Goal: Information Seeking & Learning: Compare options

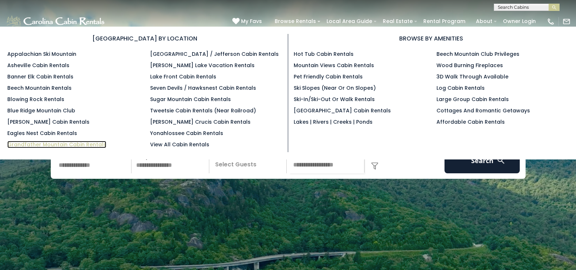
click at [41, 144] on link "Grandfather Mountain Cabin Rentals" at bounding box center [56, 144] width 99 height 7
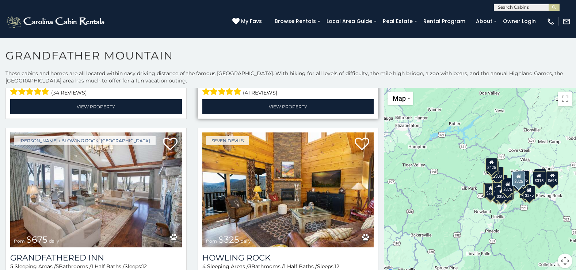
scroll to position [1644, 0]
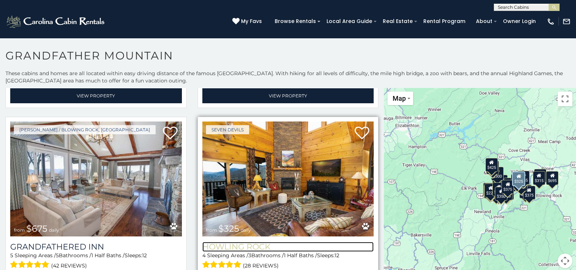
click at [234, 242] on h3 "Howling Rock" at bounding box center [288, 247] width 172 height 10
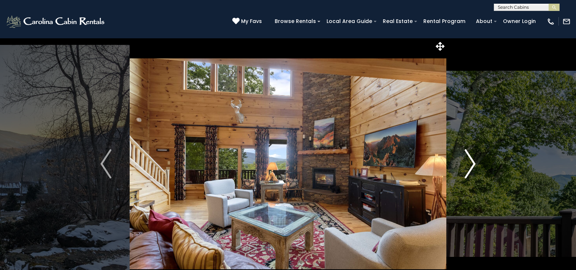
click at [472, 164] on img "Next" at bounding box center [470, 163] width 11 height 29
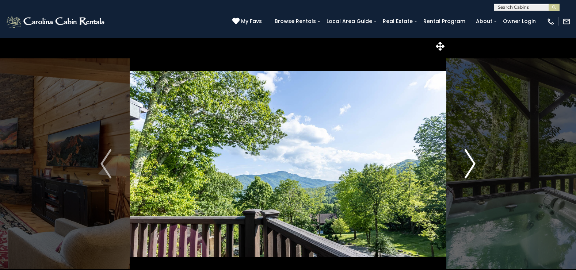
click at [472, 164] on img "Next" at bounding box center [470, 163] width 11 height 29
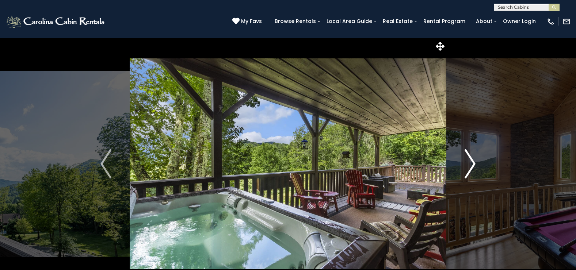
click at [472, 164] on img "Next" at bounding box center [470, 163] width 11 height 29
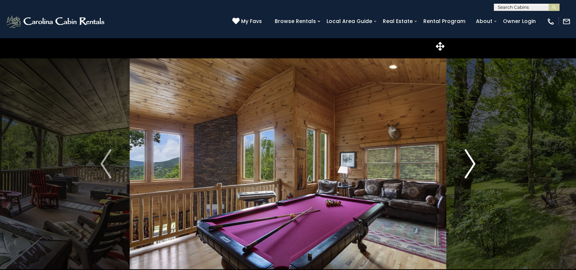
click at [472, 164] on img "Next" at bounding box center [470, 163] width 11 height 29
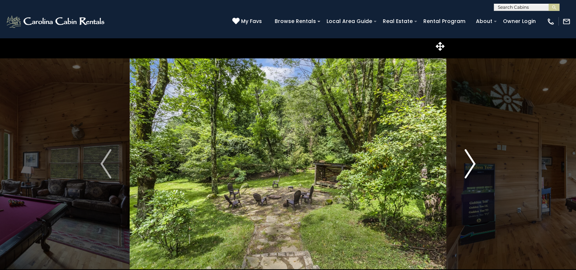
click at [472, 164] on img "Next" at bounding box center [470, 163] width 11 height 29
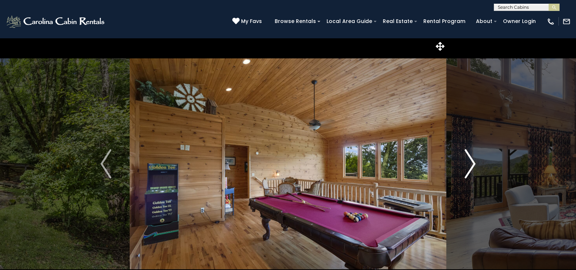
click at [472, 164] on img "Next" at bounding box center [470, 163] width 11 height 29
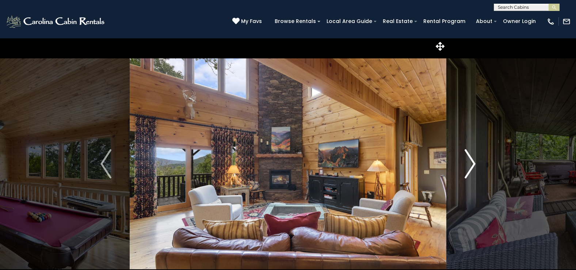
click at [472, 164] on img "Next" at bounding box center [470, 163] width 11 height 29
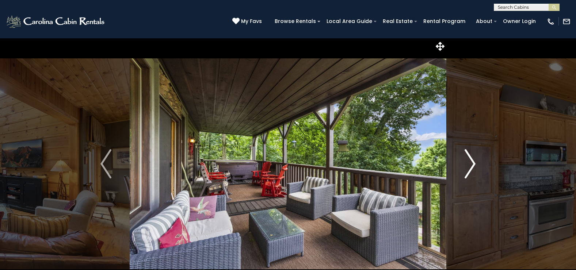
click at [472, 164] on img "Next" at bounding box center [470, 163] width 11 height 29
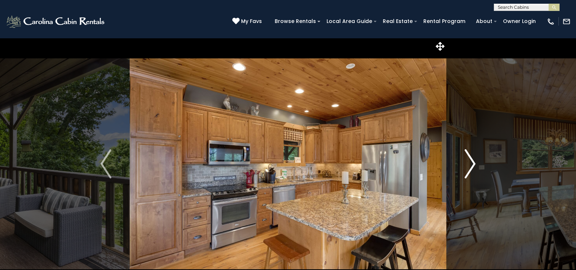
click at [472, 164] on img "Next" at bounding box center [470, 163] width 11 height 29
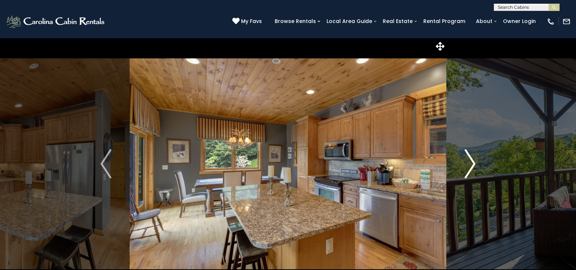
click at [472, 164] on img "Next" at bounding box center [470, 163] width 11 height 29
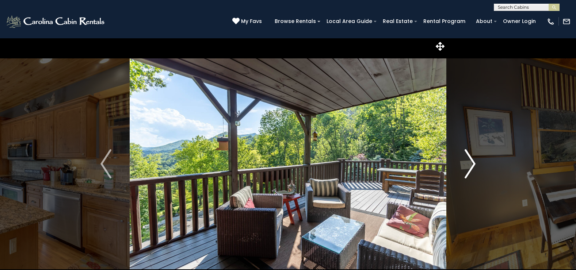
click at [472, 164] on img "Next" at bounding box center [470, 163] width 11 height 29
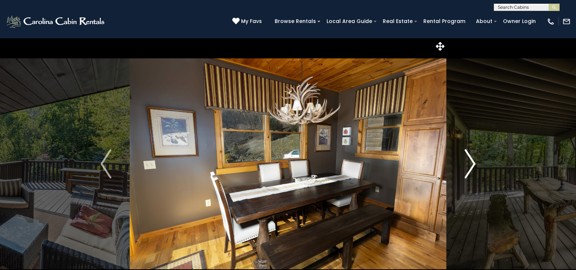
click at [472, 164] on img "Next" at bounding box center [470, 163] width 11 height 29
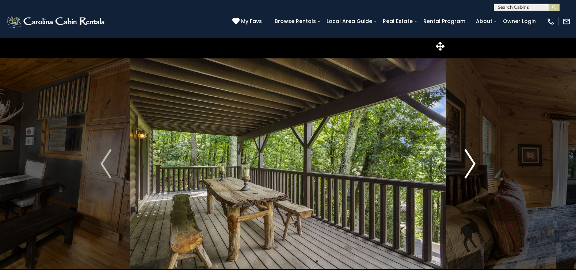
click at [472, 164] on img "Next" at bounding box center [470, 163] width 11 height 29
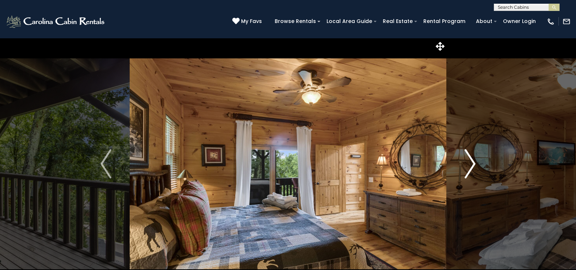
click at [472, 164] on img "Next" at bounding box center [470, 163] width 11 height 29
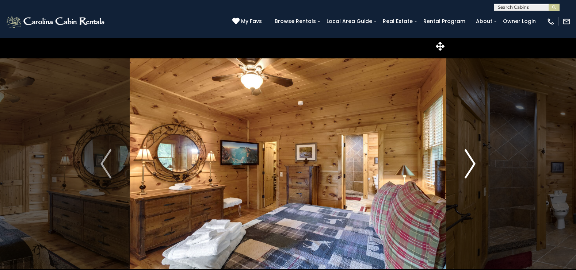
click at [472, 164] on img "Next" at bounding box center [470, 163] width 11 height 29
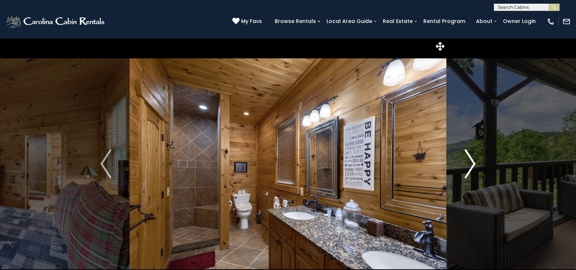
click at [472, 164] on img "Next" at bounding box center [470, 163] width 11 height 29
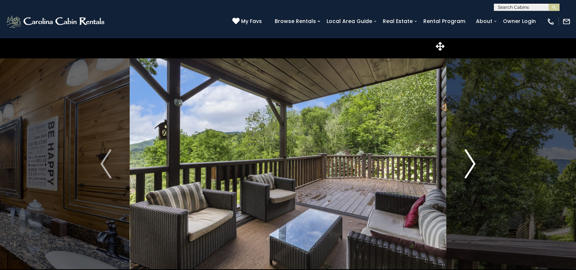
click at [472, 164] on img "Next" at bounding box center [470, 163] width 11 height 29
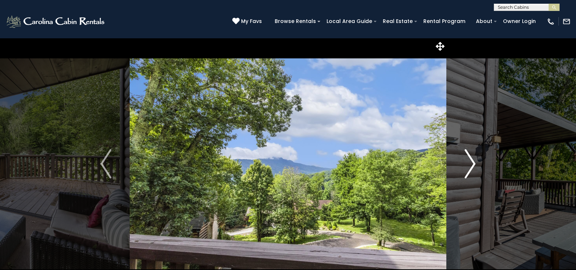
click at [472, 164] on img "Next" at bounding box center [470, 163] width 11 height 29
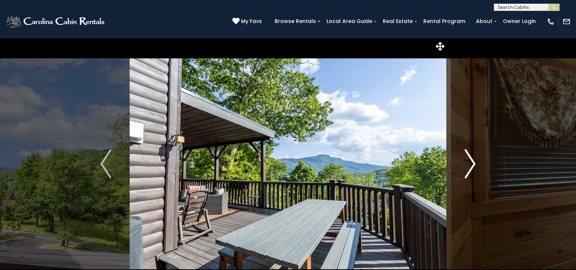
click at [472, 164] on img "Next" at bounding box center [470, 163] width 11 height 29
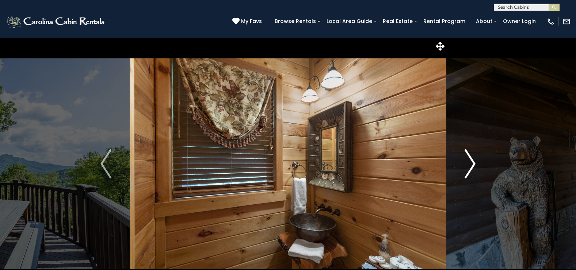
click at [472, 164] on img "Next" at bounding box center [470, 163] width 11 height 29
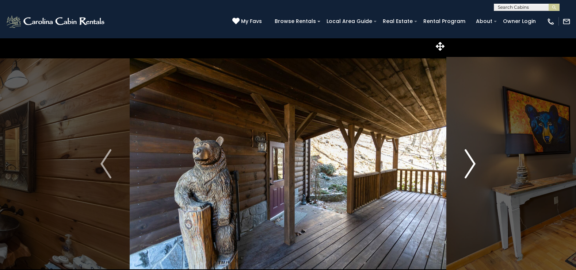
click at [472, 164] on img "Next" at bounding box center [470, 163] width 11 height 29
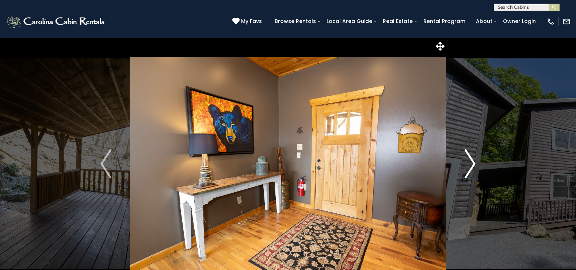
click at [472, 164] on img "Next" at bounding box center [470, 163] width 11 height 29
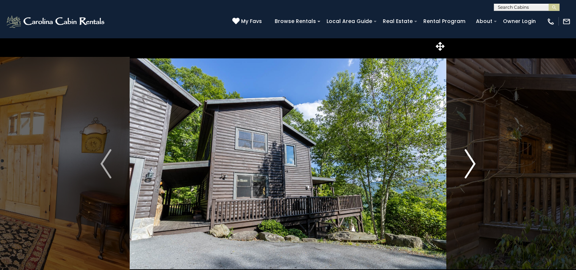
click at [472, 164] on img "Next" at bounding box center [470, 163] width 11 height 29
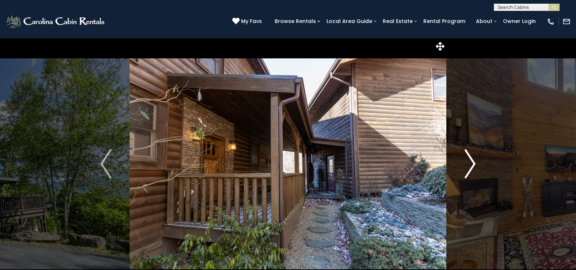
click at [470, 163] on img "Next" at bounding box center [470, 163] width 11 height 29
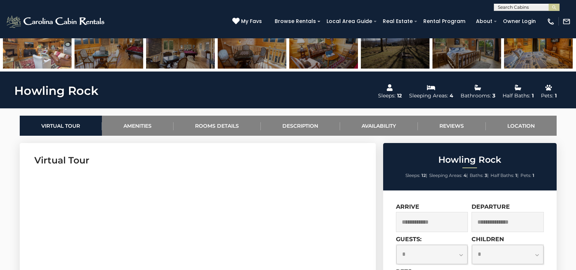
scroll to position [256, 0]
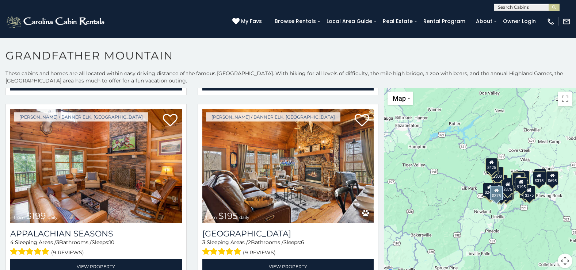
scroll to position [2192, 0]
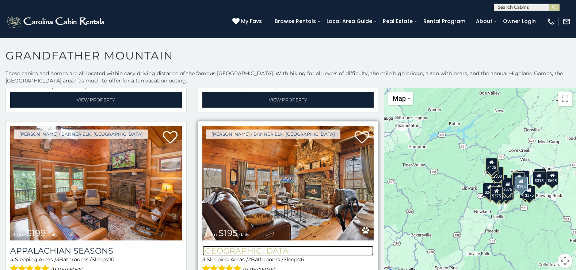
click at [225, 246] on h3 "Boulder Lodge" at bounding box center [288, 251] width 172 height 10
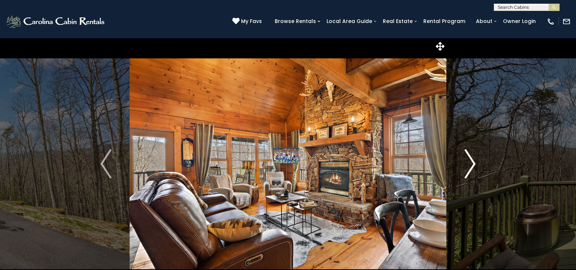
click at [473, 166] on img "Next" at bounding box center [470, 163] width 11 height 29
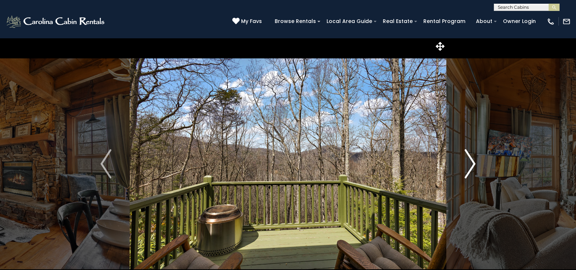
click at [473, 166] on img "Next" at bounding box center [470, 163] width 11 height 29
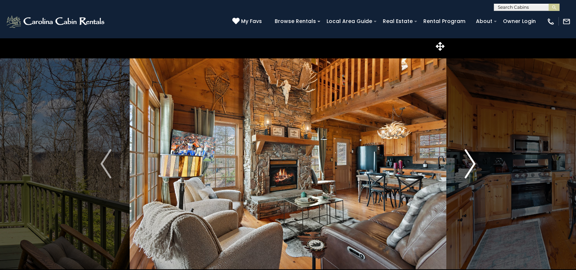
click at [473, 166] on img "Next" at bounding box center [470, 163] width 11 height 29
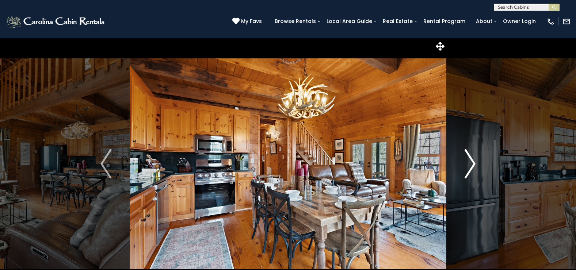
click at [473, 166] on img "Next" at bounding box center [470, 163] width 11 height 29
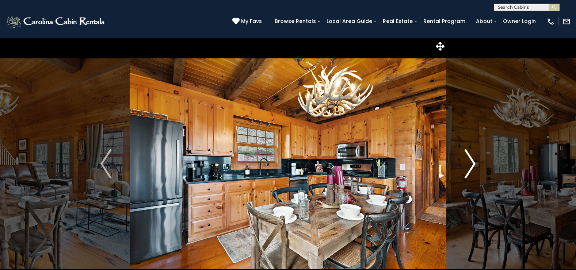
click at [473, 166] on img "Next" at bounding box center [470, 163] width 11 height 29
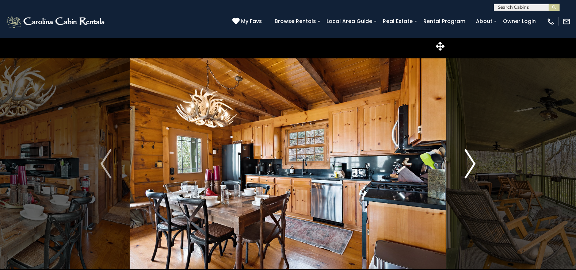
click at [473, 166] on img "Next" at bounding box center [470, 163] width 11 height 29
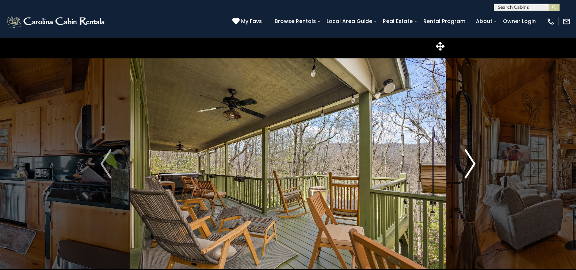
click at [473, 166] on img "Next" at bounding box center [470, 163] width 11 height 29
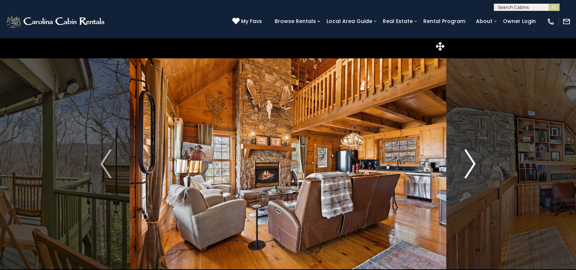
click at [473, 166] on img "Next" at bounding box center [470, 163] width 11 height 29
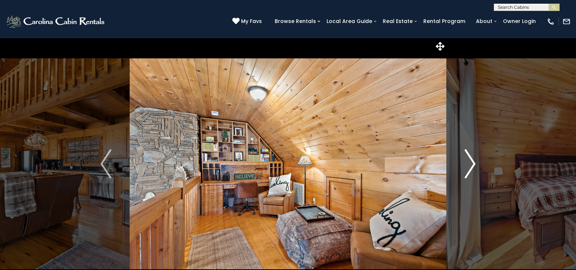
click at [473, 166] on img "Next" at bounding box center [470, 163] width 11 height 29
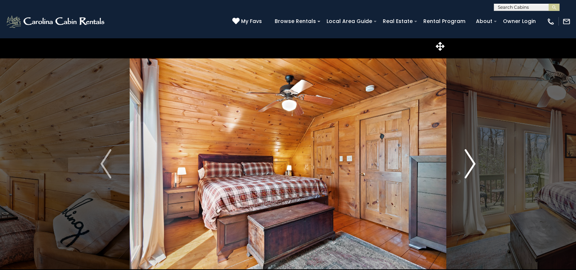
click at [473, 166] on img "Next" at bounding box center [470, 163] width 11 height 29
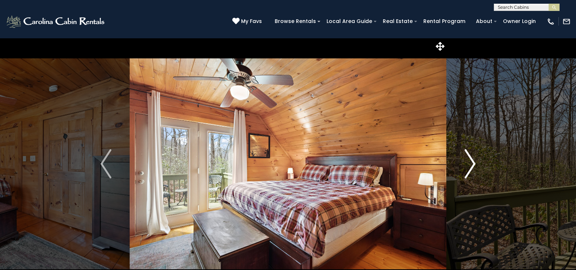
click at [473, 166] on img "Next" at bounding box center [470, 163] width 11 height 29
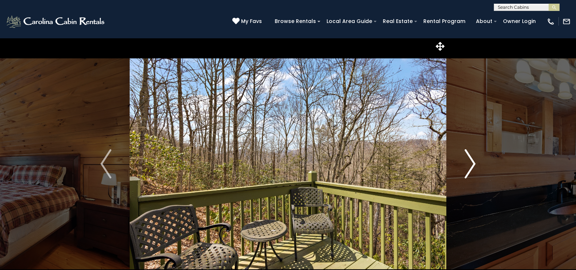
click at [473, 166] on img "Next" at bounding box center [470, 163] width 11 height 29
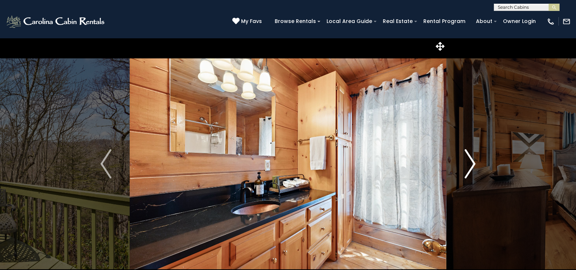
click at [473, 166] on img "Next" at bounding box center [470, 163] width 11 height 29
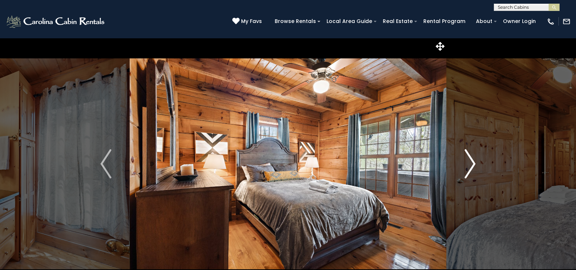
click at [473, 166] on img "Next" at bounding box center [470, 163] width 11 height 29
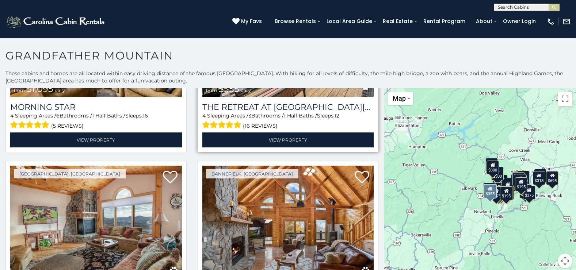
scroll to position [146, 0]
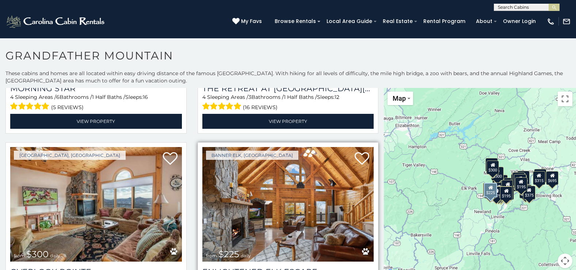
click at [304, 178] on img at bounding box center [288, 204] width 172 height 115
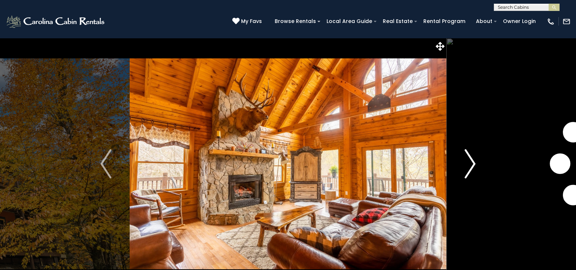
click at [468, 165] on img "Next" at bounding box center [470, 163] width 11 height 29
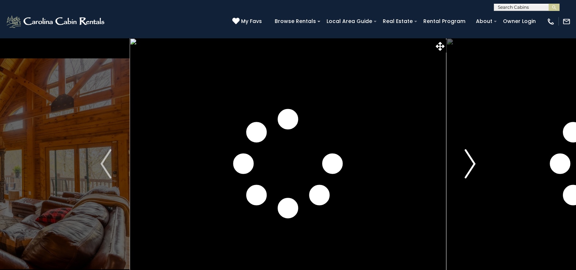
click at [473, 165] on img "Next" at bounding box center [470, 163] width 11 height 29
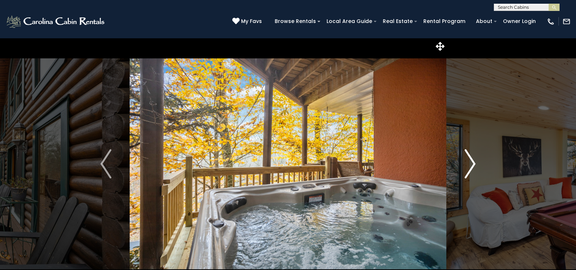
click at [473, 165] on img "Next" at bounding box center [470, 163] width 11 height 29
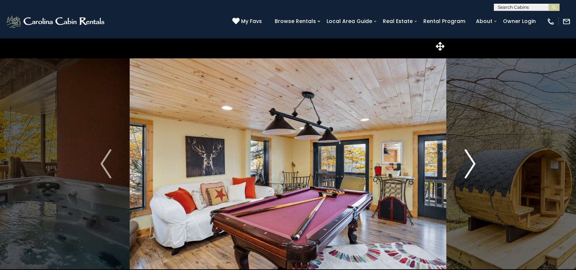
click at [473, 165] on img "Next" at bounding box center [470, 163] width 11 height 29
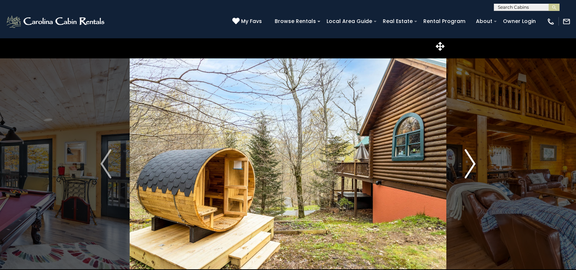
click at [473, 165] on img "Next" at bounding box center [470, 163] width 11 height 29
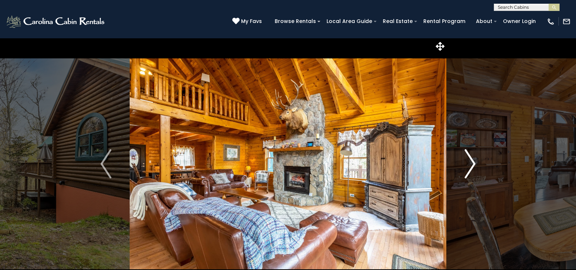
click at [473, 165] on img "Next" at bounding box center [470, 163] width 11 height 29
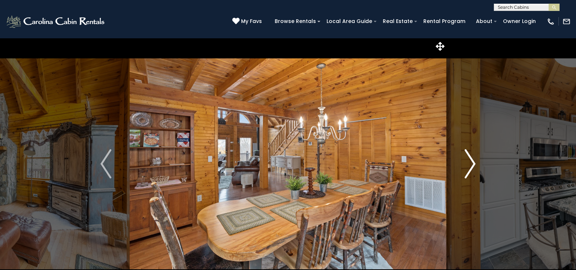
click at [473, 165] on img "Next" at bounding box center [470, 163] width 11 height 29
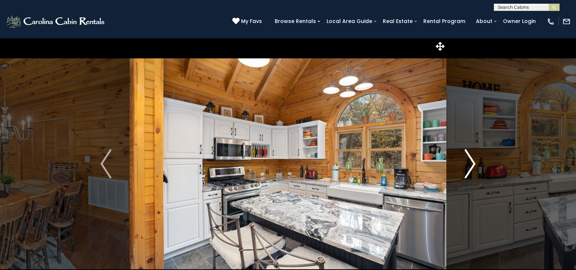
click at [473, 165] on img "Next" at bounding box center [470, 163] width 11 height 29
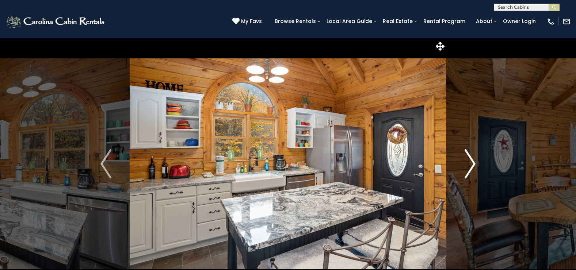
click at [473, 165] on img "Next" at bounding box center [470, 163] width 11 height 29
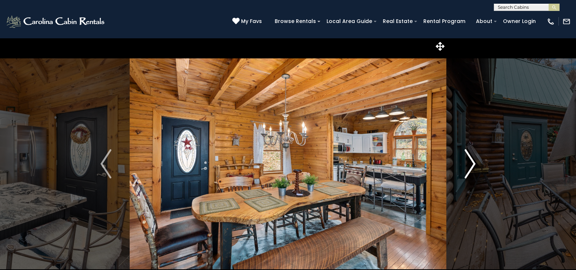
click at [473, 165] on img "Next" at bounding box center [470, 163] width 11 height 29
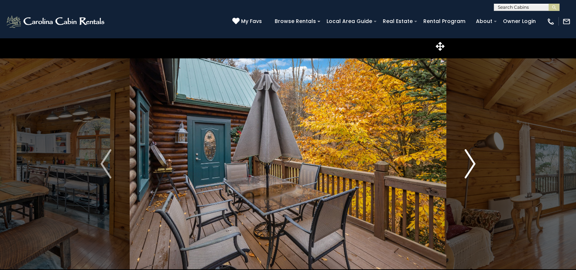
click at [473, 165] on img "Next" at bounding box center [470, 163] width 11 height 29
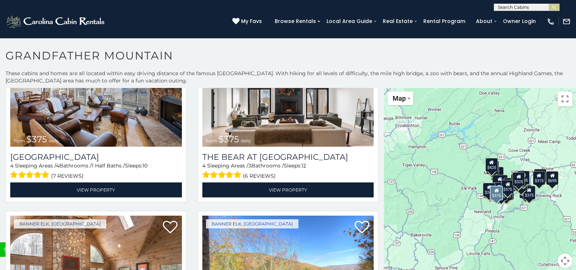
scroll to position [2473, 0]
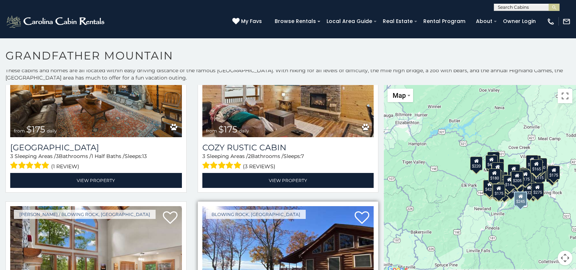
scroll to position [7288, 0]
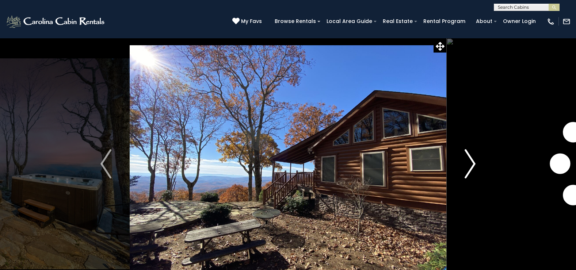
click at [472, 166] on img "Next" at bounding box center [470, 163] width 11 height 29
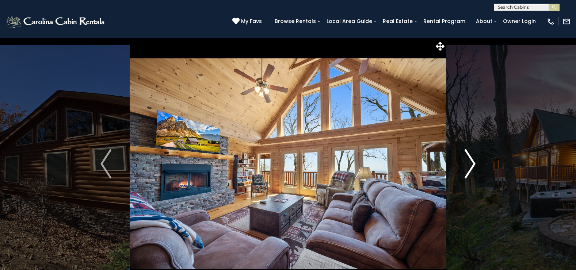
click at [472, 166] on img "Next" at bounding box center [470, 163] width 11 height 29
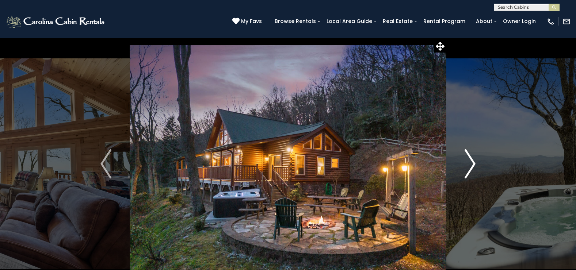
click at [472, 166] on img "Next" at bounding box center [470, 163] width 11 height 29
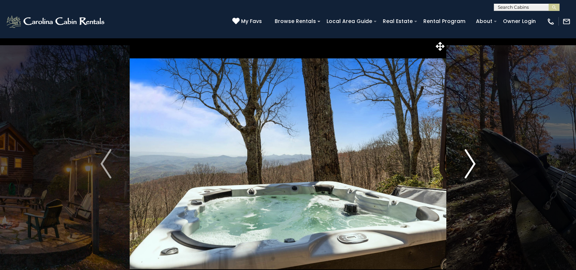
click at [472, 166] on img "Next" at bounding box center [470, 163] width 11 height 29
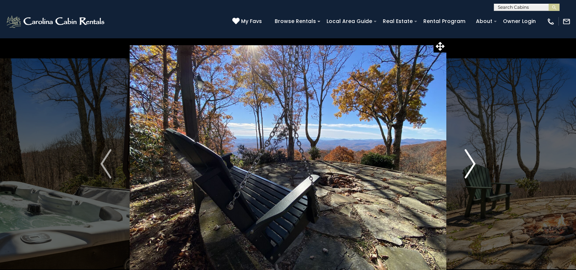
click at [472, 166] on img "Next" at bounding box center [470, 163] width 11 height 29
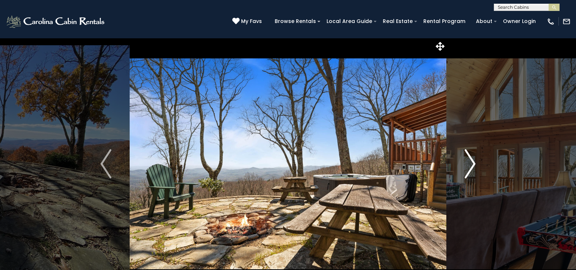
click at [472, 166] on img "Next" at bounding box center [470, 163] width 11 height 29
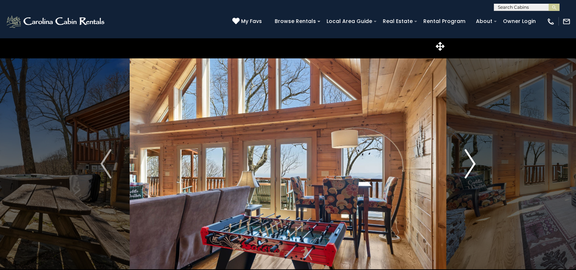
click at [472, 166] on img "Next" at bounding box center [470, 163] width 11 height 29
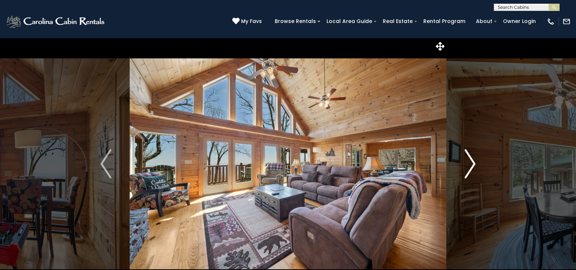
click at [472, 166] on img "Next" at bounding box center [470, 163] width 11 height 29
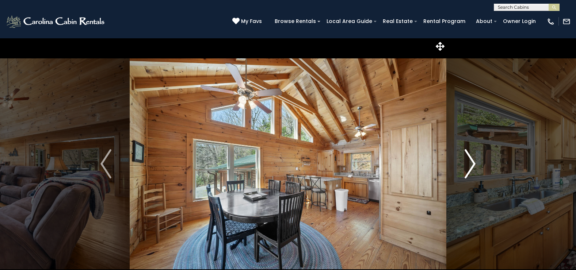
click at [472, 166] on img "Next" at bounding box center [470, 163] width 11 height 29
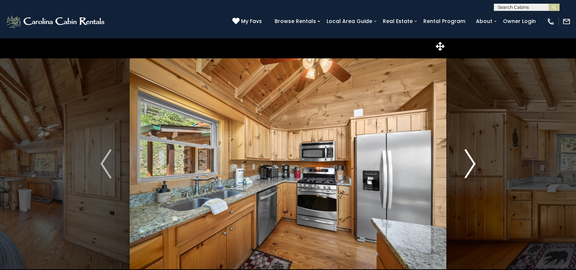
click at [472, 166] on img "Next" at bounding box center [470, 163] width 11 height 29
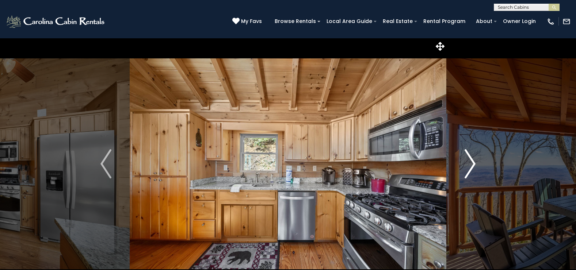
click at [472, 166] on img "Next" at bounding box center [470, 163] width 11 height 29
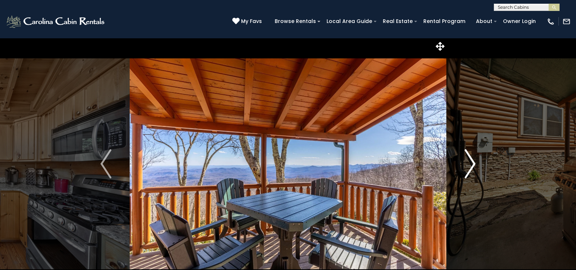
click at [472, 166] on img "Next" at bounding box center [470, 163] width 11 height 29
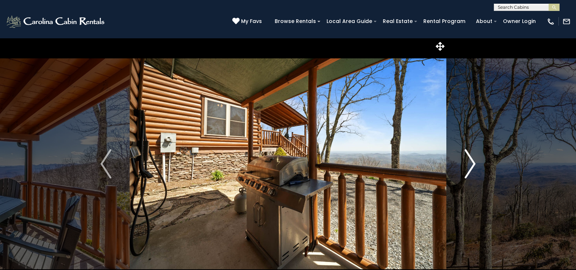
click at [472, 166] on img "Next" at bounding box center [470, 163] width 11 height 29
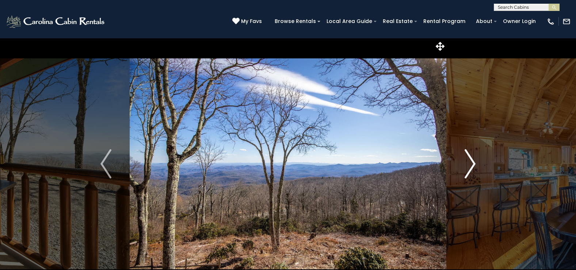
click at [472, 166] on img "Next" at bounding box center [470, 163] width 11 height 29
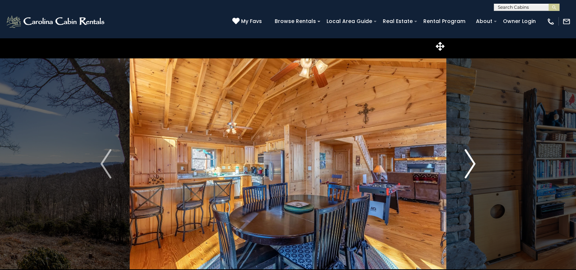
click at [472, 166] on img "Next" at bounding box center [470, 163] width 11 height 29
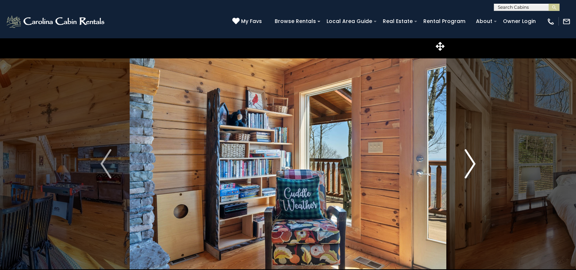
click at [472, 166] on img "Next" at bounding box center [470, 163] width 11 height 29
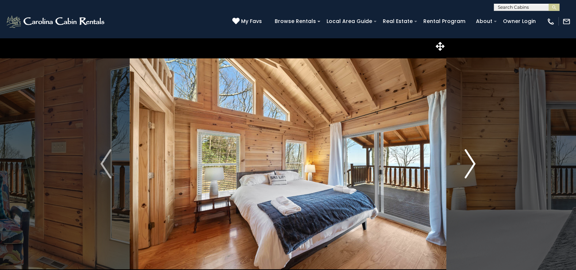
click at [472, 166] on img "Next" at bounding box center [470, 163] width 11 height 29
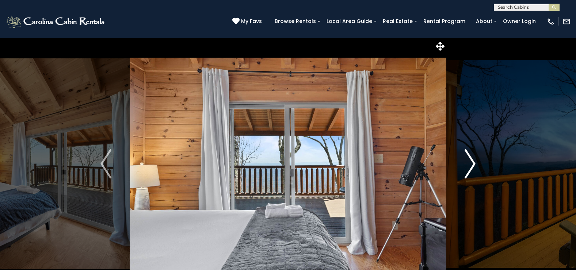
click at [472, 166] on img "Next" at bounding box center [470, 163] width 11 height 29
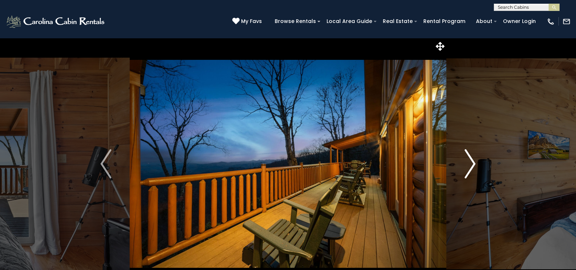
click at [472, 166] on img "Next" at bounding box center [470, 163] width 11 height 29
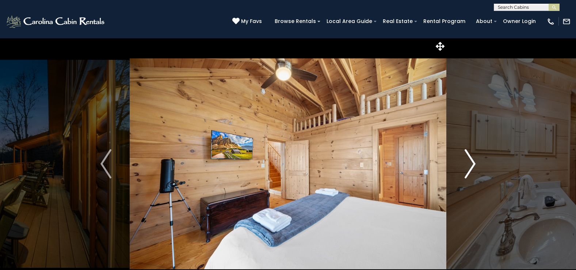
click at [472, 166] on img "Next" at bounding box center [470, 163] width 11 height 29
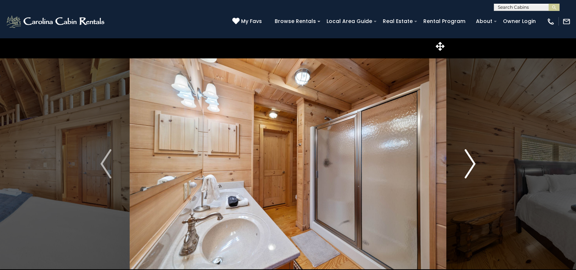
click at [472, 166] on img "Next" at bounding box center [470, 163] width 11 height 29
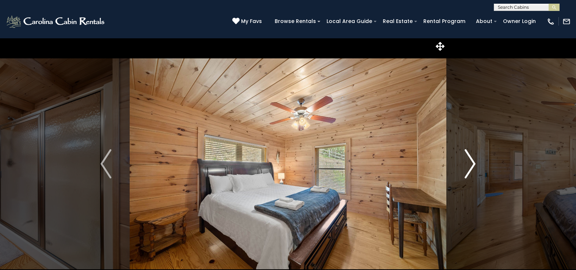
click at [472, 166] on img "Next" at bounding box center [470, 163] width 11 height 29
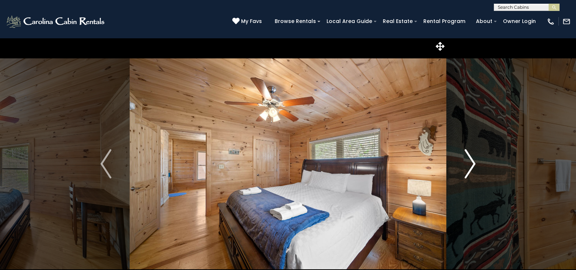
click at [472, 166] on img "Next" at bounding box center [470, 163] width 11 height 29
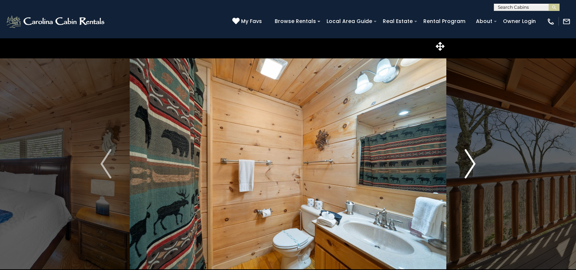
click at [472, 166] on img "Next" at bounding box center [470, 163] width 11 height 29
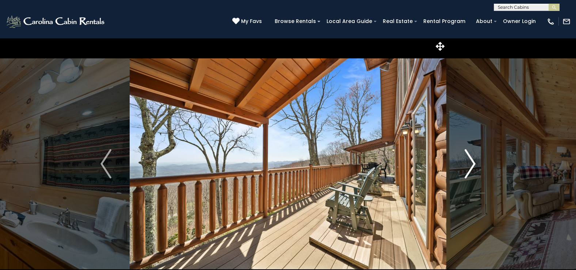
click at [472, 166] on img "Next" at bounding box center [470, 163] width 11 height 29
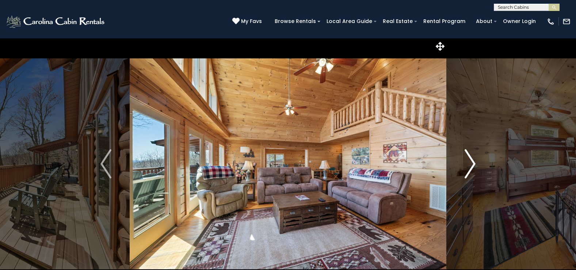
click at [472, 166] on img "Next" at bounding box center [470, 163] width 11 height 29
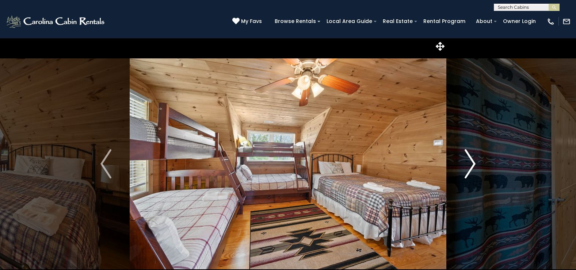
click at [472, 166] on img "Next" at bounding box center [470, 163] width 11 height 29
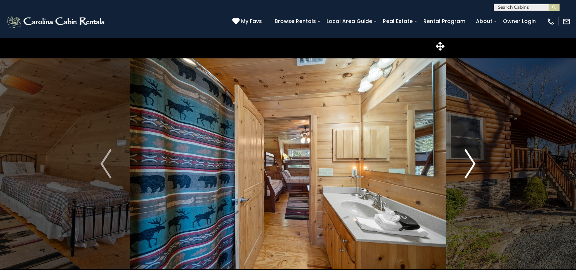
click at [472, 166] on img "Next" at bounding box center [470, 163] width 11 height 29
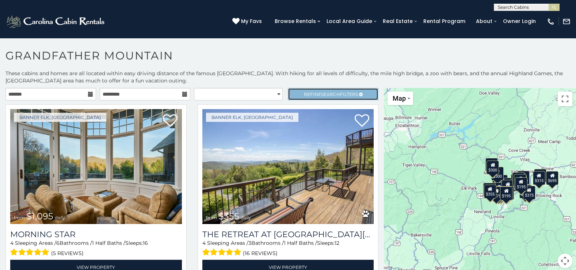
click at [332, 92] on span "Search" at bounding box center [330, 94] width 19 height 5
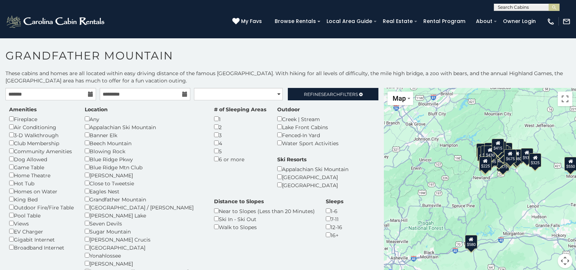
click at [353, 145] on div "Amenities Fireplace Air Conditioning 3-D Walkthrough Club Membership Community …" at bounding box center [192, 203] width 377 height 195
click at [344, 92] on span "Refine Search Filters" at bounding box center [331, 94] width 54 height 5
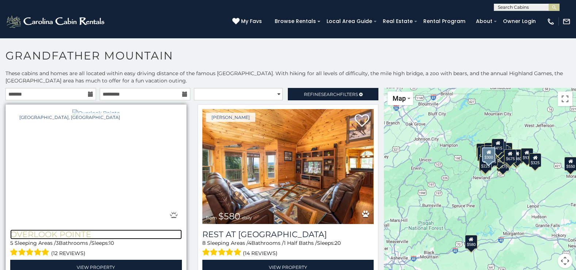
click at [47, 233] on h3 "Overlook Pointe" at bounding box center [96, 235] width 172 height 10
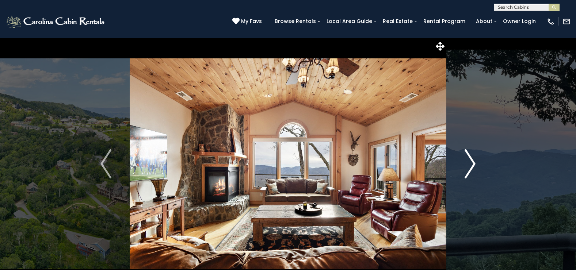
click at [471, 163] on img "Next" at bounding box center [470, 163] width 11 height 29
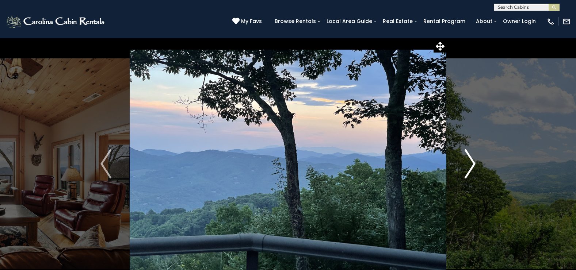
click at [471, 163] on img "Next" at bounding box center [470, 163] width 11 height 29
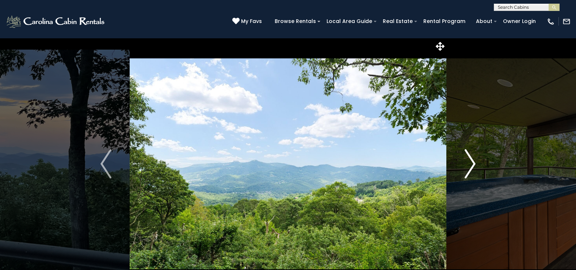
click at [471, 163] on img "Next" at bounding box center [470, 163] width 11 height 29
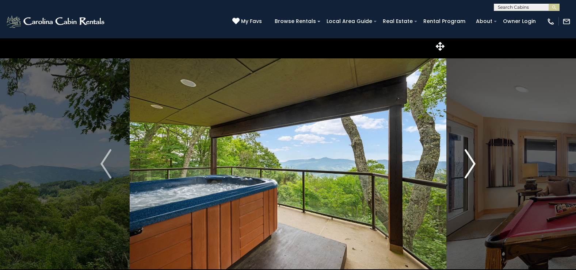
click at [471, 163] on img "Next" at bounding box center [470, 163] width 11 height 29
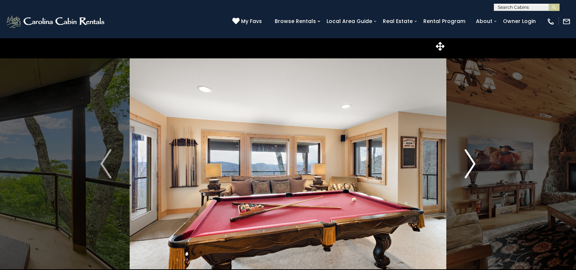
click at [471, 163] on img "Next" at bounding box center [470, 163] width 11 height 29
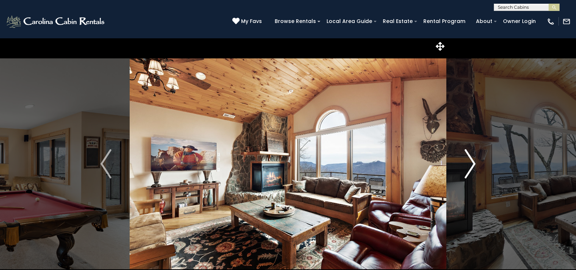
click at [471, 163] on img "Next" at bounding box center [470, 163] width 11 height 29
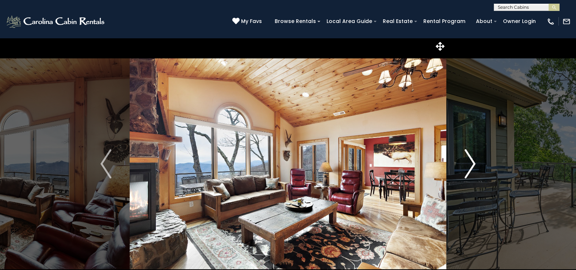
click at [471, 163] on img "Next" at bounding box center [470, 163] width 11 height 29
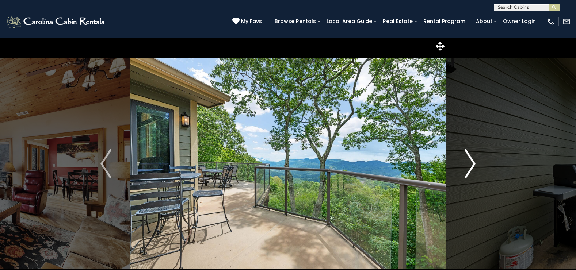
click at [471, 163] on img "Next" at bounding box center [470, 163] width 11 height 29
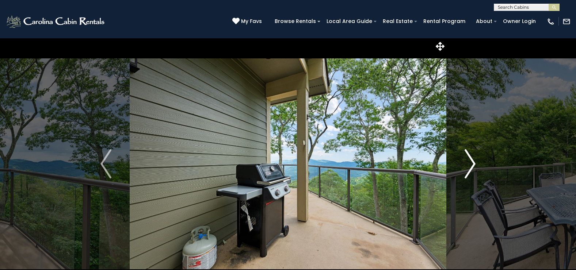
click at [471, 163] on img "Next" at bounding box center [470, 163] width 11 height 29
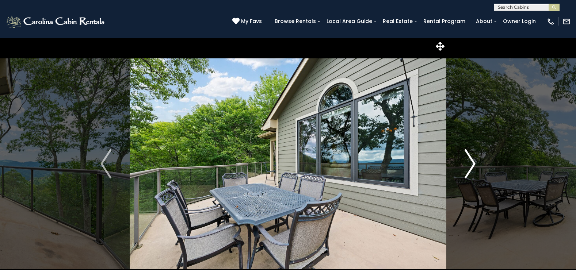
click at [471, 163] on img "Next" at bounding box center [470, 163] width 11 height 29
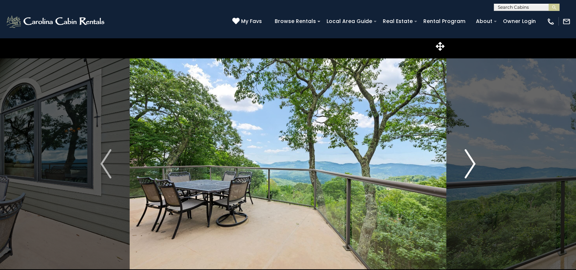
click at [471, 163] on img "Next" at bounding box center [470, 163] width 11 height 29
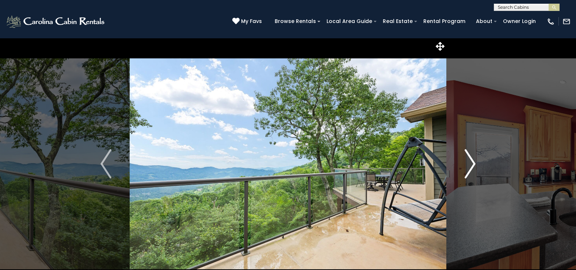
click at [471, 163] on img "Next" at bounding box center [470, 163] width 11 height 29
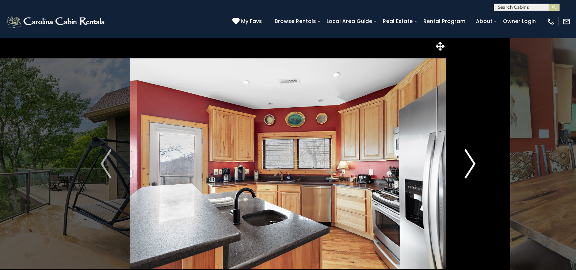
click at [471, 163] on img "Next" at bounding box center [470, 163] width 11 height 29
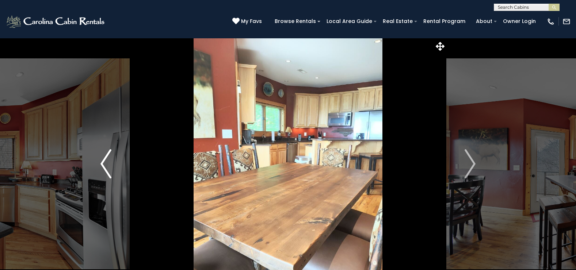
click at [103, 161] on img "Previous" at bounding box center [105, 163] width 11 height 29
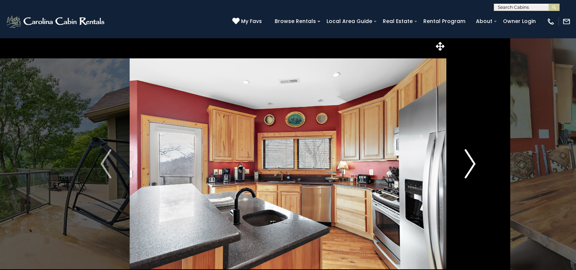
click at [474, 164] on img "Next" at bounding box center [470, 163] width 11 height 29
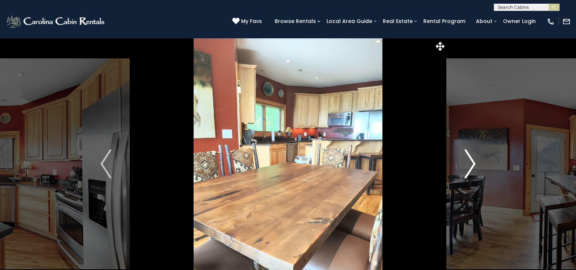
click at [474, 164] on img "Next" at bounding box center [470, 163] width 11 height 29
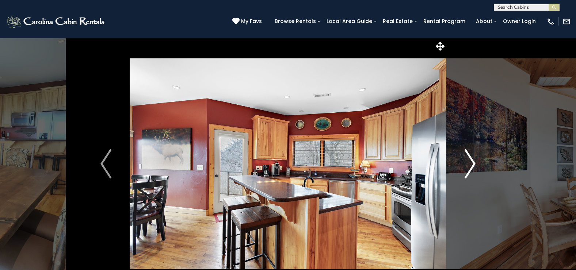
click at [474, 164] on img "Next" at bounding box center [470, 163] width 11 height 29
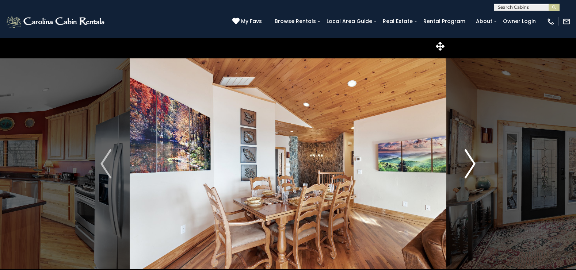
click at [474, 164] on img "Next" at bounding box center [470, 163] width 11 height 29
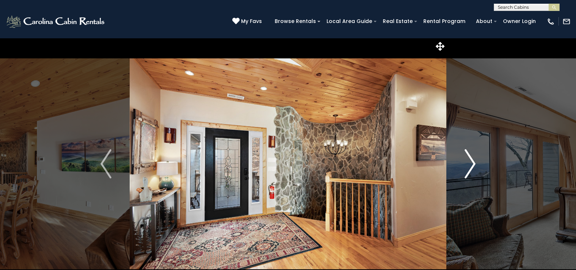
click at [474, 164] on img "Next" at bounding box center [470, 163] width 11 height 29
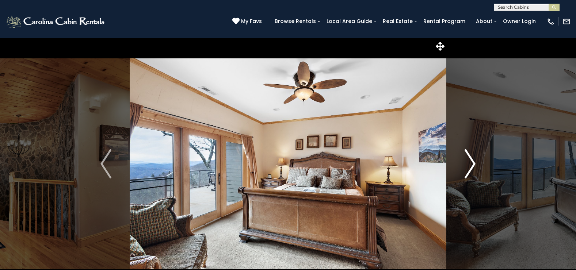
click at [474, 164] on img "Next" at bounding box center [470, 163] width 11 height 29
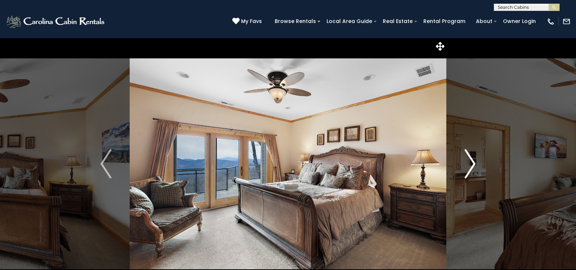
click at [473, 164] on img "Next" at bounding box center [470, 163] width 11 height 29
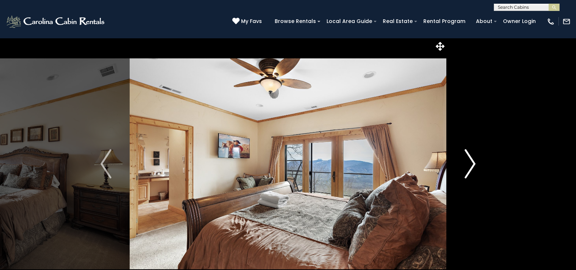
click at [473, 164] on img "Next" at bounding box center [470, 163] width 11 height 29
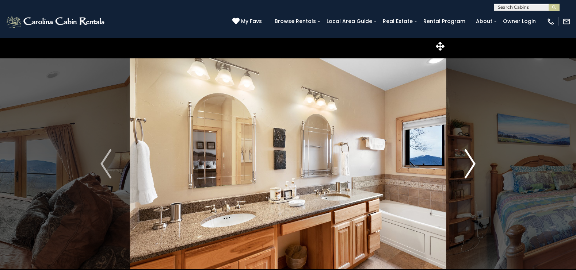
click at [473, 164] on img "Next" at bounding box center [470, 163] width 11 height 29
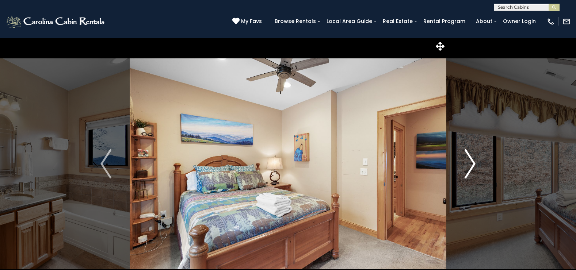
click at [473, 164] on img "Next" at bounding box center [470, 163] width 11 height 29
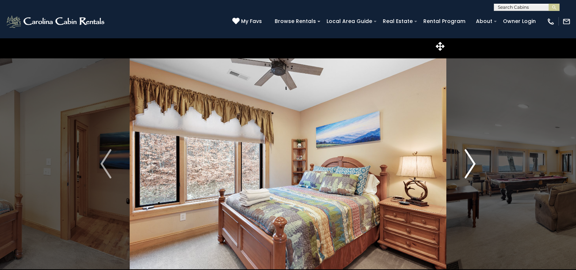
click at [473, 164] on img "Next" at bounding box center [470, 163] width 11 height 29
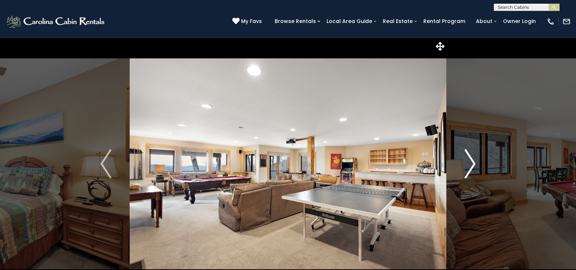
click at [473, 164] on img "Next" at bounding box center [470, 163] width 11 height 29
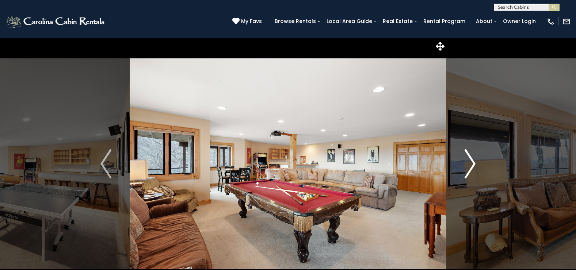
click at [473, 164] on img "Next" at bounding box center [470, 163] width 11 height 29
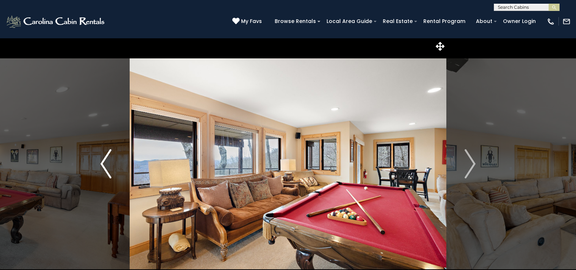
click at [103, 162] on img "Previous" at bounding box center [105, 163] width 11 height 29
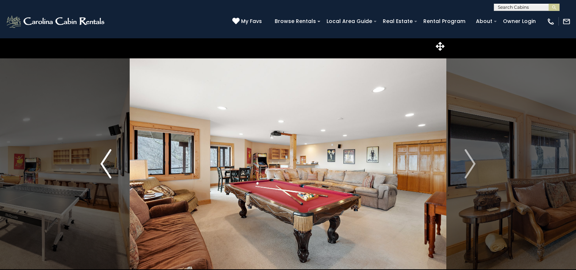
click at [103, 162] on img "Previous" at bounding box center [105, 163] width 11 height 29
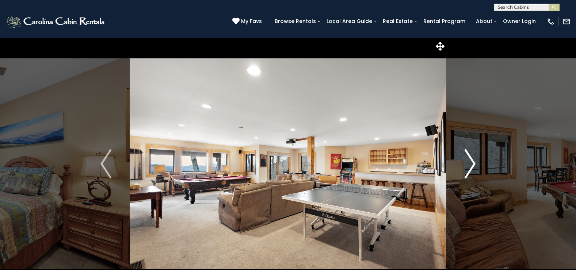
click at [469, 165] on img "Next" at bounding box center [470, 163] width 11 height 29
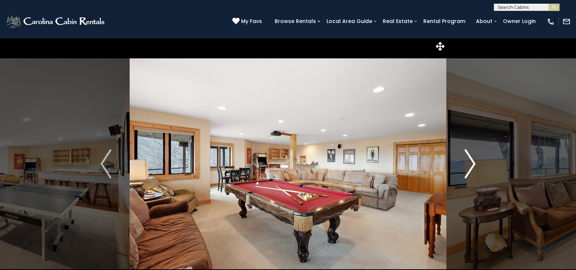
click at [469, 165] on img "Next" at bounding box center [470, 163] width 11 height 29
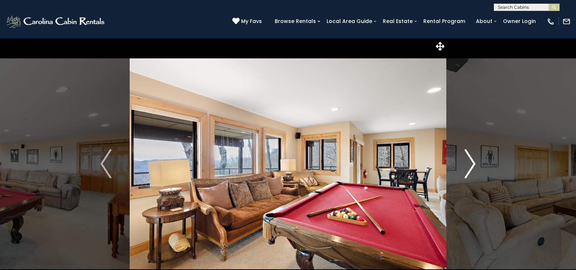
click at [469, 165] on img "Next" at bounding box center [470, 163] width 11 height 29
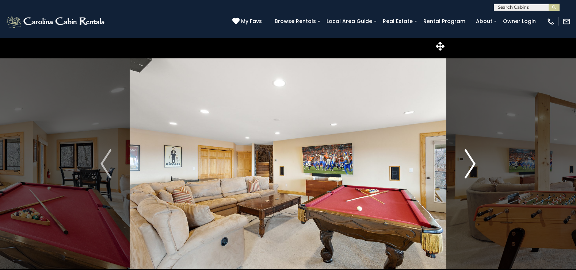
click at [469, 165] on img "Next" at bounding box center [470, 163] width 11 height 29
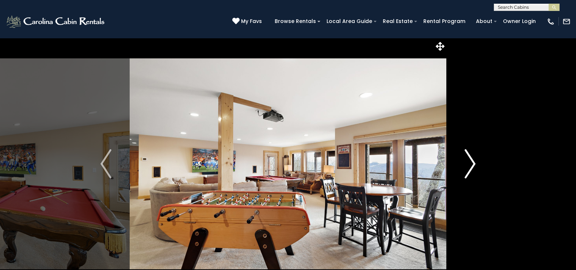
click at [469, 165] on img "Next" at bounding box center [470, 163] width 11 height 29
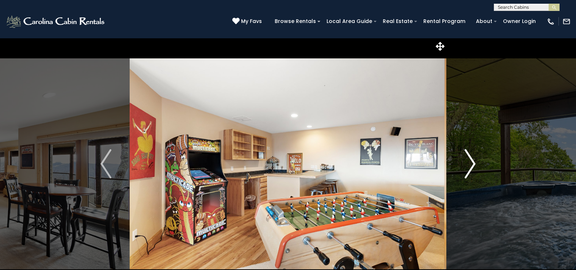
click at [469, 165] on img "Next" at bounding box center [470, 163] width 11 height 29
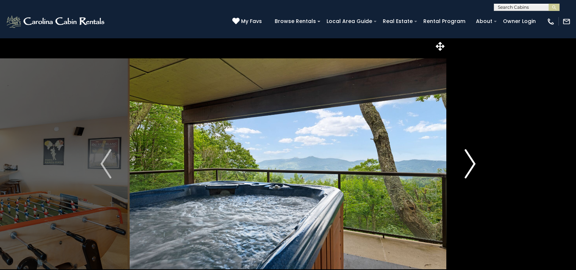
click at [469, 165] on img "Next" at bounding box center [470, 163] width 11 height 29
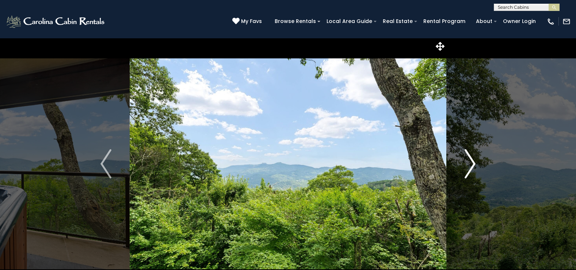
click at [469, 165] on img "Next" at bounding box center [470, 163] width 11 height 29
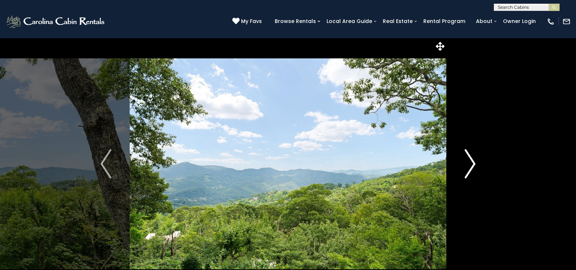
click at [469, 165] on img "Next" at bounding box center [470, 163] width 11 height 29
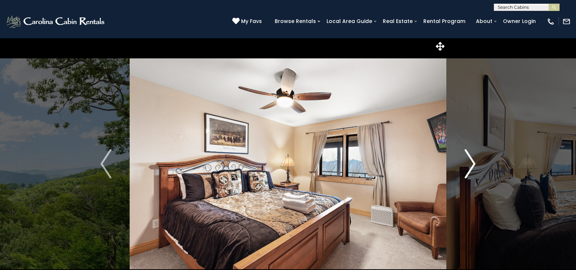
click at [469, 165] on img "Next" at bounding box center [470, 163] width 11 height 29
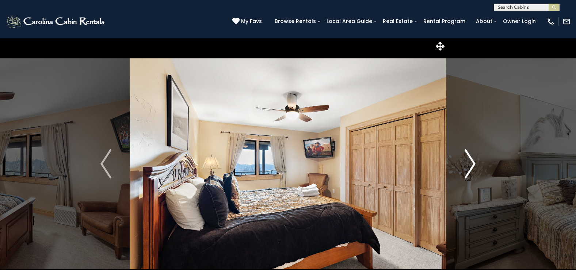
click at [469, 165] on img "Next" at bounding box center [470, 163] width 11 height 29
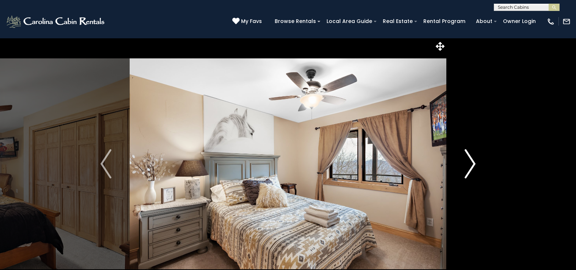
click at [469, 165] on img "Next" at bounding box center [470, 163] width 11 height 29
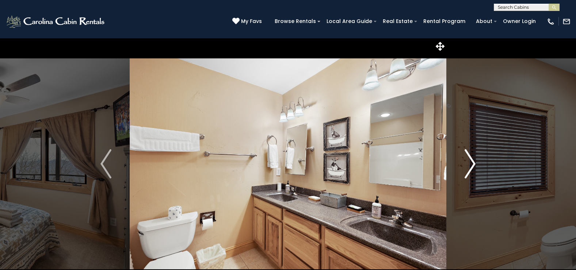
click at [469, 165] on img "Next" at bounding box center [470, 163] width 11 height 29
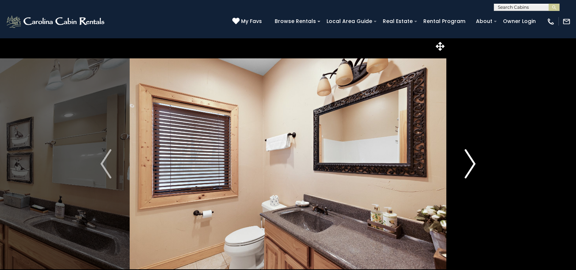
click at [469, 165] on img "Next" at bounding box center [470, 163] width 11 height 29
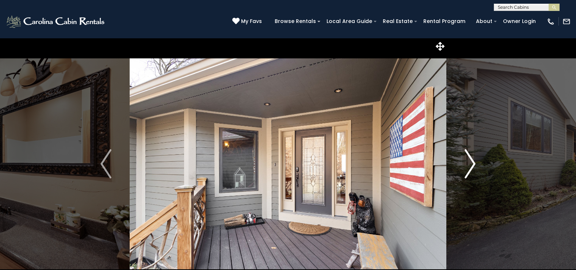
click at [469, 165] on img "Next" at bounding box center [470, 163] width 11 height 29
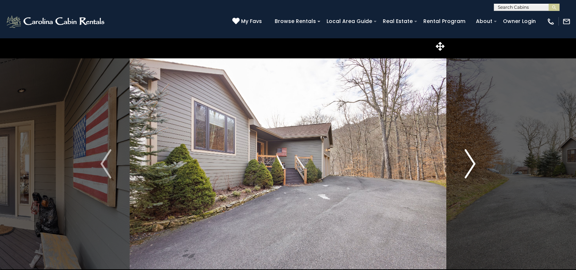
click at [474, 166] on img "Next" at bounding box center [470, 163] width 11 height 29
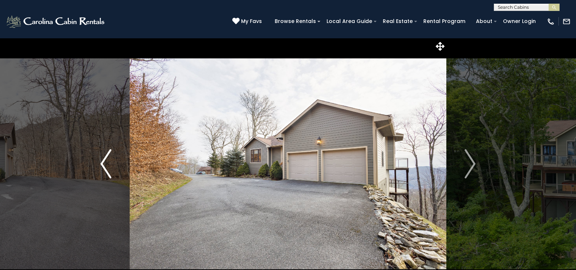
click at [102, 162] on img "Previous" at bounding box center [105, 163] width 11 height 29
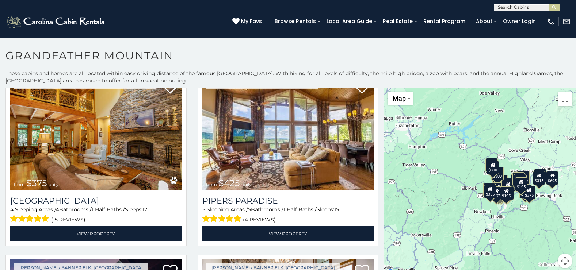
scroll to position [402, 0]
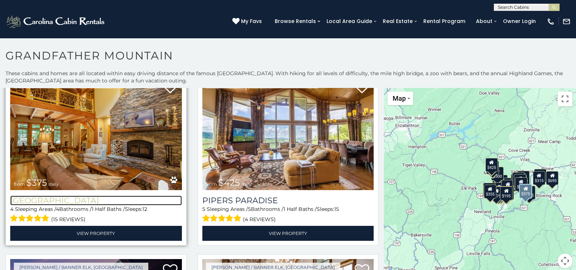
click at [61, 196] on h3 "[GEOGRAPHIC_DATA]" at bounding box center [96, 201] width 172 height 10
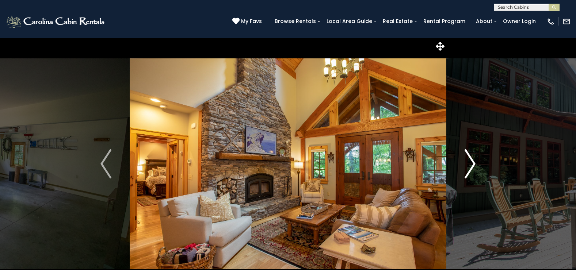
click at [469, 168] on img "Next" at bounding box center [470, 163] width 11 height 29
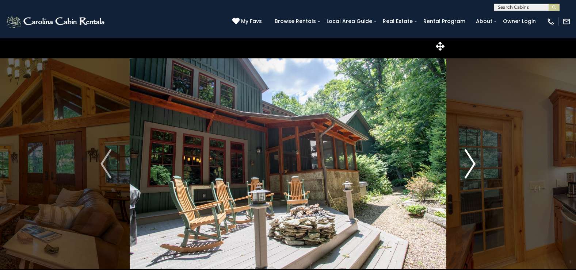
click at [469, 168] on img "Next" at bounding box center [470, 163] width 11 height 29
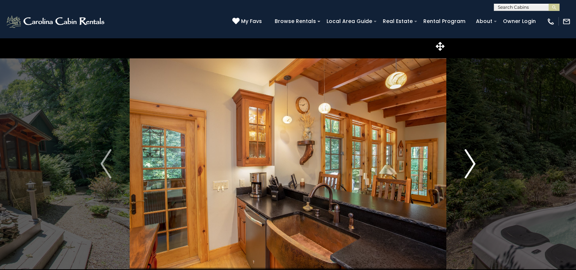
click at [469, 168] on img "Next" at bounding box center [470, 163] width 11 height 29
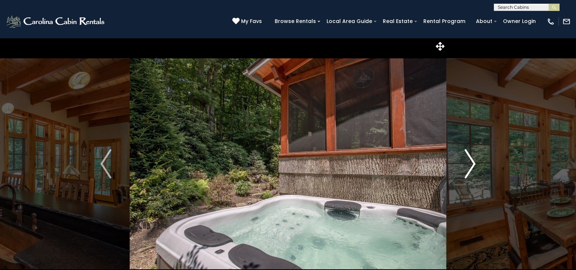
click at [469, 168] on img "Next" at bounding box center [470, 163] width 11 height 29
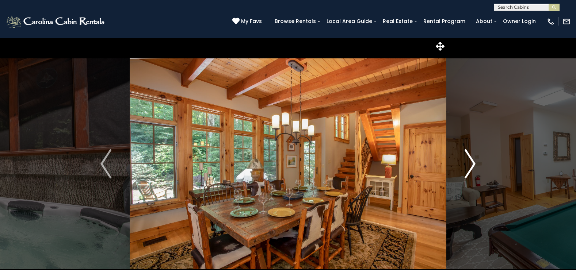
click at [469, 168] on img "Next" at bounding box center [470, 163] width 11 height 29
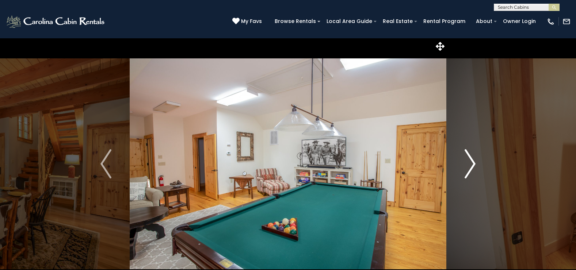
click at [469, 168] on img "Next" at bounding box center [470, 163] width 11 height 29
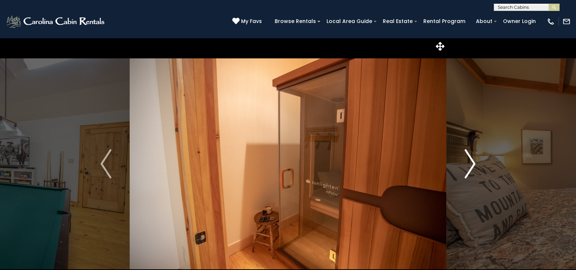
click at [469, 168] on img "Next" at bounding box center [470, 163] width 11 height 29
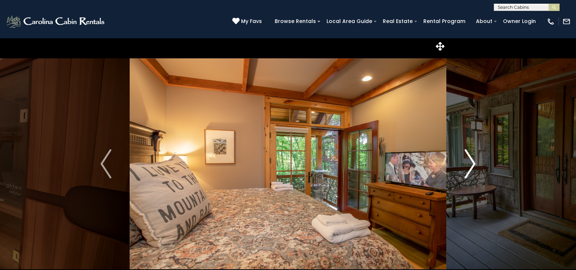
click at [469, 168] on img "Next" at bounding box center [470, 163] width 11 height 29
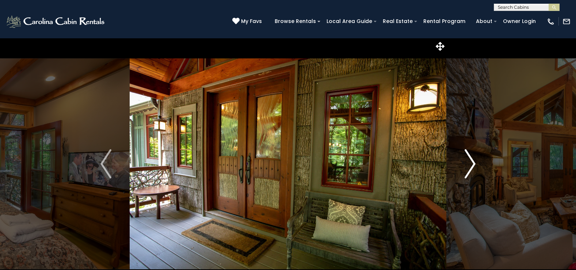
click at [469, 168] on img "Next" at bounding box center [470, 163] width 11 height 29
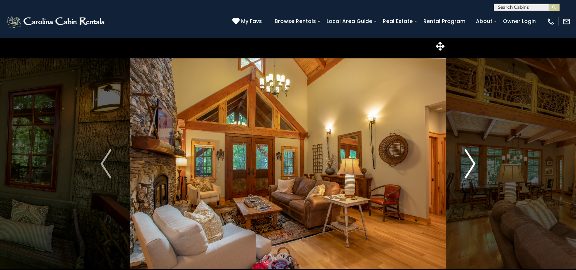
click at [469, 168] on img "Next" at bounding box center [470, 163] width 11 height 29
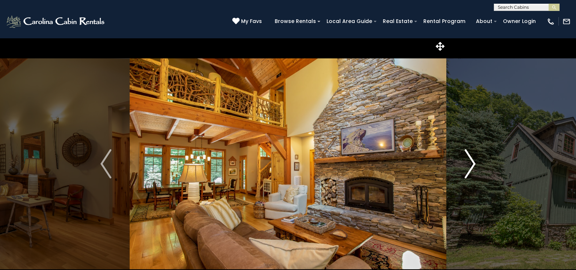
click at [469, 168] on img "Next" at bounding box center [470, 163] width 11 height 29
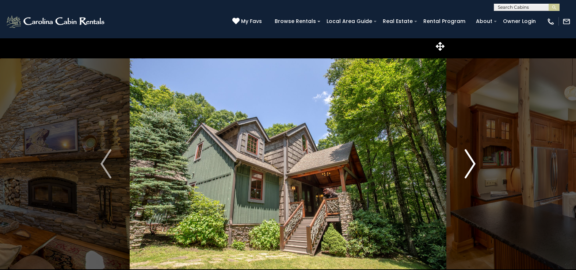
click at [469, 168] on img "Next" at bounding box center [470, 163] width 11 height 29
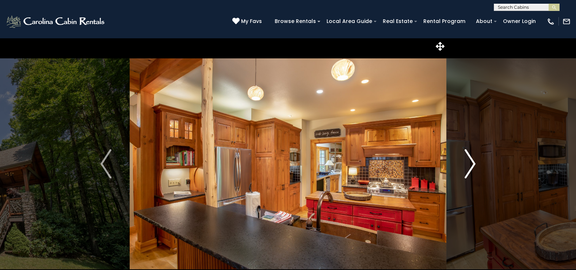
click at [469, 168] on img "Next" at bounding box center [470, 163] width 11 height 29
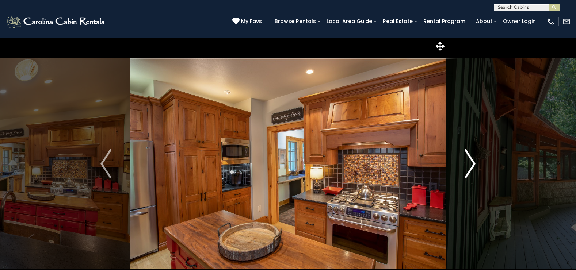
click at [469, 168] on img "Next" at bounding box center [470, 163] width 11 height 29
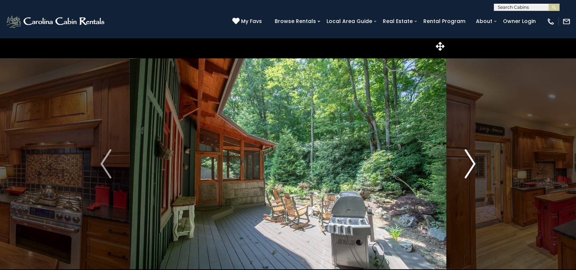
click at [469, 168] on img "Next" at bounding box center [470, 163] width 11 height 29
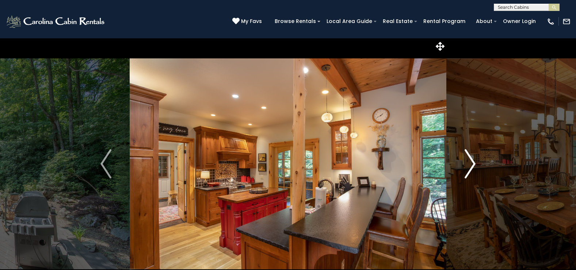
click at [469, 168] on img "Next" at bounding box center [470, 163] width 11 height 29
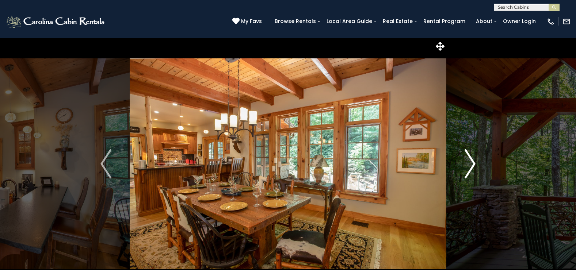
click at [469, 168] on img "Next" at bounding box center [470, 163] width 11 height 29
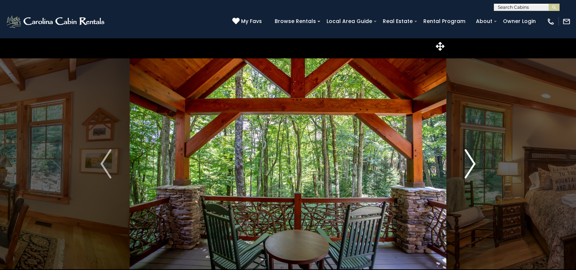
click at [469, 168] on img "Next" at bounding box center [470, 163] width 11 height 29
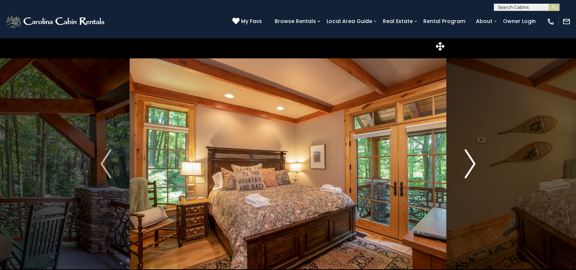
click at [469, 168] on img "Next" at bounding box center [470, 163] width 11 height 29
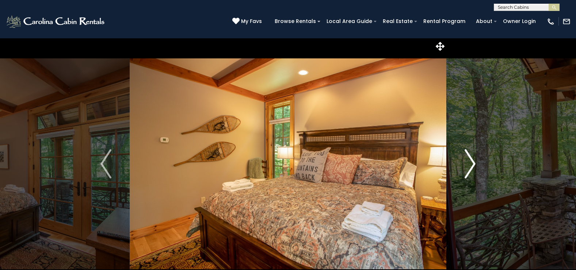
click at [469, 168] on img "Next" at bounding box center [470, 163] width 11 height 29
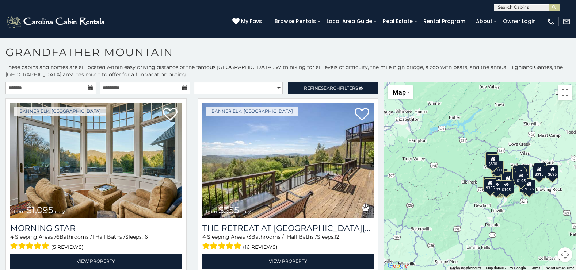
scroll to position [4, 0]
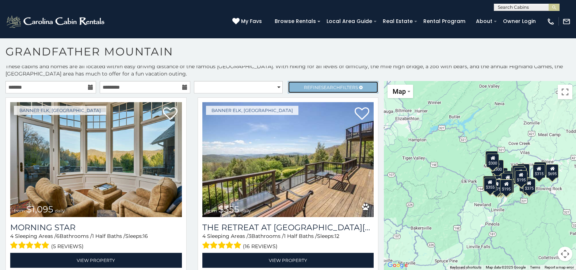
click at [323, 83] on link "Refine Search Filters" at bounding box center [333, 87] width 91 height 12
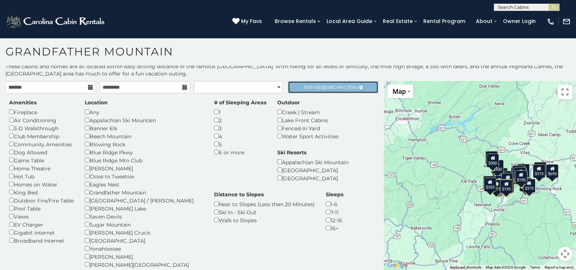
click at [325, 86] on span "Search" at bounding box center [330, 87] width 19 height 5
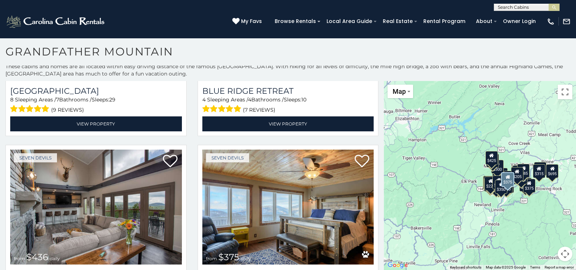
scroll to position [1461, 0]
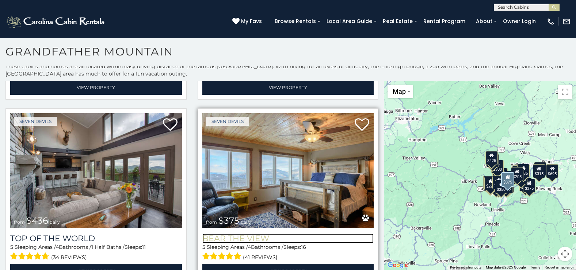
click at [225, 234] on h3 "Bear The View" at bounding box center [288, 239] width 172 height 10
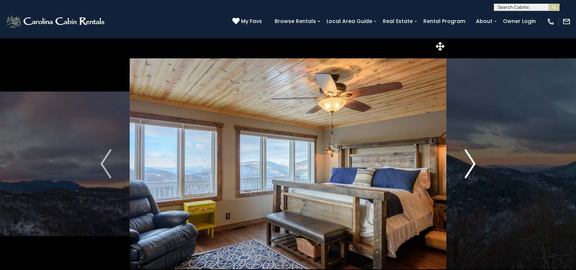
click at [472, 165] on img "Next" at bounding box center [470, 163] width 11 height 29
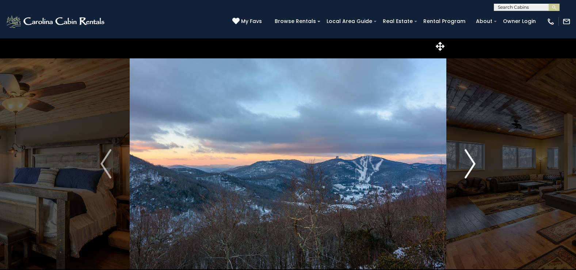
click at [472, 165] on img "Next" at bounding box center [470, 163] width 11 height 29
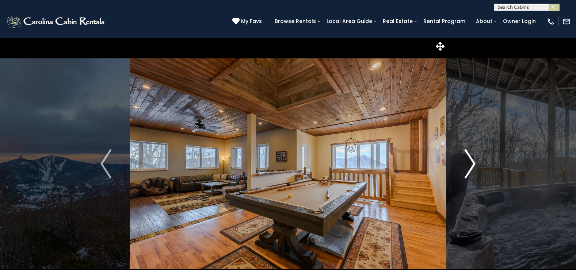
click at [472, 165] on img "Next" at bounding box center [470, 163] width 11 height 29
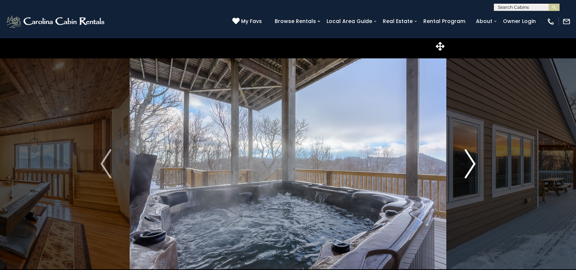
click at [472, 165] on img "Next" at bounding box center [470, 163] width 11 height 29
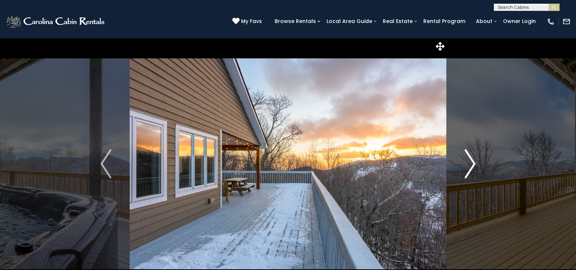
click at [472, 165] on img "Next" at bounding box center [470, 163] width 11 height 29
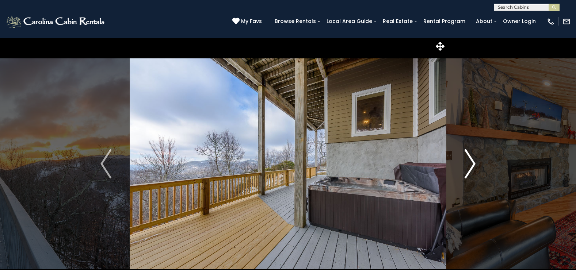
click at [472, 165] on img "Next" at bounding box center [470, 163] width 11 height 29
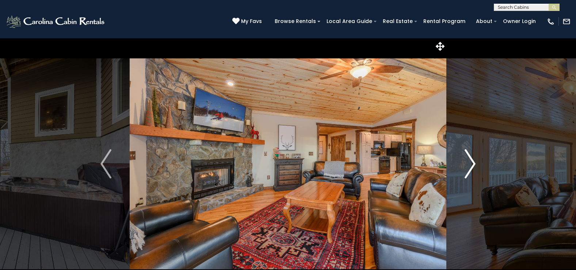
click at [472, 165] on img "Next" at bounding box center [470, 163] width 11 height 29
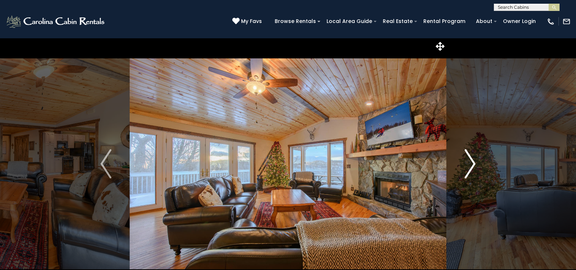
click at [472, 165] on img "Next" at bounding box center [470, 163] width 11 height 29
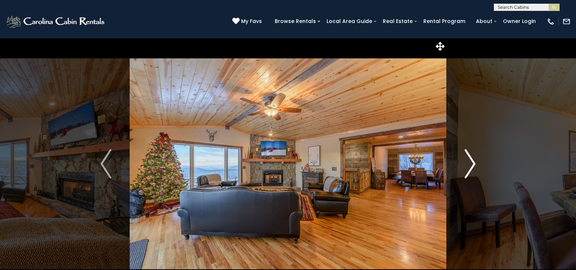
click at [472, 165] on img "Next" at bounding box center [470, 163] width 11 height 29
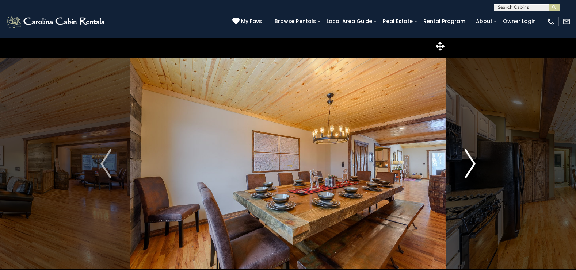
click at [472, 165] on img "Next" at bounding box center [470, 163] width 11 height 29
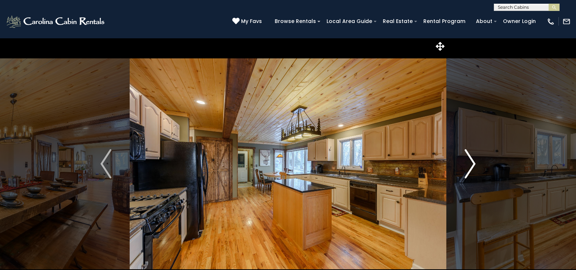
click at [472, 165] on img "Next" at bounding box center [470, 163] width 11 height 29
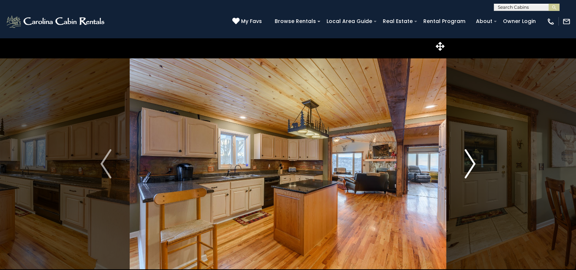
click at [472, 165] on img "Next" at bounding box center [470, 163] width 11 height 29
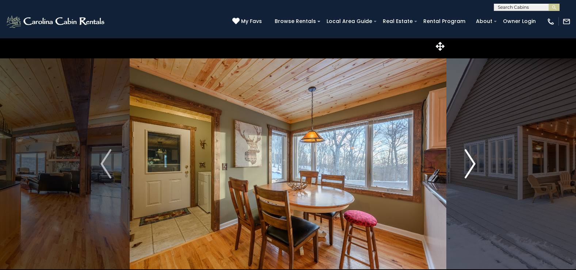
click at [472, 165] on img "Next" at bounding box center [470, 163] width 11 height 29
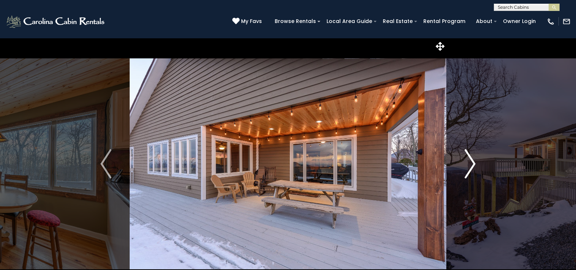
click at [472, 165] on img "Next" at bounding box center [470, 163] width 11 height 29
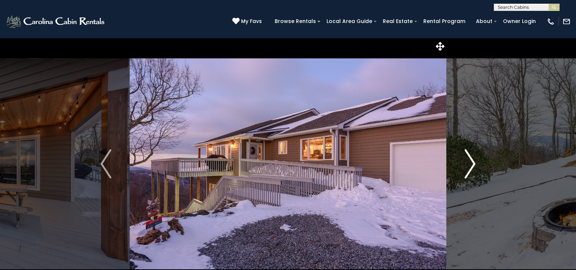
click at [472, 165] on img "Next" at bounding box center [470, 163] width 11 height 29
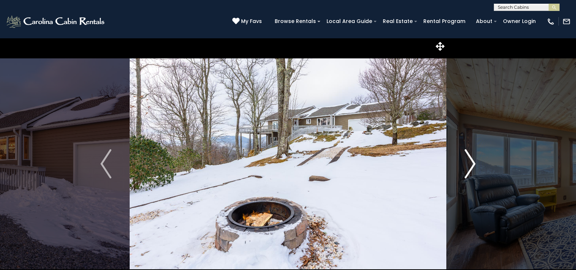
click at [472, 165] on img "Next" at bounding box center [470, 163] width 11 height 29
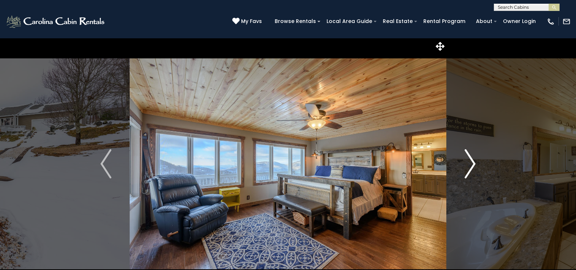
click at [472, 165] on img "Next" at bounding box center [470, 163] width 11 height 29
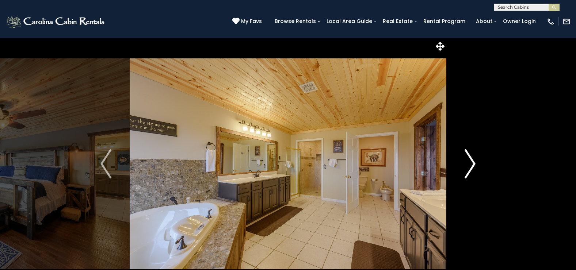
click at [472, 165] on img "Next" at bounding box center [470, 163] width 11 height 29
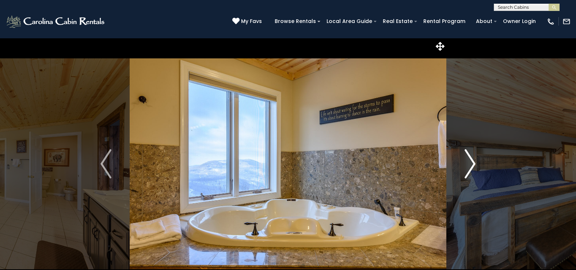
click at [472, 165] on img "Next" at bounding box center [470, 163] width 11 height 29
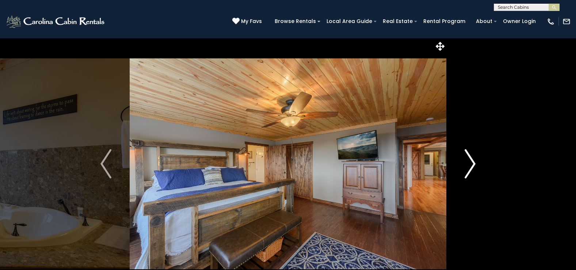
click at [472, 165] on img "Next" at bounding box center [470, 163] width 11 height 29
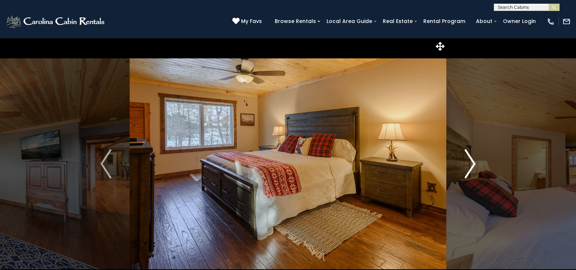
click at [472, 165] on img "Next" at bounding box center [470, 163] width 11 height 29
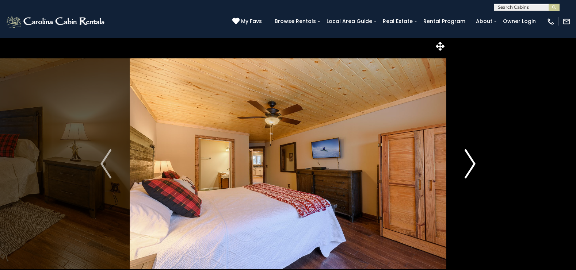
click at [472, 165] on img "Next" at bounding box center [470, 163] width 11 height 29
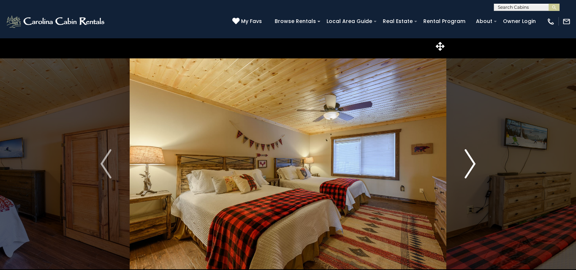
click at [472, 165] on img "Next" at bounding box center [470, 163] width 11 height 29
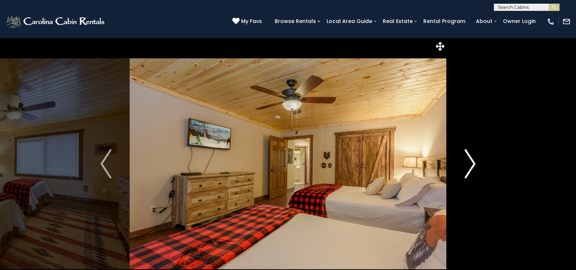
click at [472, 165] on img "Next" at bounding box center [470, 163] width 11 height 29
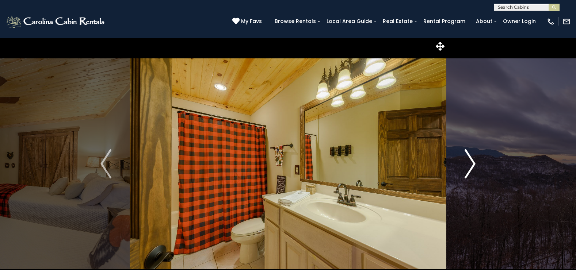
click at [472, 165] on img "Next" at bounding box center [470, 163] width 11 height 29
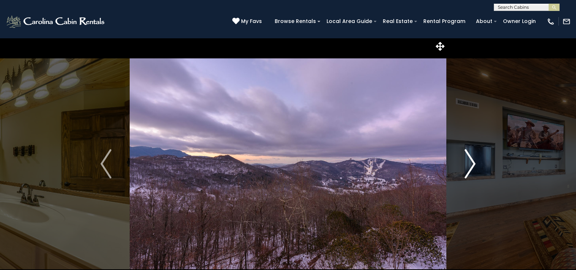
click at [472, 165] on img "Next" at bounding box center [470, 163] width 11 height 29
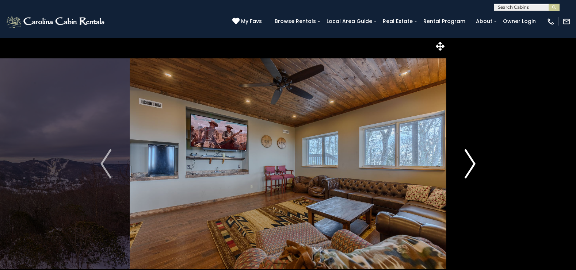
click at [472, 165] on img "Next" at bounding box center [470, 163] width 11 height 29
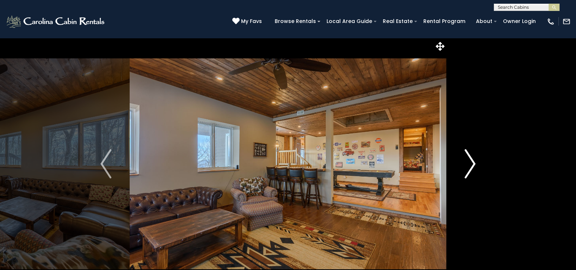
click at [472, 165] on img "Next" at bounding box center [470, 163] width 11 height 29
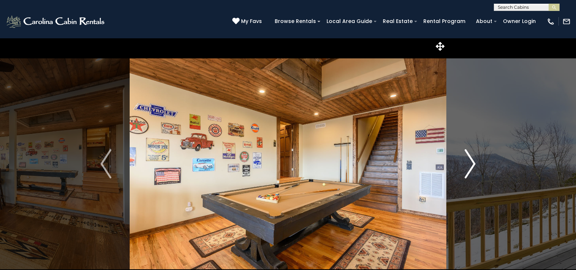
click at [472, 165] on img "Next" at bounding box center [470, 163] width 11 height 29
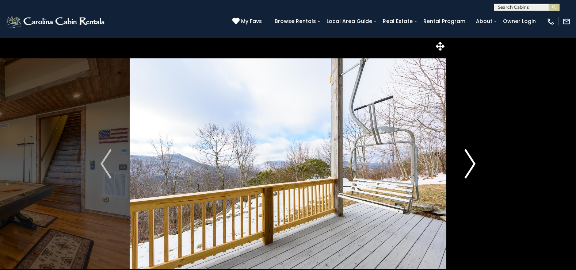
click at [472, 165] on img "Next" at bounding box center [470, 163] width 11 height 29
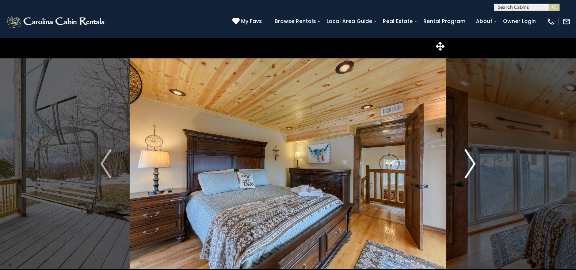
click at [472, 165] on img "Next" at bounding box center [470, 163] width 11 height 29
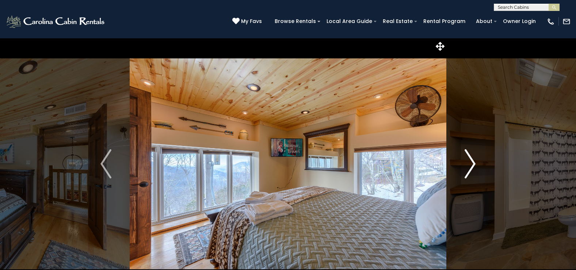
click at [472, 165] on img "Next" at bounding box center [470, 163] width 11 height 29
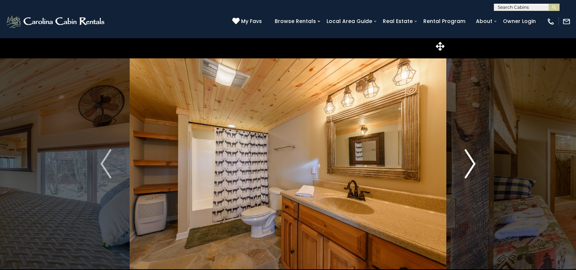
click at [472, 165] on img "Next" at bounding box center [470, 163] width 11 height 29
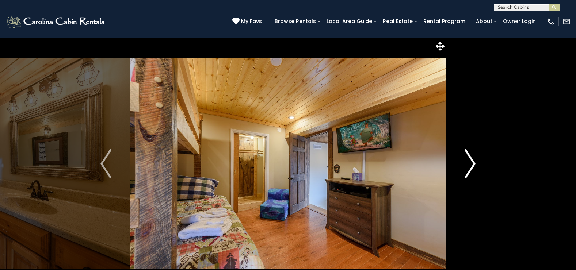
click at [472, 165] on img "Next" at bounding box center [470, 163] width 11 height 29
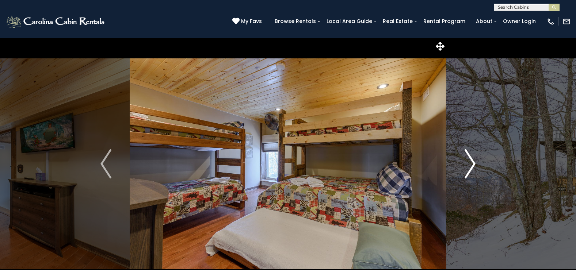
click at [472, 165] on img "Next" at bounding box center [470, 163] width 11 height 29
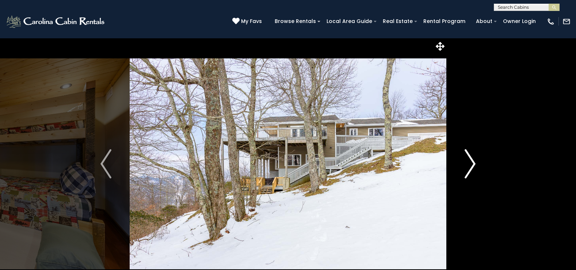
click at [472, 165] on img "Next" at bounding box center [470, 163] width 11 height 29
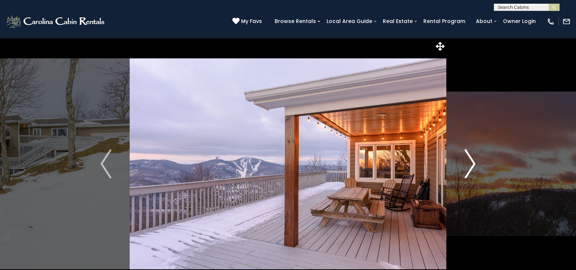
click at [472, 165] on img "Next" at bounding box center [470, 163] width 11 height 29
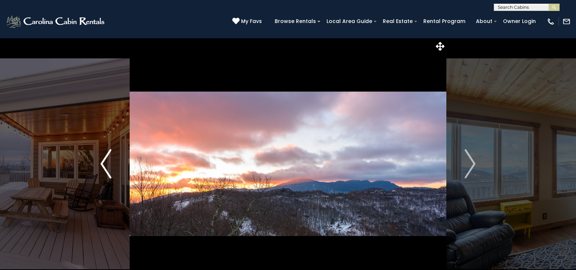
click at [106, 165] on img "Previous" at bounding box center [105, 163] width 11 height 29
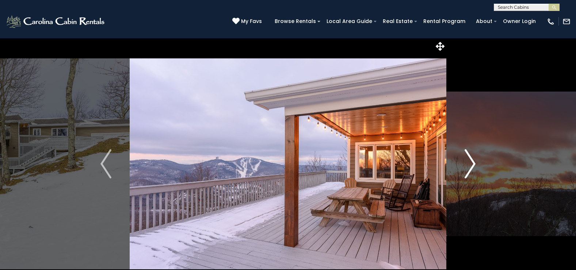
click at [474, 163] on img "Next" at bounding box center [470, 163] width 11 height 29
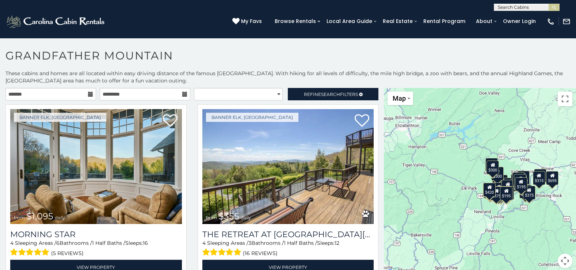
scroll to position [4, 0]
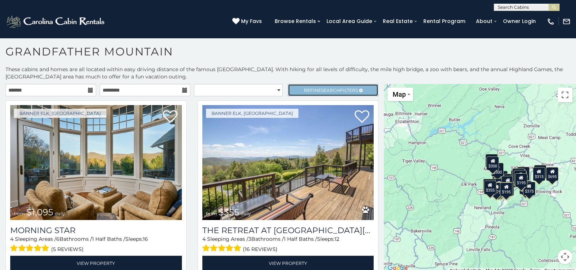
click at [322, 87] on link "Refine Search Filters" at bounding box center [333, 90] width 91 height 12
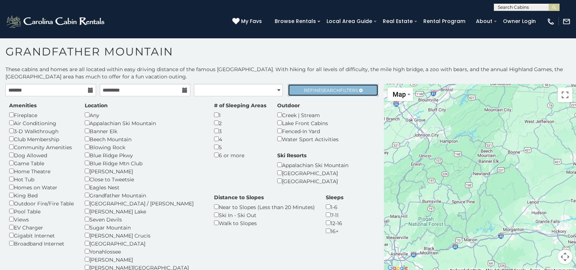
click at [314, 89] on span "Refine Search Filters" at bounding box center [331, 90] width 54 height 5
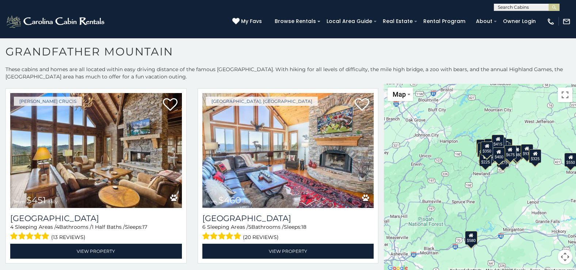
scroll to position [950, 0]
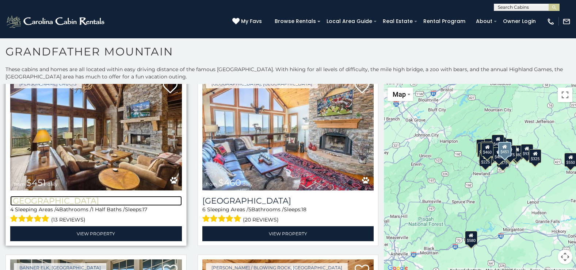
click at [72, 196] on h3 "[GEOGRAPHIC_DATA]" at bounding box center [96, 201] width 172 height 10
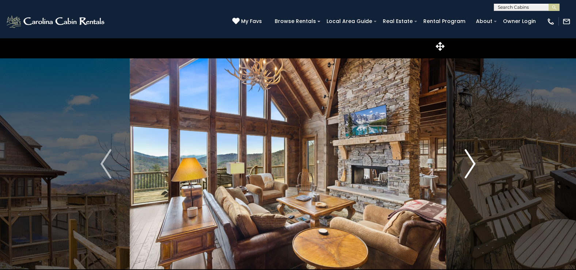
click at [472, 161] on img "Next" at bounding box center [470, 163] width 11 height 29
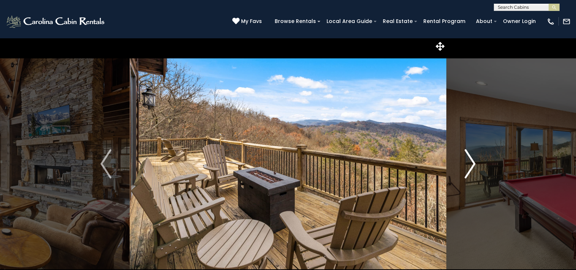
click at [472, 161] on img "Next" at bounding box center [470, 163] width 11 height 29
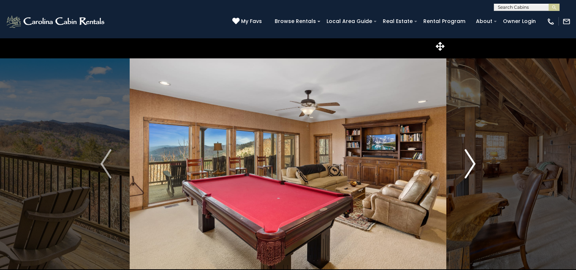
click at [472, 161] on img "Next" at bounding box center [470, 163] width 11 height 29
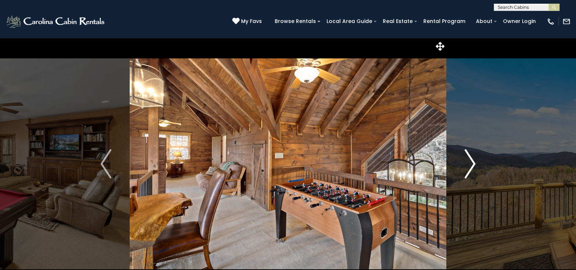
click at [472, 161] on img "Next" at bounding box center [470, 163] width 11 height 29
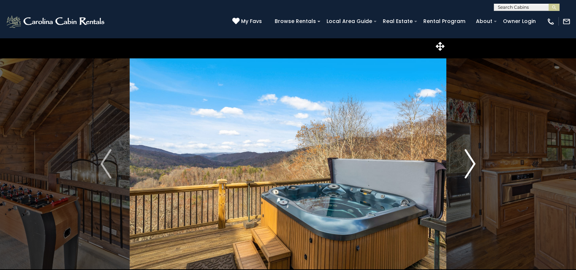
click at [472, 161] on img "Next" at bounding box center [470, 163] width 11 height 29
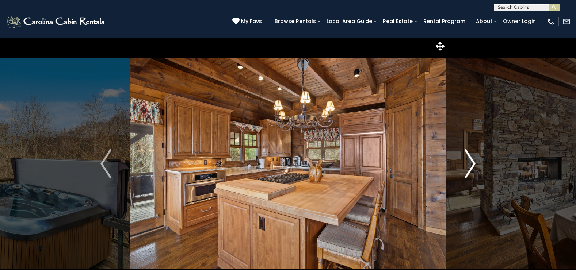
click at [472, 161] on img "Next" at bounding box center [470, 163] width 11 height 29
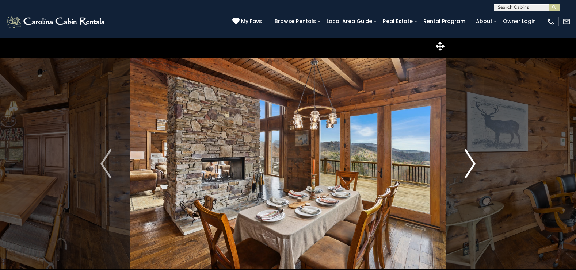
click at [472, 161] on img "Next" at bounding box center [470, 163] width 11 height 29
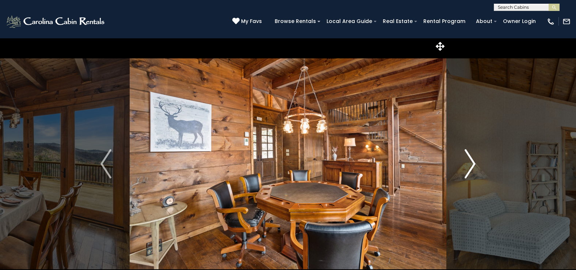
click at [472, 161] on img "Next" at bounding box center [470, 163] width 11 height 29
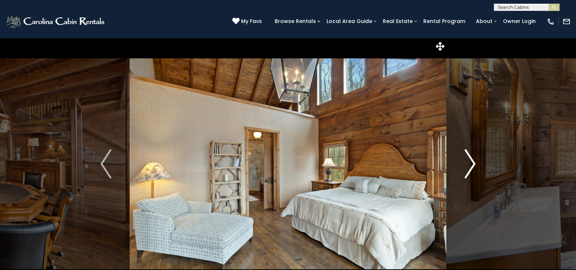
click at [472, 161] on img "Next" at bounding box center [470, 163] width 11 height 29
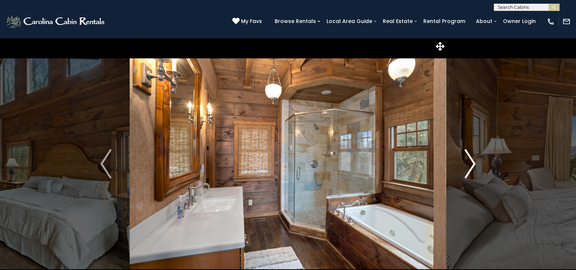
click at [472, 161] on img "Next" at bounding box center [470, 163] width 11 height 29
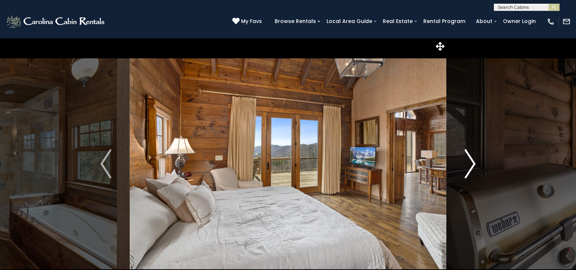
click at [472, 161] on img "Next" at bounding box center [470, 163] width 11 height 29
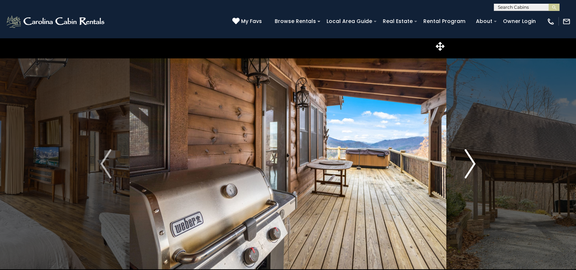
click at [472, 161] on img "Next" at bounding box center [470, 163] width 11 height 29
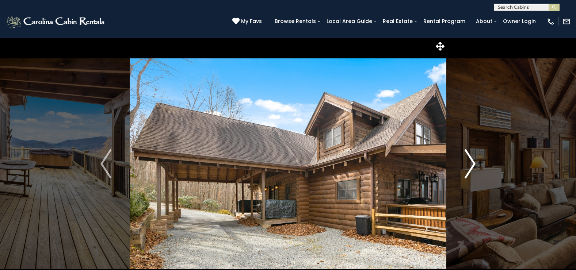
click at [472, 161] on img "Next" at bounding box center [470, 163] width 11 height 29
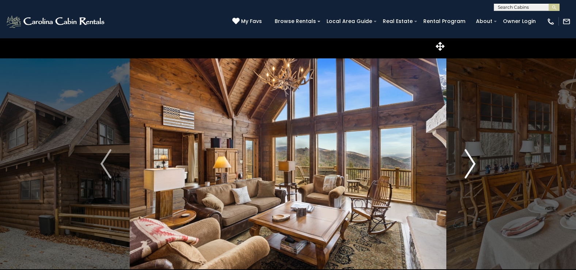
click at [472, 161] on img "Next" at bounding box center [470, 163] width 11 height 29
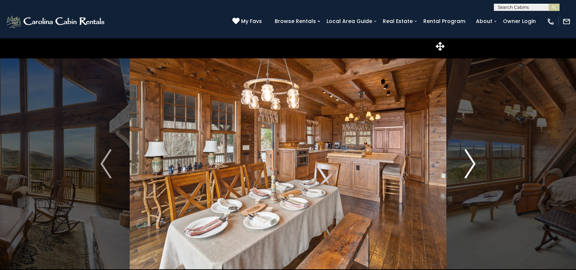
click at [472, 161] on img "Next" at bounding box center [470, 163] width 11 height 29
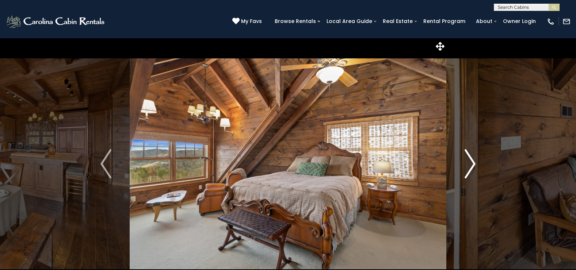
click at [472, 161] on img "Next" at bounding box center [470, 163] width 11 height 29
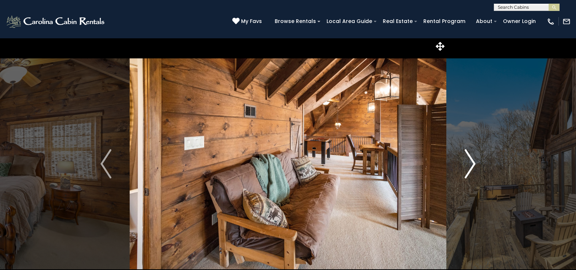
click at [472, 161] on img "Next" at bounding box center [470, 163] width 11 height 29
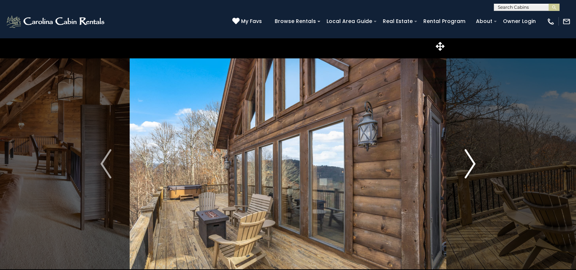
click at [472, 161] on img "Next" at bounding box center [470, 163] width 11 height 29
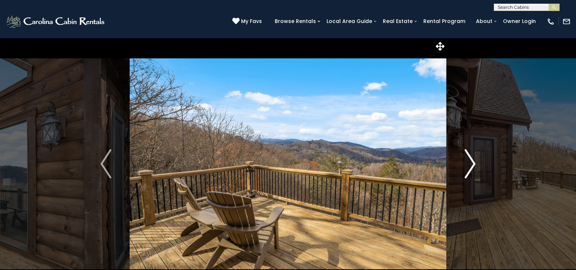
click at [472, 161] on img "Next" at bounding box center [470, 163] width 11 height 29
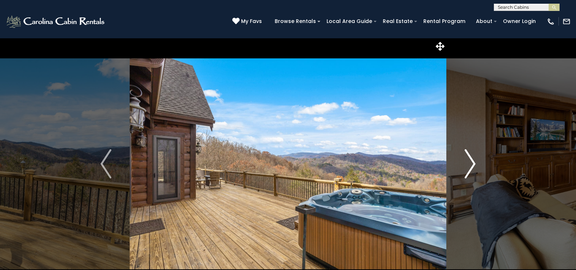
click at [472, 161] on img "Next" at bounding box center [470, 163] width 11 height 29
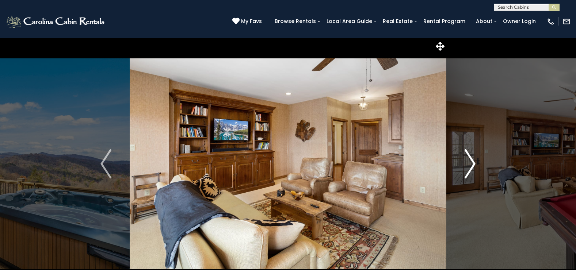
click at [472, 161] on img "Next" at bounding box center [470, 163] width 11 height 29
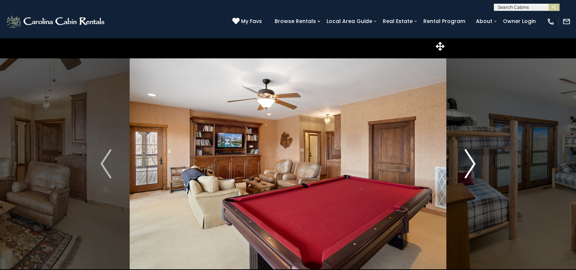
click at [472, 161] on img "Next" at bounding box center [470, 163] width 11 height 29
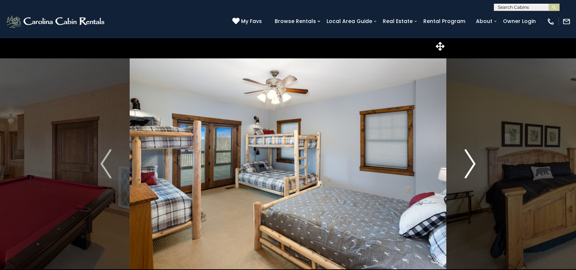
click at [472, 161] on img "Next" at bounding box center [470, 163] width 11 height 29
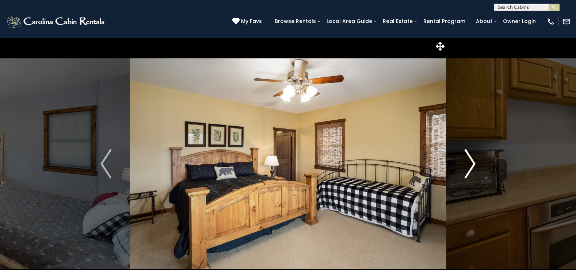
click at [472, 161] on img "Next" at bounding box center [470, 163] width 11 height 29
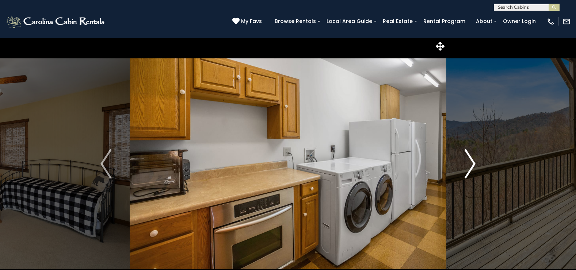
click at [472, 161] on img "Next" at bounding box center [470, 163] width 11 height 29
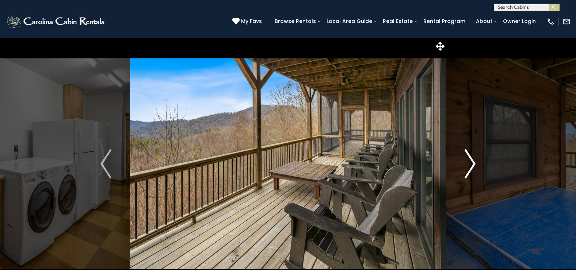
click at [472, 161] on img "Next" at bounding box center [470, 163] width 11 height 29
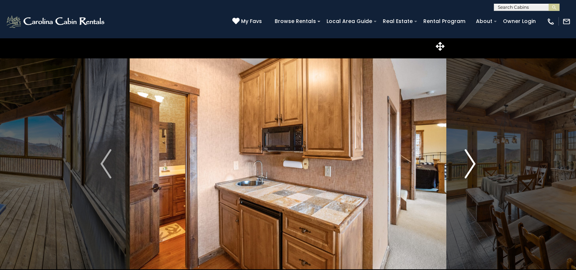
click at [472, 161] on img "Next" at bounding box center [470, 163] width 11 height 29
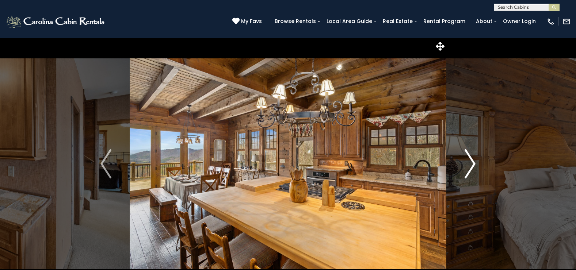
click at [472, 161] on img "Next" at bounding box center [470, 163] width 11 height 29
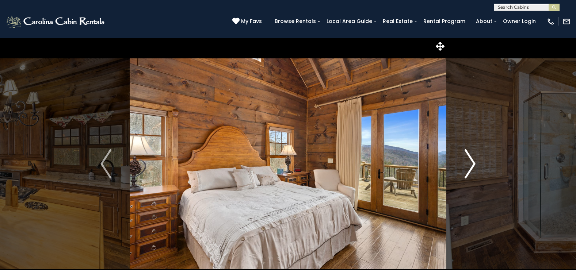
click at [472, 161] on img "Next" at bounding box center [470, 163] width 11 height 29
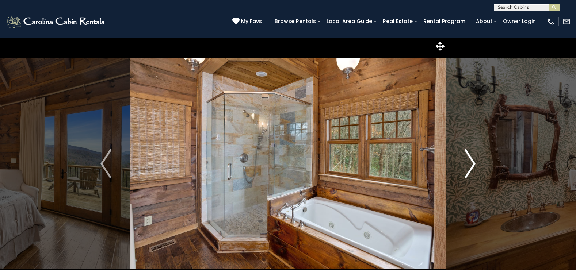
click at [472, 161] on img "Next" at bounding box center [470, 163] width 11 height 29
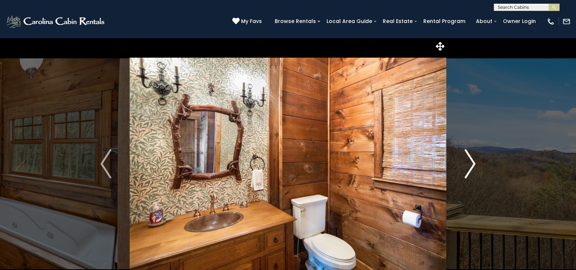
click at [472, 161] on img "Next" at bounding box center [470, 163] width 11 height 29
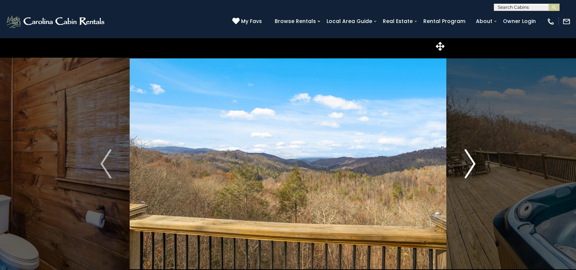
click at [472, 161] on img "Next" at bounding box center [470, 163] width 11 height 29
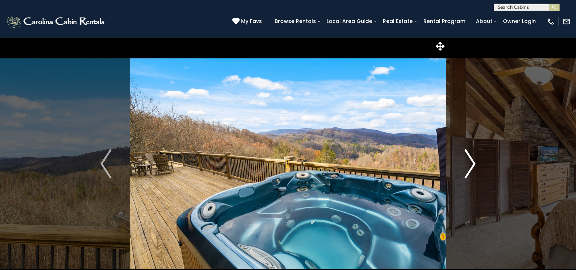
click at [472, 161] on img "Next" at bounding box center [470, 163] width 11 height 29
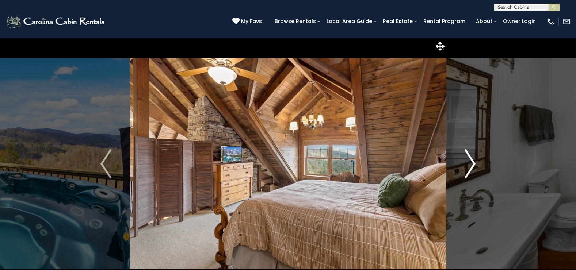
click at [472, 161] on img "Next" at bounding box center [470, 163] width 11 height 29
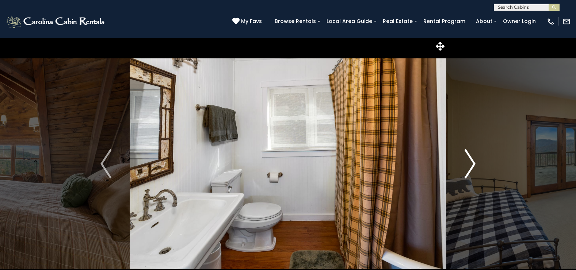
click at [472, 161] on img "Next" at bounding box center [470, 163] width 11 height 29
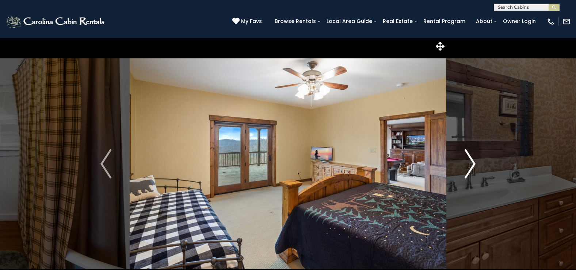
click at [472, 161] on img "Next" at bounding box center [470, 163] width 11 height 29
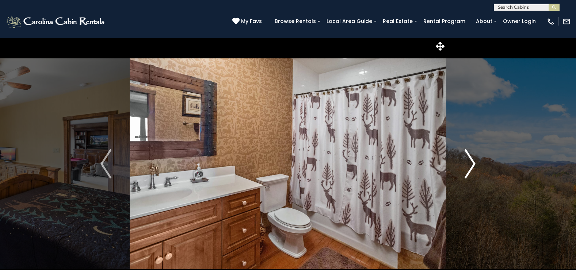
click at [472, 161] on img "Next" at bounding box center [470, 163] width 11 height 29
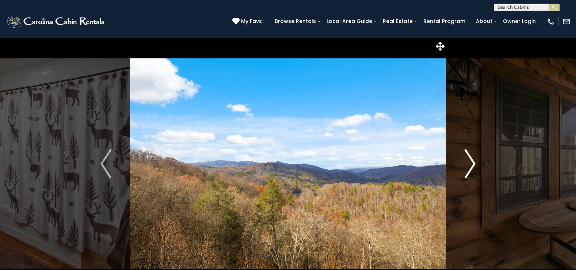
click at [472, 161] on img "Next" at bounding box center [470, 163] width 11 height 29
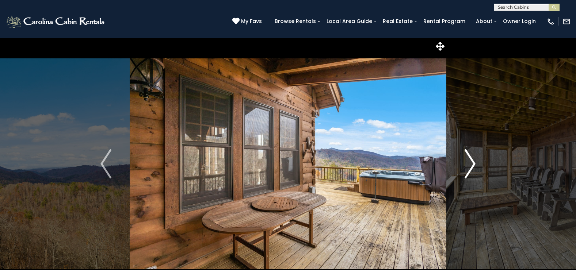
click at [472, 161] on img "Next" at bounding box center [470, 163] width 11 height 29
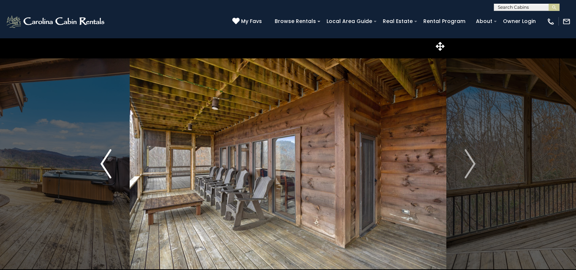
click at [106, 164] on img "Previous" at bounding box center [105, 163] width 11 height 29
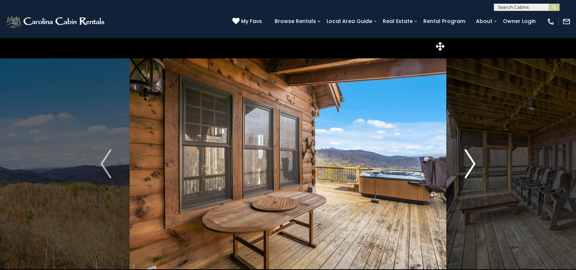
click at [472, 166] on img "Next" at bounding box center [470, 163] width 11 height 29
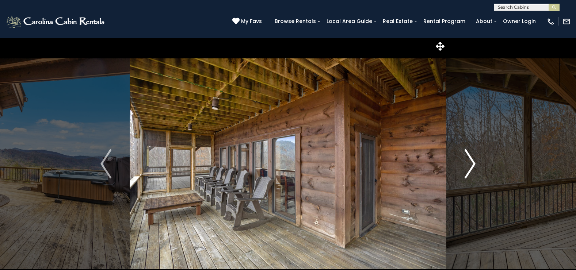
click at [472, 166] on img "Next" at bounding box center [470, 163] width 11 height 29
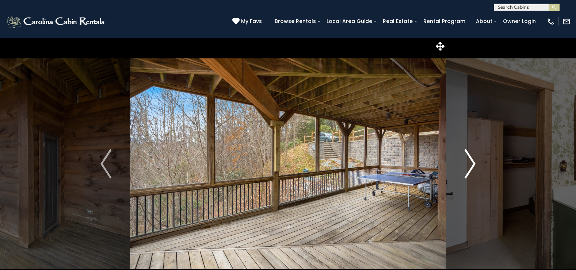
click at [472, 166] on img "Next" at bounding box center [470, 163] width 11 height 29
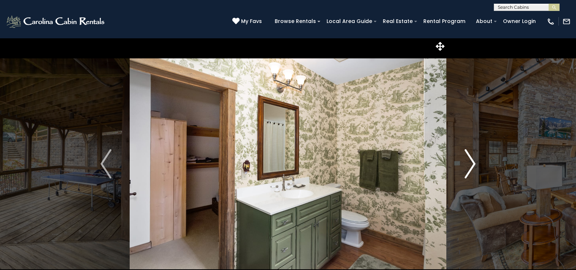
click at [472, 166] on img "Next" at bounding box center [470, 163] width 11 height 29
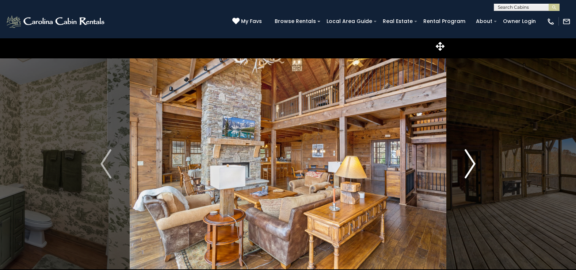
click at [472, 166] on img "Next" at bounding box center [470, 163] width 11 height 29
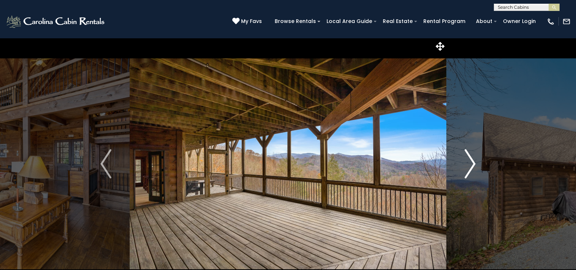
click at [472, 166] on img "Next" at bounding box center [470, 163] width 11 height 29
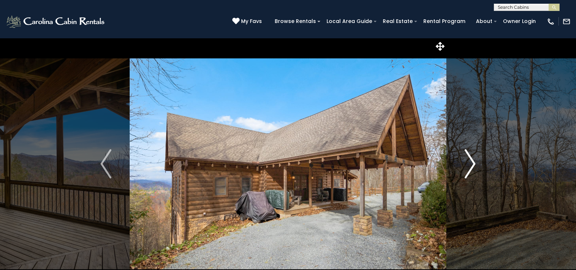
click at [472, 166] on img "Next" at bounding box center [470, 163] width 11 height 29
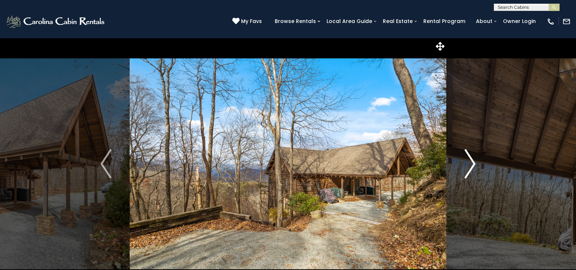
click at [472, 166] on img "Next" at bounding box center [470, 163] width 11 height 29
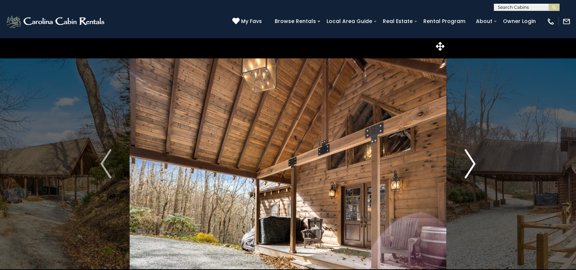
click at [472, 166] on img "Next" at bounding box center [470, 163] width 11 height 29
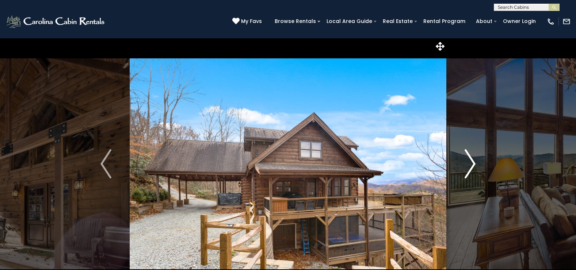
click at [472, 166] on img "Next" at bounding box center [470, 163] width 11 height 29
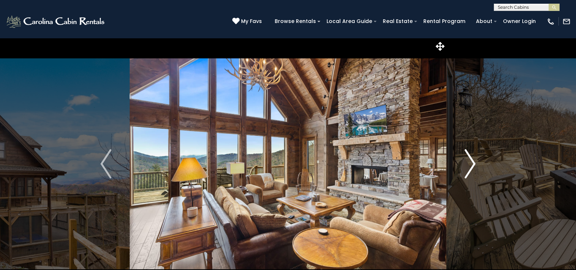
click at [472, 166] on img "Next" at bounding box center [470, 163] width 11 height 29
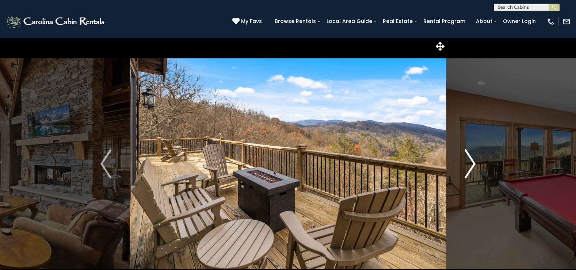
click at [472, 166] on img "Next" at bounding box center [470, 163] width 11 height 29
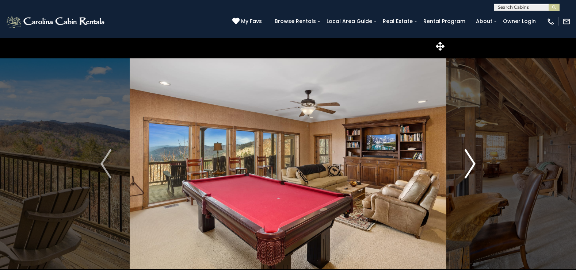
click at [472, 166] on img "Next" at bounding box center [470, 163] width 11 height 29
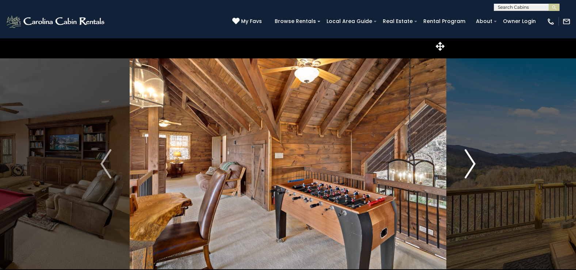
click at [472, 166] on img "Next" at bounding box center [470, 163] width 11 height 29
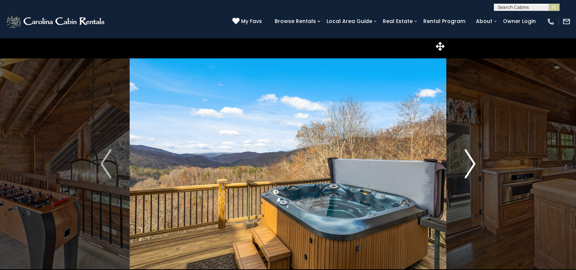
click at [472, 166] on img "Next" at bounding box center [470, 163] width 11 height 29
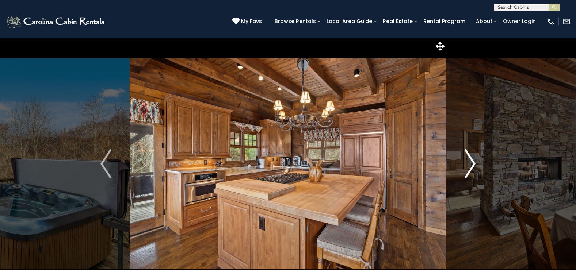
click at [472, 166] on img "Next" at bounding box center [470, 163] width 11 height 29
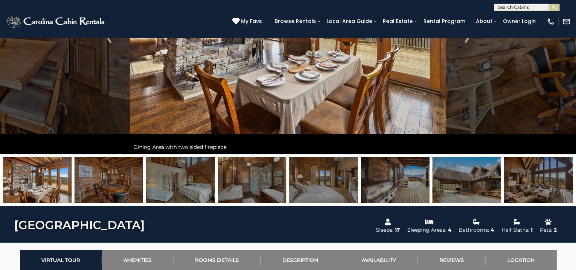
scroll to position [146, 0]
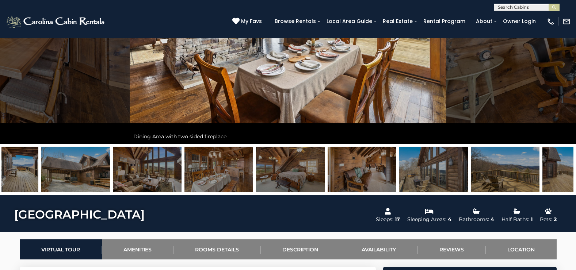
drag, startPoint x: 535, startPoint y: 163, endPoint x: 146, endPoint y: 156, distance: 389.1
click at [146, 156] on img at bounding box center [147, 170] width 69 height 46
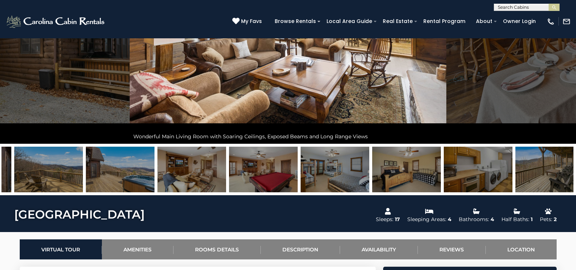
drag, startPoint x: 468, startPoint y: 170, endPoint x: 120, endPoint y: 169, distance: 347.7
click at [120, 169] on img at bounding box center [120, 170] width 69 height 46
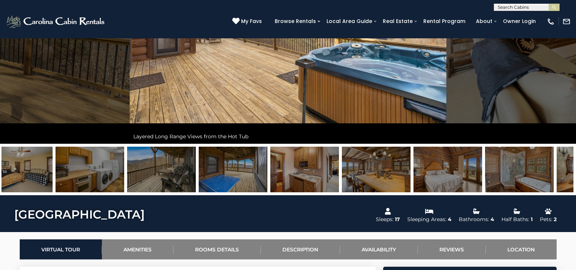
drag, startPoint x: 423, startPoint y: 175, endPoint x: 115, endPoint y: 169, distance: 308.3
click at [115, 169] on img at bounding box center [90, 170] width 69 height 46
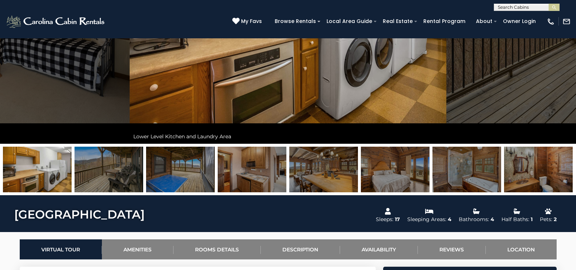
click at [323, 174] on img at bounding box center [323, 170] width 69 height 46
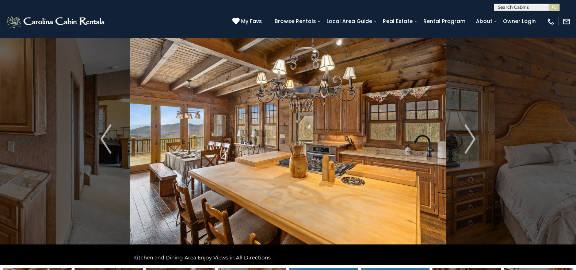
scroll to position [0, 0]
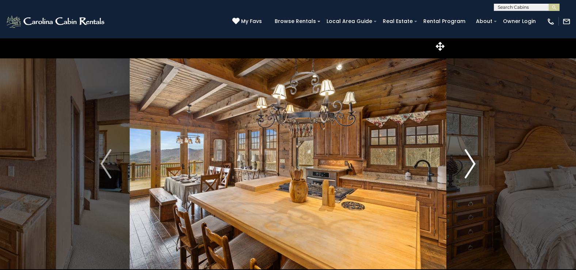
click at [472, 165] on img "Next" at bounding box center [470, 163] width 11 height 29
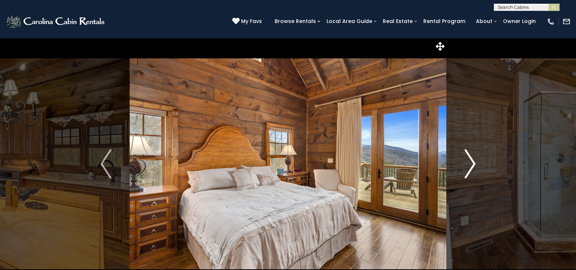
click at [472, 165] on img "Next" at bounding box center [470, 163] width 11 height 29
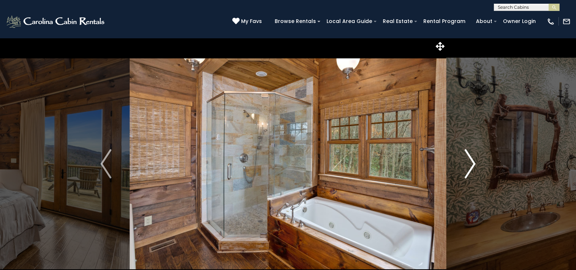
click at [472, 165] on img "Next" at bounding box center [470, 163] width 11 height 29
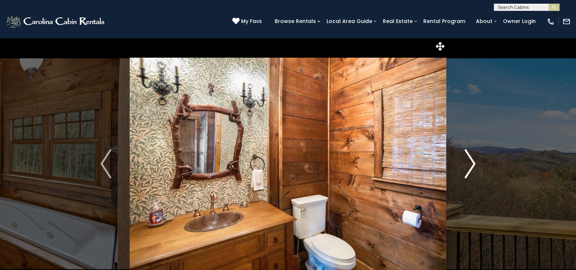
click at [472, 165] on img "Next" at bounding box center [470, 163] width 11 height 29
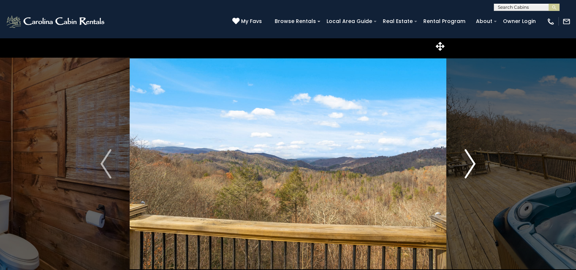
click at [472, 165] on img "Next" at bounding box center [470, 163] width 11 height 29
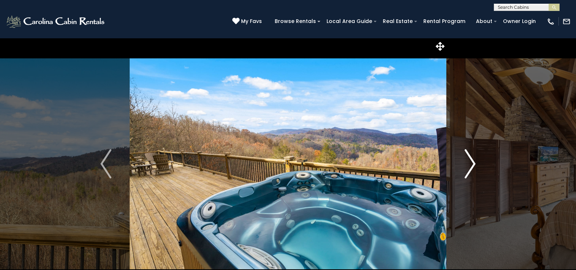
click at [472, 165] on img "Next" at bounding box center [470, 163] width 11 height 29
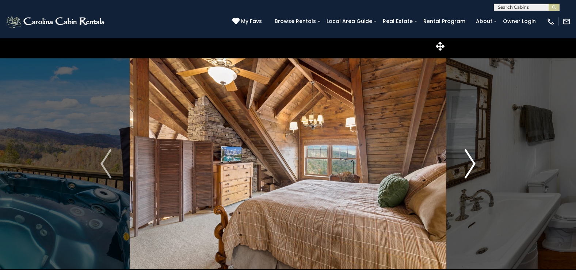
click at [472, 165] on img "Next" at bounding box center [470, 163] width 11 height 29
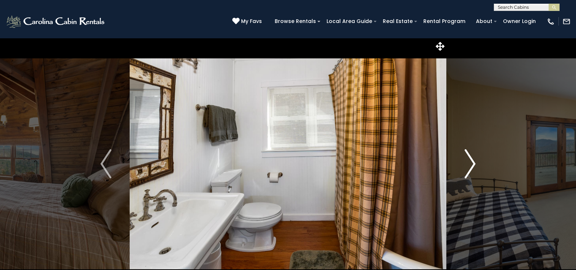
click at [472, 165] on img "Next" at bounding box center [470, 163] width 11 height 29
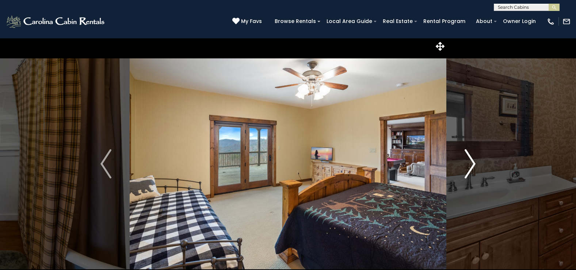
click at [472, 165] on img "Next" at bounding box center [470, 163] width 11 height 29
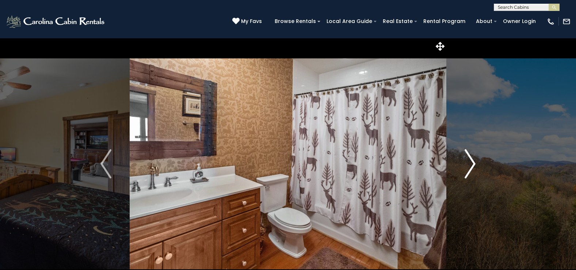
click at [472, 165] on img "Next" at bounding box center [470, 163] width 11 height 29
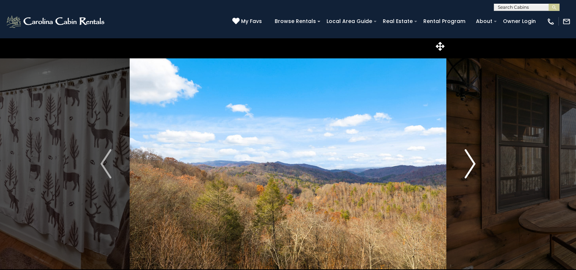
click at [472, 165] on img "Next" at bounding box center [470, 163] width 11 height 29
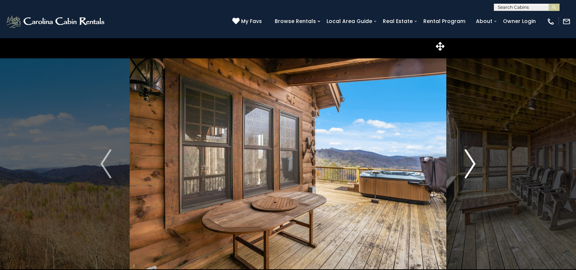
click at [472, 165] on img "Next" at bounding box center [470, 163] width 11 height 29
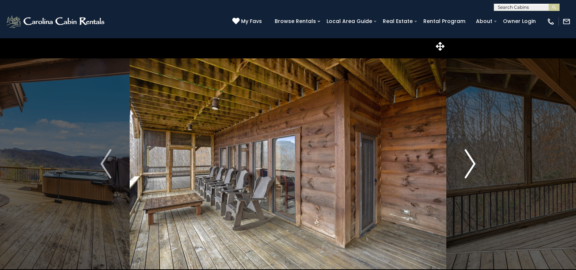
click at [472, 165] on img "Next" at bounding box center [470, 163] width 11 height 29
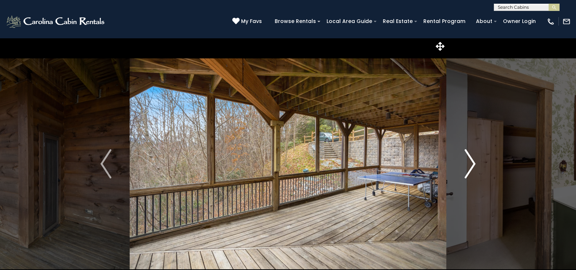
click at [472, 165] on img "Next" at bounding box center [470, 163] width 11 height 29
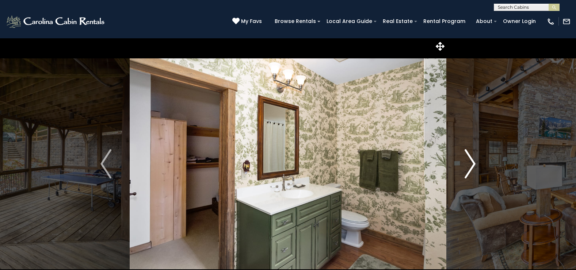
click at [472, 165] on img "Next" at bounding box center [470, 163] width 11 height 29
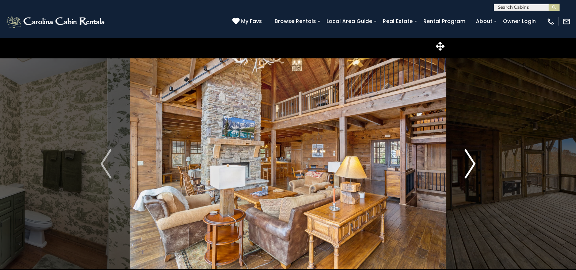
click at [472, 165] on img "Next" at bounding box center [470, 163] width 11 height 29
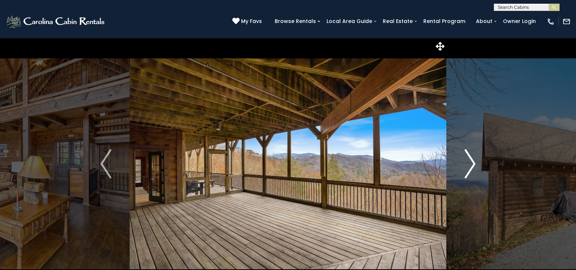
click at [472, 164] on img "Next" at bounding box center [470, 163] width 11 height 29
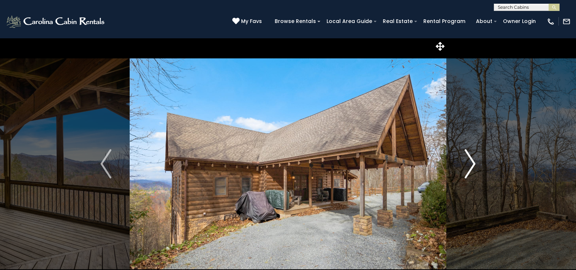
click at [472, 164] on img "Next" at bounding box center [470, 163] width 11 height 29
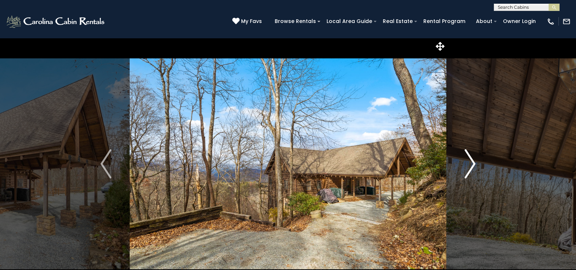
click at [472, 164] on img "Next" at bounding box center [470, 163] width 11 height 29
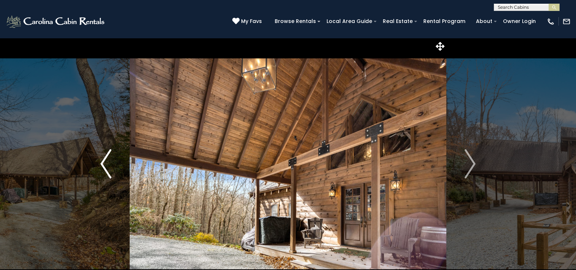
click at [103, 166] on img "Previous" at bounding box center [105, 163] width 11 height 29
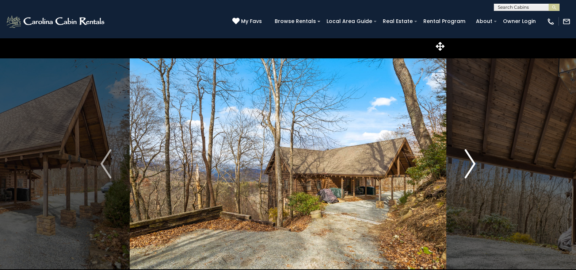
click at [472, 164] on img "Next" at bounding box center [470, 163] width 11 height 29
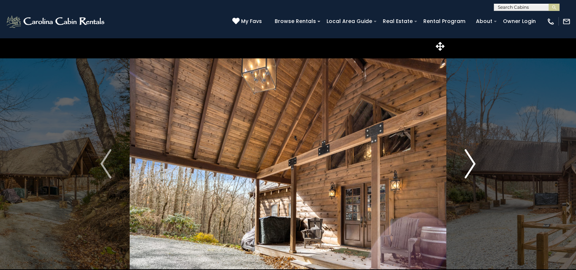
click at [472, 164] on img "Next" at bounding box center [470, 163] width 11 height 29
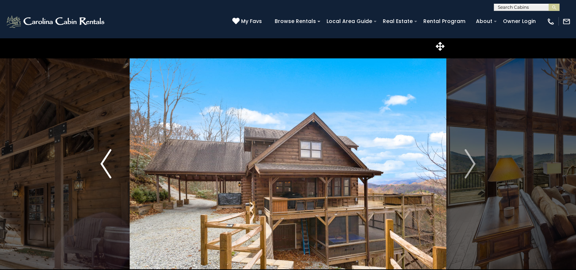
click at [101, 163] on img "Previous" at bounding box center [105, 163] width 11 height 29
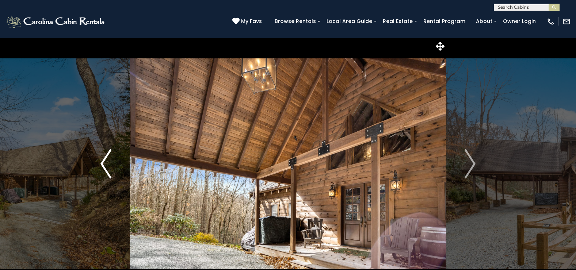
click at [101, 163] on img "Previous" at bounding box center [105, 163] width 11 height 29
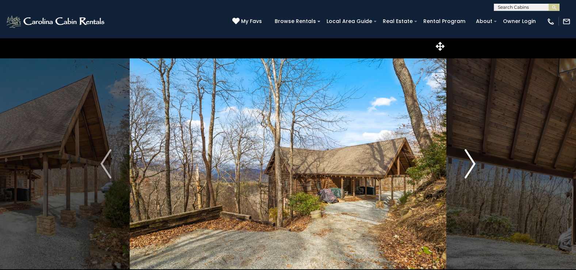
click at [474, 163] on img "Next" at bounding box center [470, 163] width 11 height 29
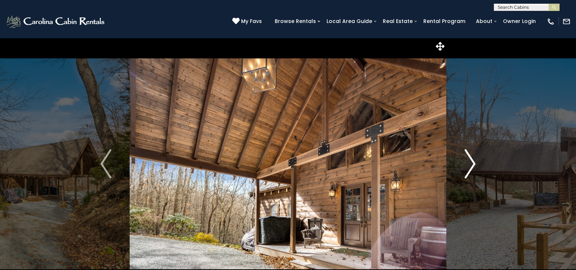
click at [473, 163] on img "Next" at bounding box center [470, 163] width 11 height 29
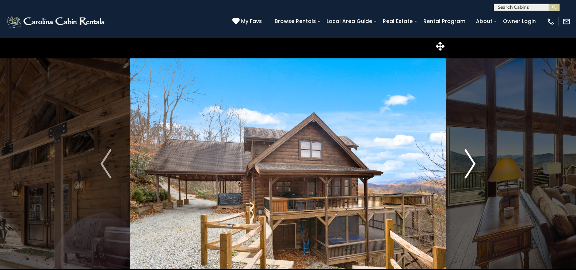
click at [473, 162] on img "Next" at bounding box center [470, 163] width 11 height 29
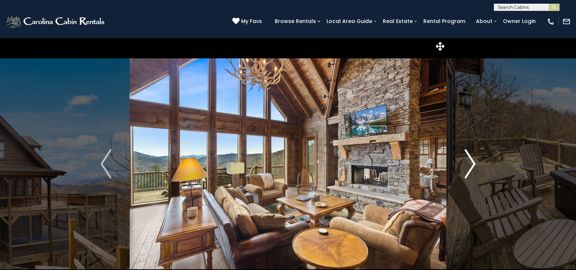
click at [473, 162] on img "Next" at bounding box center [470, 163] width 11 height 29
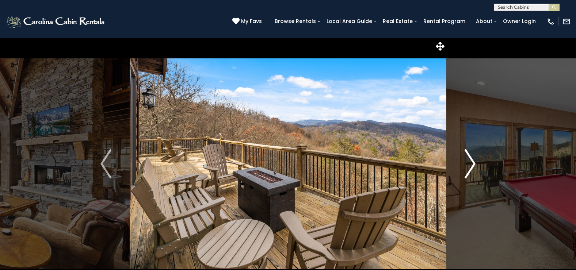
click at [473, 162] on img "Next" at bounding box center [470, 163] width 11 height 29
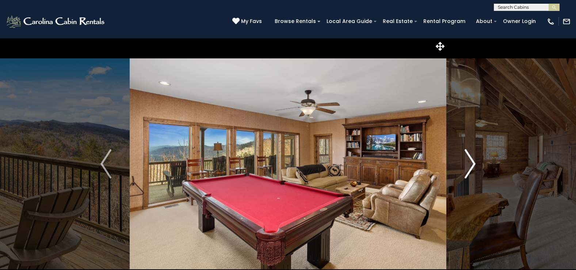
click at [473, 162] on img "Next" at bounding box center [470, 163] width 11 height 29
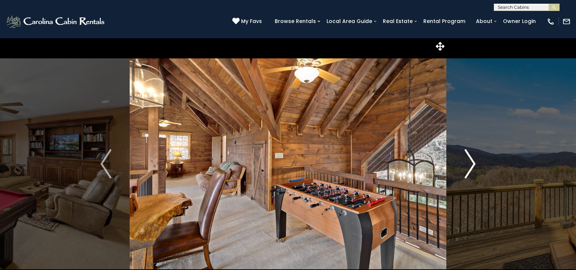
click at [473, 162] on img "Next" at bounding box center [470, 163] width 11 height 29
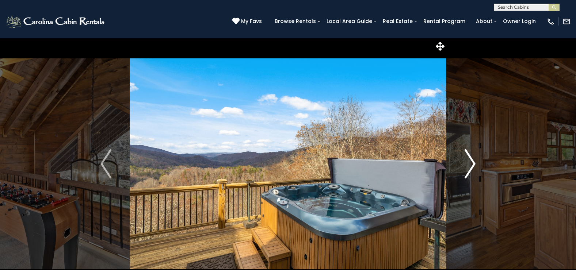
click at [473, 161] on img "Next" at bounding box center [470, 163] width 11 height 29
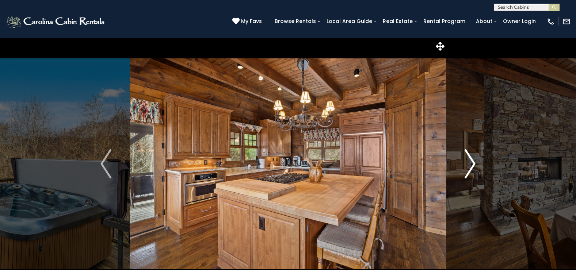
click at [473, 161] on img "Next" at bounding box center [470, 163] width 11 height 29
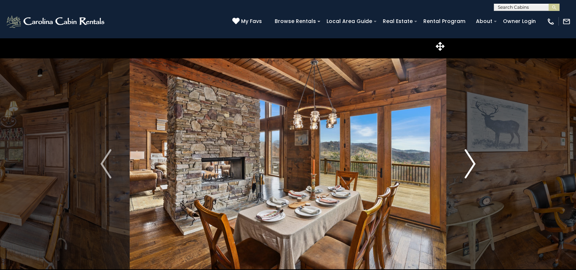
click at [473, 161] on img "Next" at bounding box center [470, 163] width 11 height 29
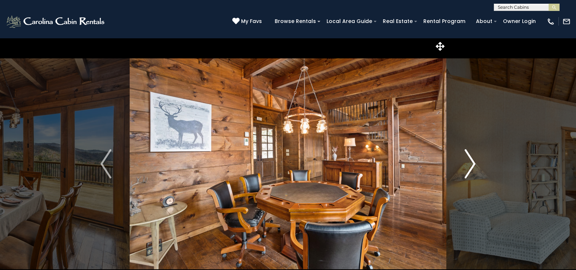
click at [473, 161] on img "Next" at bounding box center [470, 163] width 11 height 29
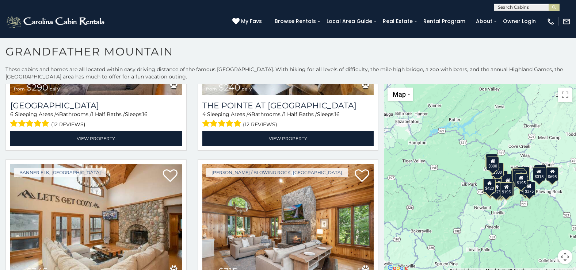
scroll to position [2009, 0]
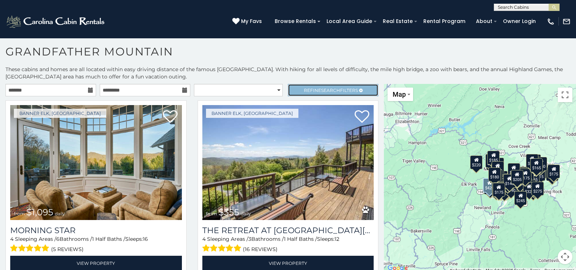
click at [316, 87] on link "Refine Search Filters" at bounding box center [333, 90] width 91 height 12
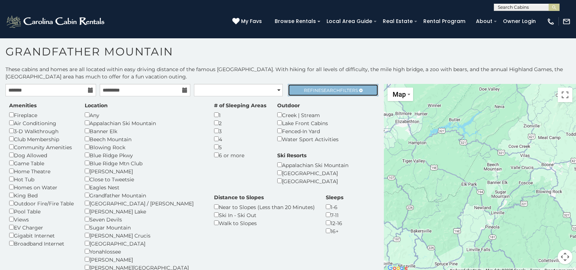
click at [323, 90] on span "Search" at bounding box center [330, 90] width 19 height 5
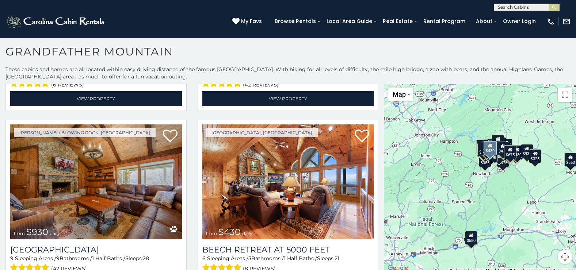
scroll to position [2374, 0]
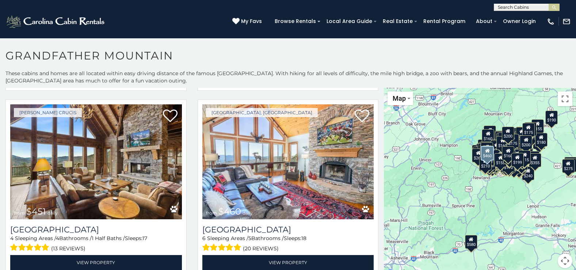
scroll to position [913, 0]
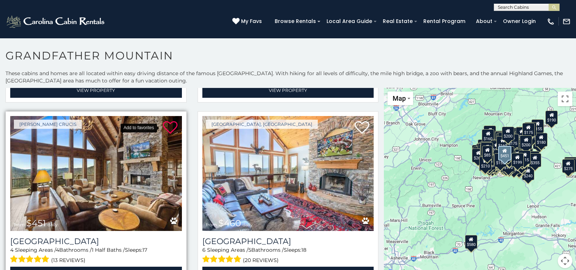
click at [168, 121] on icon at bounding box center [170, 128] width 15 height 15
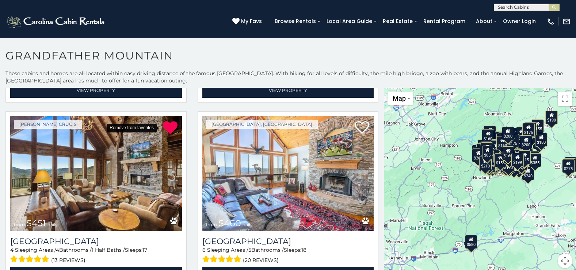
drag, startPoint x: 168, startPoint y: 119, endPoint x: 354, endPoint y: 33, distance: 204.6
click at [168, 121] on icon at bounding box center [170, 128] width 15 height 15
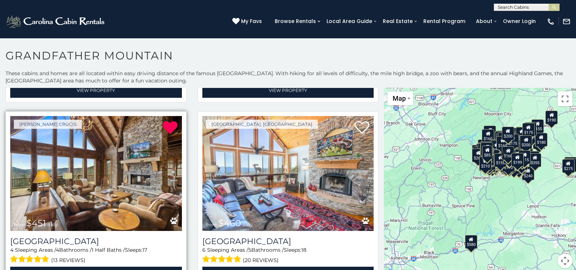
click at [106, 191] on img at bounding box center [96, 173] width 172 height 115
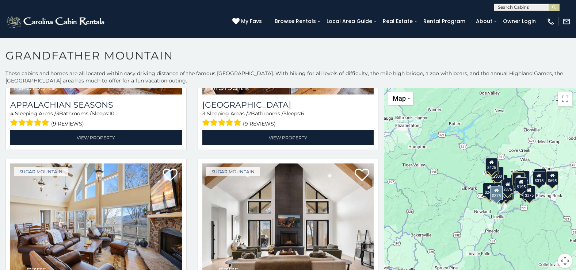
scroll to position [2374, 0]
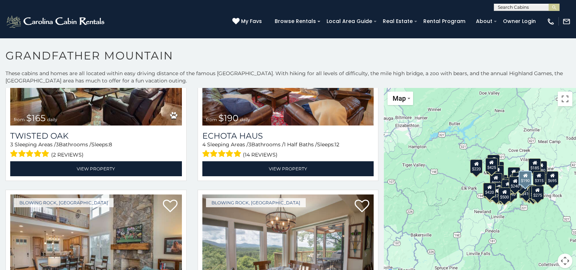
scroll to position [3287, 0]
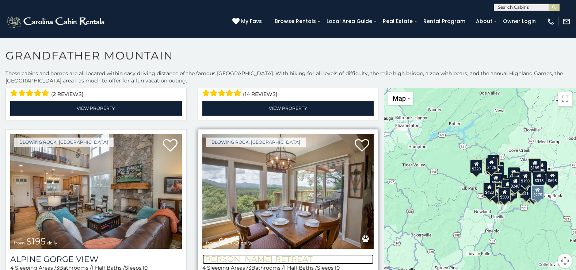
click at [260, 255] on h3 "[PERSON_NAME] Retreat" at bounding box center [288, 260] width 172 height 10
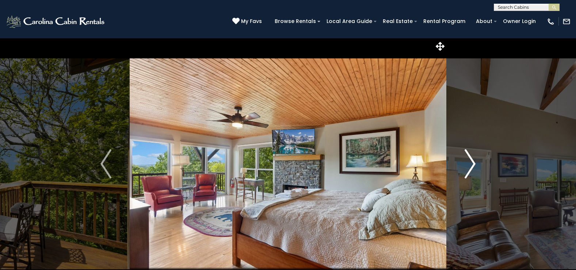
click at [472, 164] on img "Next" at bounding box center [470, 163] width 11 height 29
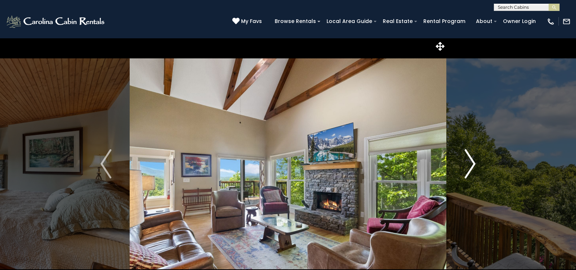
click at [472, 164] on img "Next" at bounding box center [470, 163] width 11 height 29
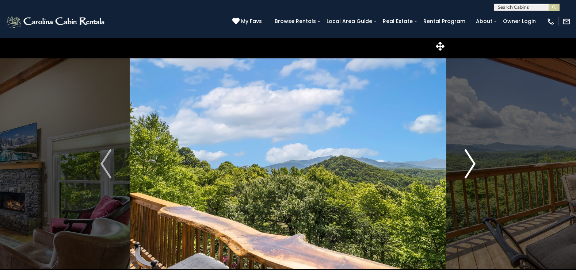
click at [472, 164] on img "Next" at bounding box center [470, 163] width 11 height 29
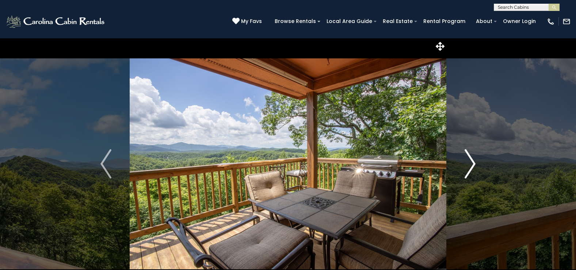
click at [472, 164] on img "Next" at bounding box center [470, 163] width 11 height 29
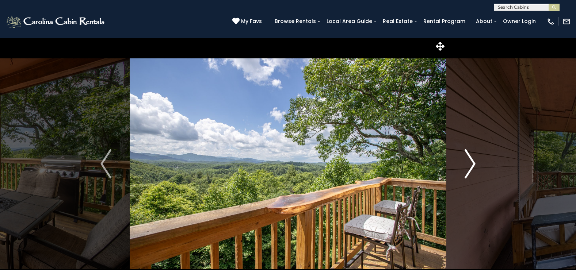
click at [472, 164] on img "Next" at bounding box center [470, 163] width 11 height 29
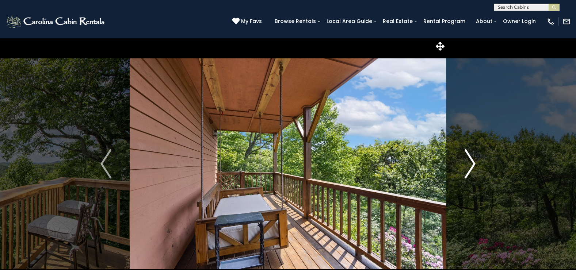
click at [472, 164] on img "Next" at bounding box center [470, 163] width 11 height 29
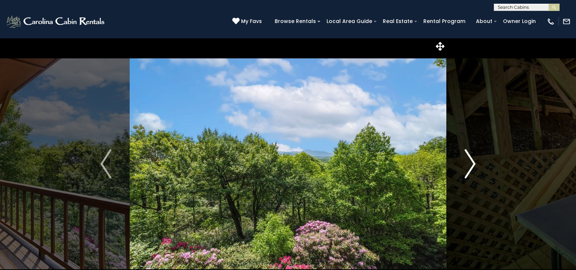
click at [472, 164] on img "Next" at bounding box center [470, 163] width 11 height 29
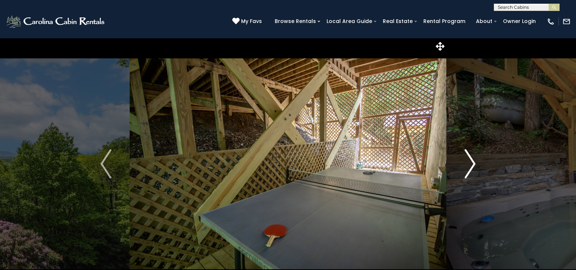
click at [472, 164] on img "Next" at bounding box center [470, 163] width 11 height 29
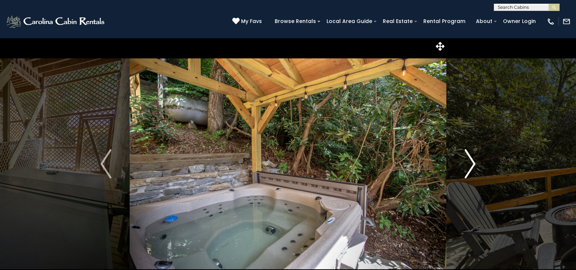
click at [472, 164] on img "Next" at bounding box center [470, 163] width 11 height 29
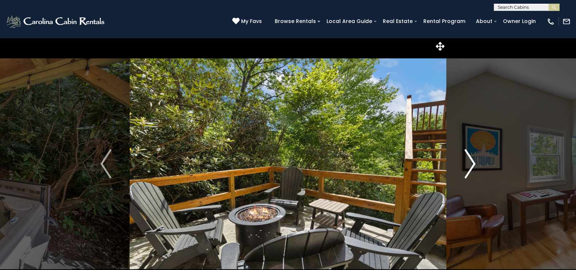
click at [472, 164] on img "Next" at bounding box center [470, 163] width 11 height 29
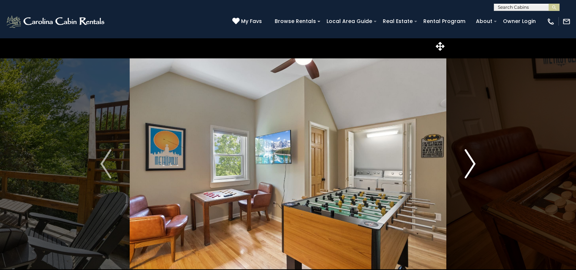
click at [472, 164] on img "Next" at bounding box center [470, 163] width 11 height 29
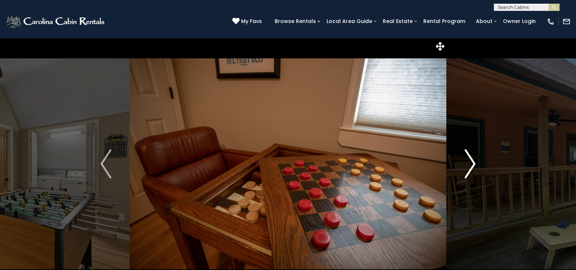
click at [472, 164] on img "Next" at bounding box center [470, 163] width 11 height 29
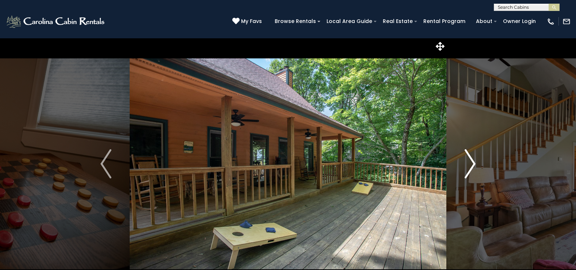
click at [472, 164] on img "Next" at bounding box center [470, 163] width 11 height 29
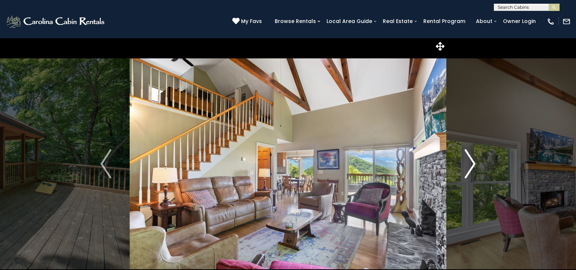
click at [472, 164] on img "Next" at bounding box center [470, 163] width 11 height 29
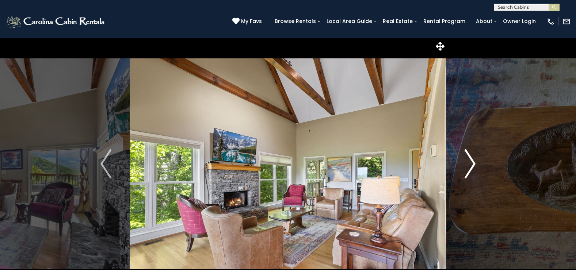
click at [472, 164] on img "Next" at bounding box center [470, 163] width 11 height 29
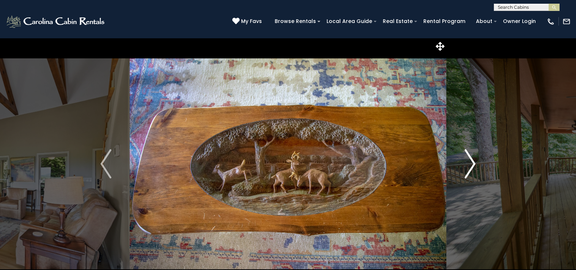
click at [472, 164] on img "Next" at bounding box center [470, 163] width 11 height 29
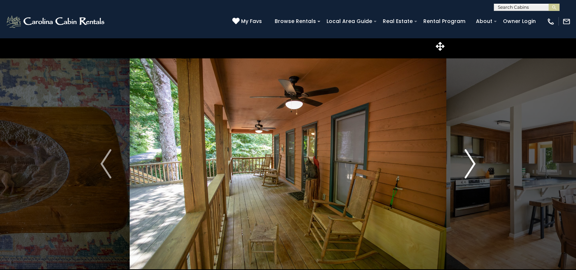
click at [472, 164] on img "Next" at bounding box center [470, 163] width 11 height 29
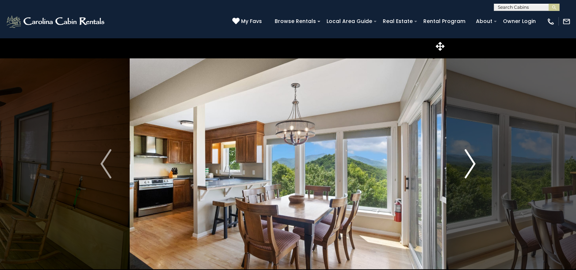
click at [472, 164] on img "Next" at bounding box center [470, 163] width 11 height 29
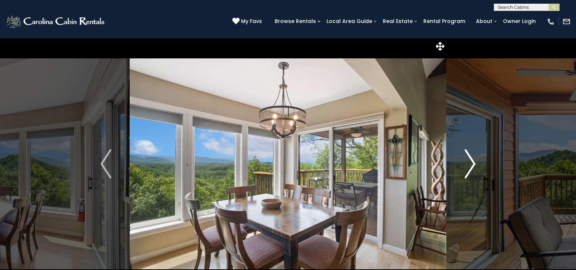
click at [472, 164] on img "Next" at bounding box center [470, 163] width 11 height 29
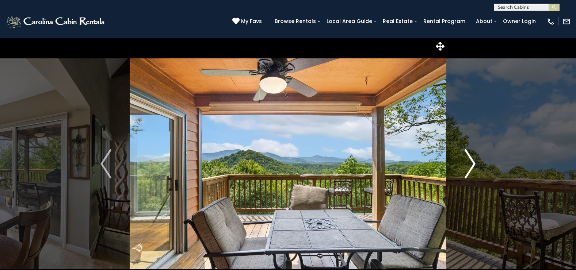
click at [472, 164] on img "Next" at bounding box center [470, 163] width 11 height 29
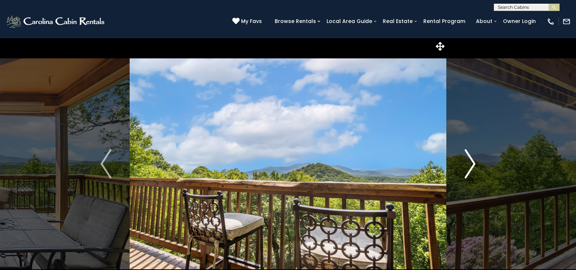
click at [472, 164] on img "Next" at bounding box center [470, 163] width 11 height 29
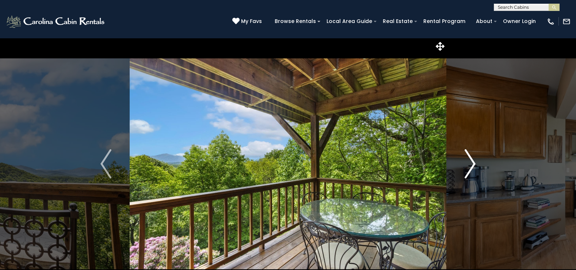
click at [472, 164] on img "Next" at bounding box center [470, 163] width 11 height 29
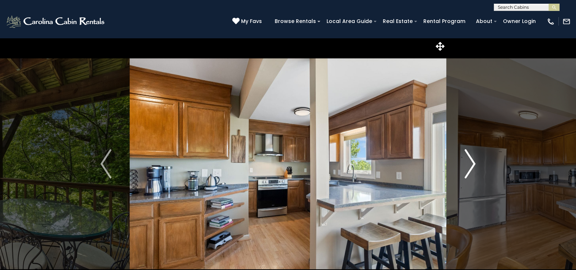
click at [472, 164] on img "Next" at bounding box center [470, 163] width 11 height 29
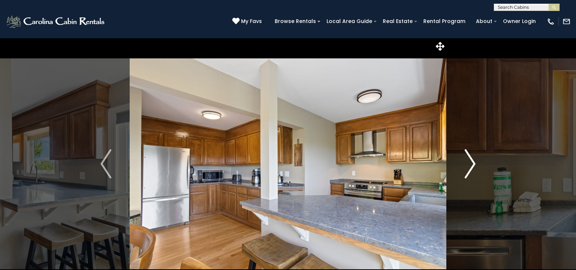
click at [472, 164] on img "Next" at bounding box center [470, 163] width 11 height 29
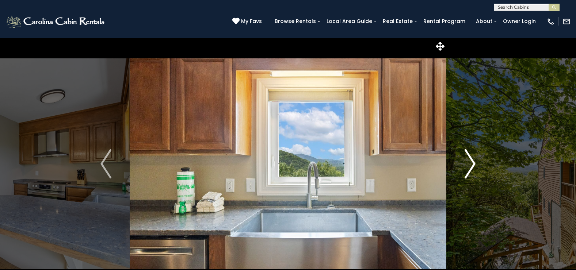
click at [472, 164] on img "Next" at bounding box center [470, 163] width 11 height 29
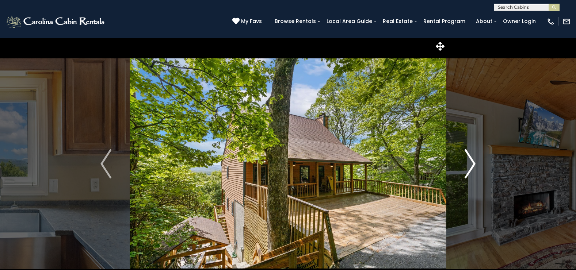
click at [472, 164] on img "Next" at bounding box center [470, 163] width 11 height 29
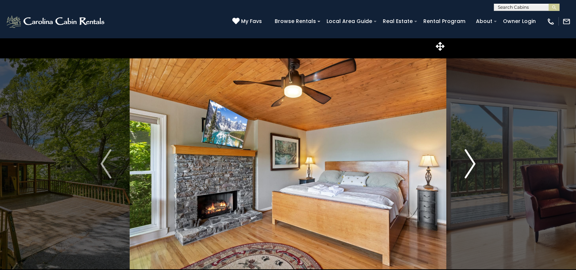
click at [472, 164] on img "Next" at bounding box center [470, 163] width 11 height 29
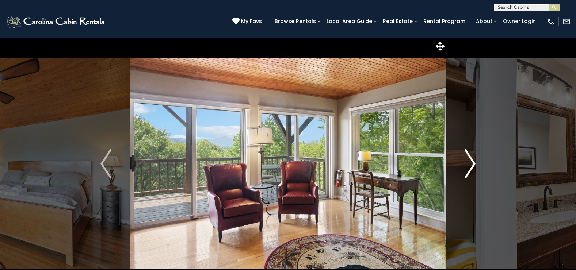
click at [472, 164] on img "Next" at bounding box center [470, 163] width 11 height 29
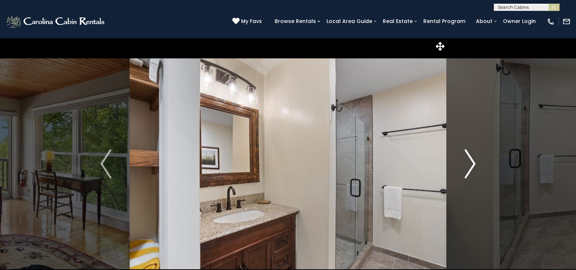
click at [472, 164] on img "Next" at bounding box center [470, 163] width 11 height 29
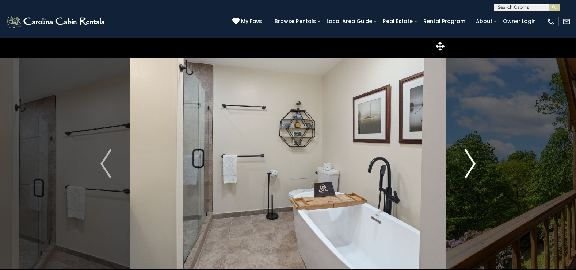
click at [472, 164] on img "Next" at bounding box center [470, 163] width 11 height 29
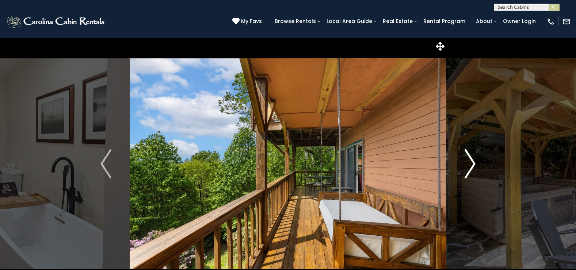
click at [472, 164] on img "Next" at bounding box center [470, 163] width 11 height 29
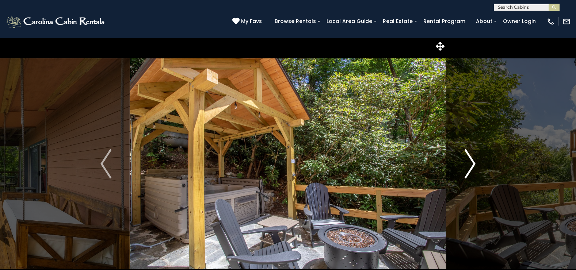
click at [472, 164] on img "Next" at bounding box center [470, 163] width 11 height 29
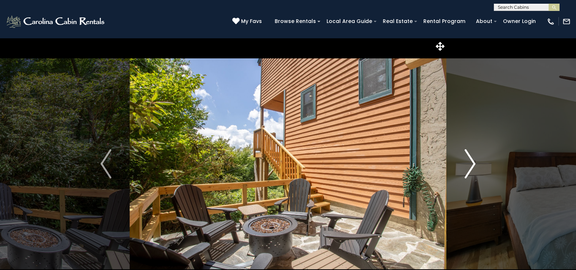
click at [472, 164] on img "Next" at bounding box center [470, 163] width 11 height 29
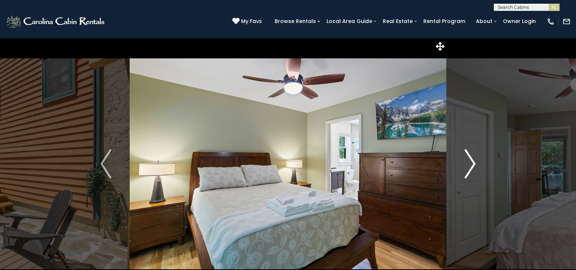
click at [472, 164] on img "Next" at bounding box center [470, 163] width 11 height 29
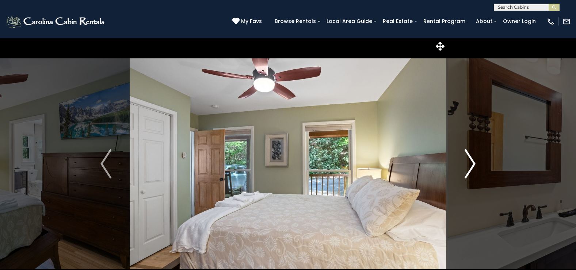
click at [472, 164] on img "Next" at bounding box center [470, 163] width 11 height 29
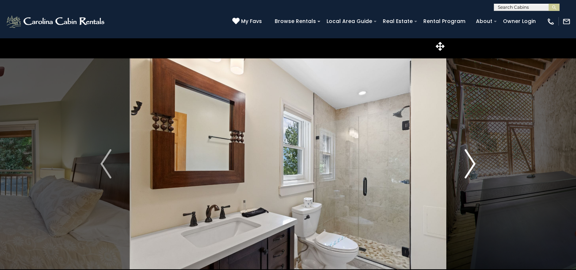
click at [472, 164] on img "Next" at bounding box center [470, 163] width 11 height 29
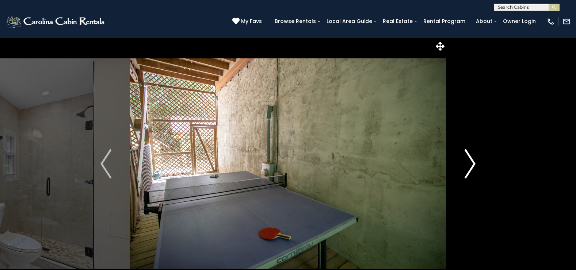
click at [472, 164] on img "Next" at bounding box center [470, 163] width 11 height 29
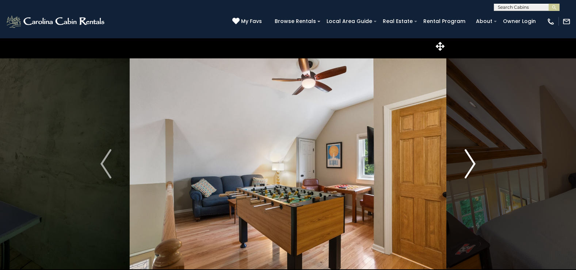
click at [472, 164] on img "Next" at bounding box center [470, 163] width 11 height 29
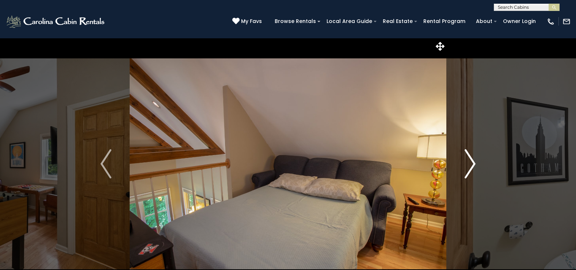
click at [472, 164] on img "Next" at bounding box center [470, 163] width 11 height 29
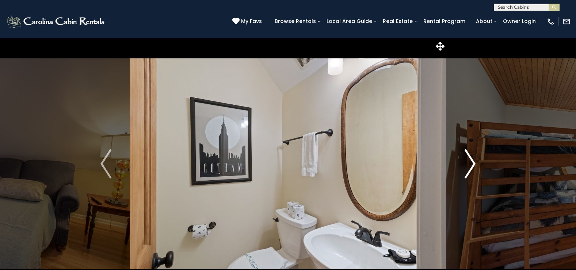
click at [472, 164] on img "Next" at bounding box center [470, 163] width 11 height 29
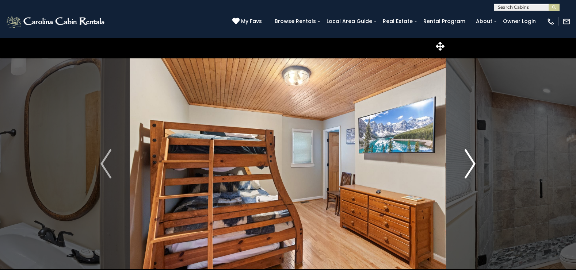
click at [472, 164] on img "Next" at bounding box center [470, 163] width 11 height 29
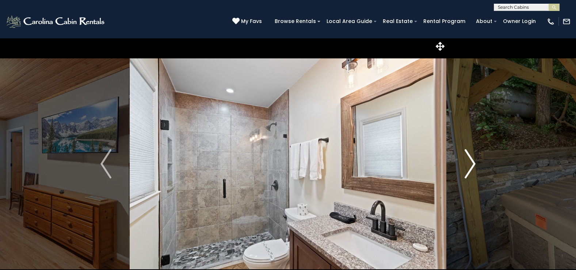
click at [472, 164] on img "Next" at bounding box center [470, 163] width 11 height 29
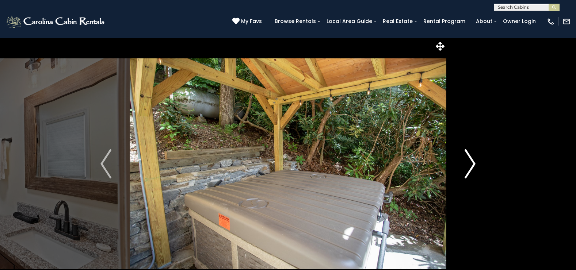
click at [472, 164] on img "Next" at bounding box center [470, 163] width 11 height 29
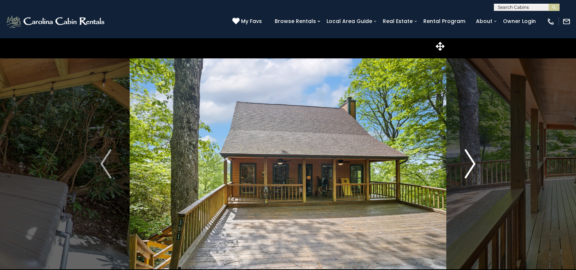
click at [472, 164] on img "Next" at bounding box center [470, 163] width 11 height 29
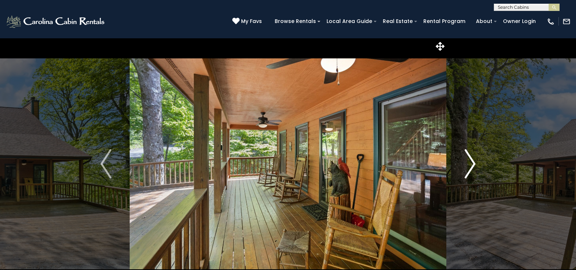
click at [472, 164] on img "Next" at bounding box center [470, 163] width 11 height 29
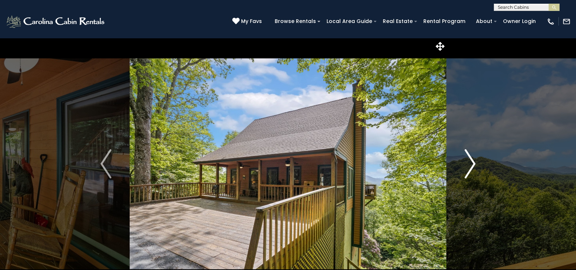
click at [472, 164] on img "Next" at bounding box center [470, 163] width 11 height 29
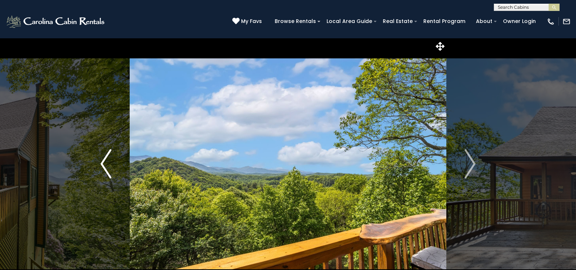
click at [104, 160] on img "Previous" at bounding box center [105, 163] width 11 height 29
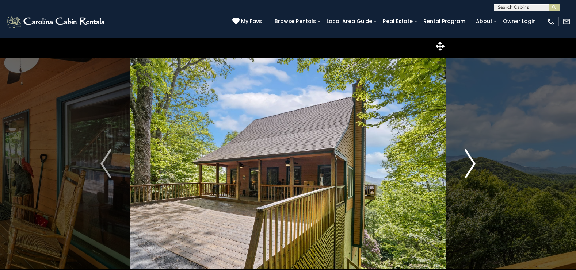
click at [475, 163] on img "Next" at bounding box center [470, 163] width 11 height 29
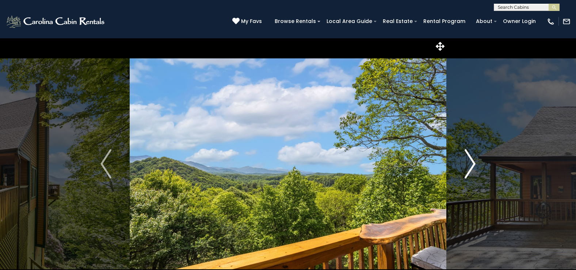
click at [475, 163] on img "Next" at bounding box center [470, 163] width 11 height 29
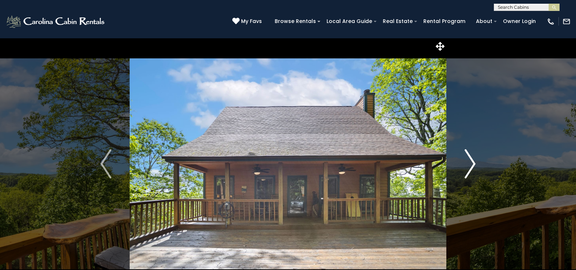
click at [474, 162] on img "Next" at bounding box center [470, 163] width 11 height 29
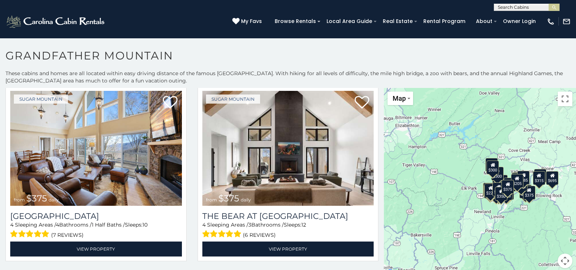
scroll to position [2411, 0]
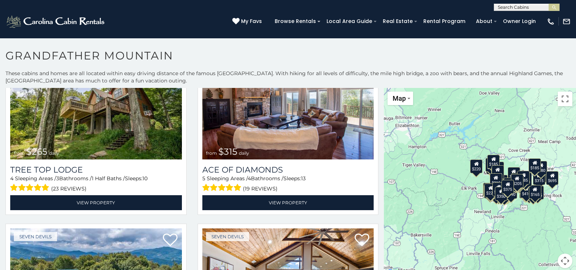
scroll to position [2922, 0]
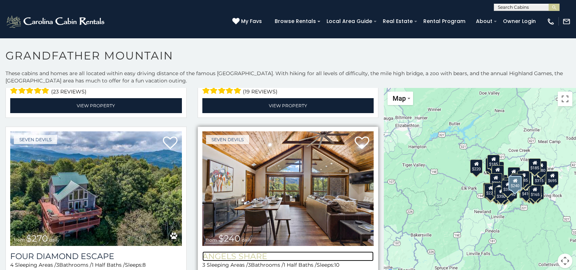
click at [244, 252] on h3 "Angels Share" at bounding box center [288, 257] width 172 height 10
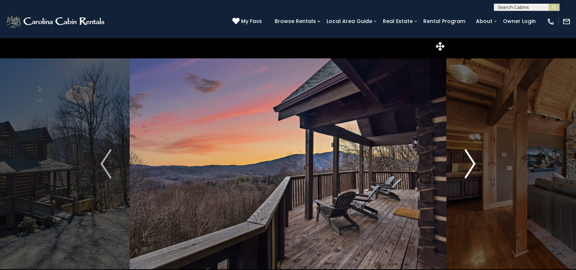
click at [472, 161] on img "Next" at bounding box center [470, 163] width 11 height 29
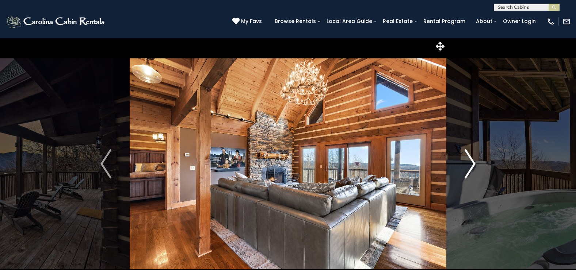
click at [472, 161] on img "Next" at bounding box center [470, 163] width 11 height 29
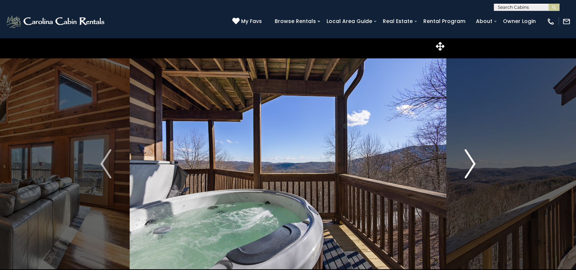
click at [472, 161] on img "Next" at bounding box center [470, 163] width 11 height 29
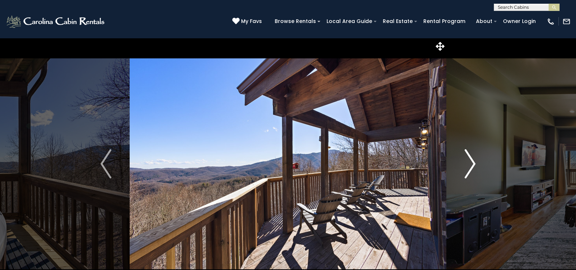
click at [472, 161] on img "Next" at bounding box center [470, 163] width 11 height 29
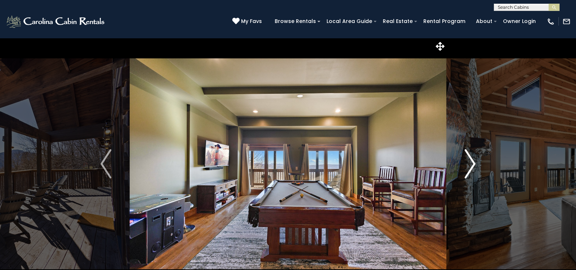
click at [472, 161] on img "Next" at bounding box center [470, 163] width 11 height 29
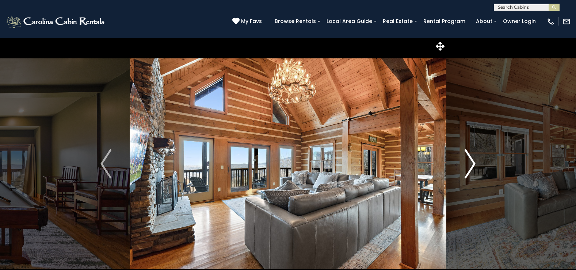
click at [472, 161] on img "Next" at bounding box center [470, 163] width 11 height 29
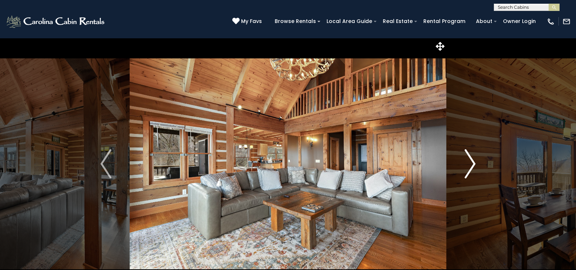
click at [472, 161] on img "Next" at bounding box center [470, 163] width 11 height 29
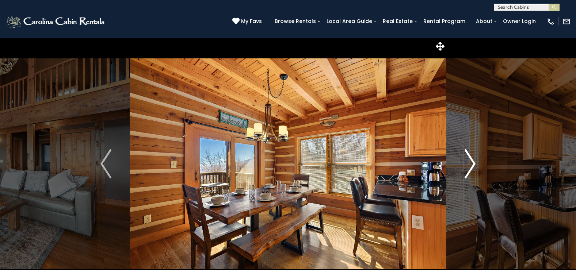
click at [472, 161] on img "Next" at bounding box center [470, 163] width 11 height 29
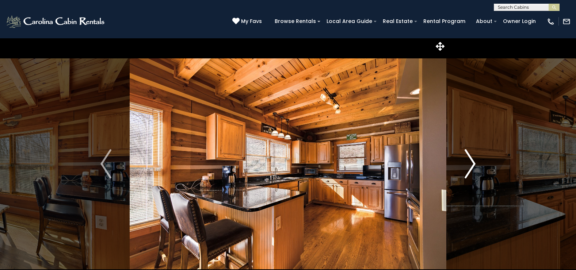
click at [472, 161] on img "Next" at bounding box center [470, 163] width 11 height 29
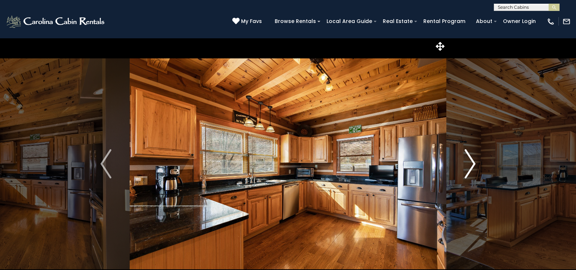
click at [472, 161] on img "Next" at bounding box center [470, 163] width 11 height 29
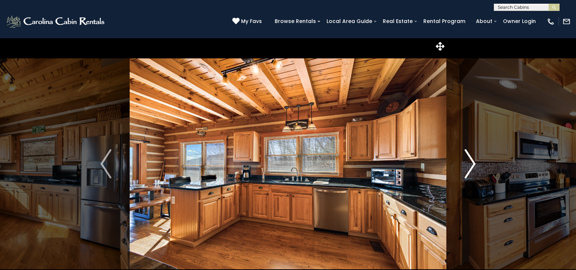
click at [472, 161] on img "Next" at bounding box center [470, 163] width 11 height 29
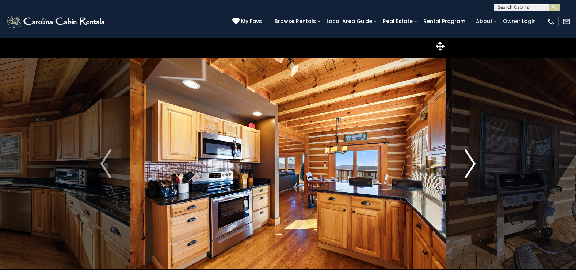
click at [472, 161] on img "Next" at bounding box center [470, 163] width 11 height 29
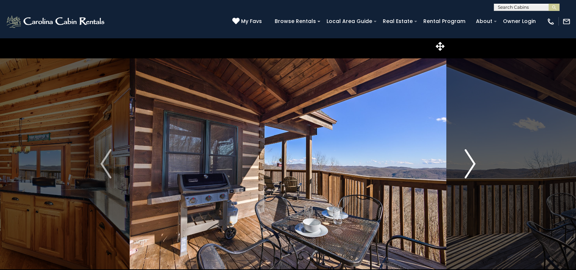
click at [472, 161] on img "Next" at bounding box center [470, 163] width 11 height 29
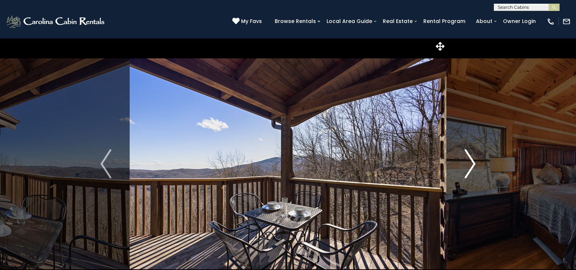
click at [472, 161] on img "Next" at bounding box center [470, 163] width 11 height 29
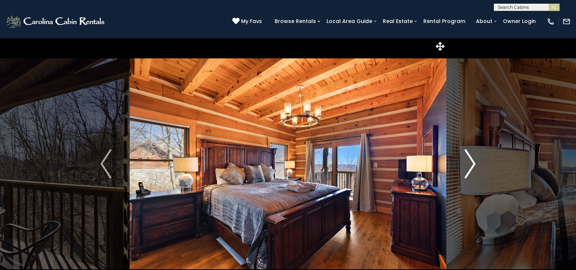
click at [472, 161] on img "Next" at bounding box center [470, 163] width 11 height 29
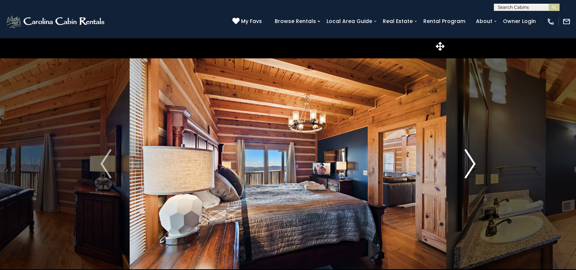
click at [472, 161] on img "Next" at bounding box center [470, 163] width 11 height 29
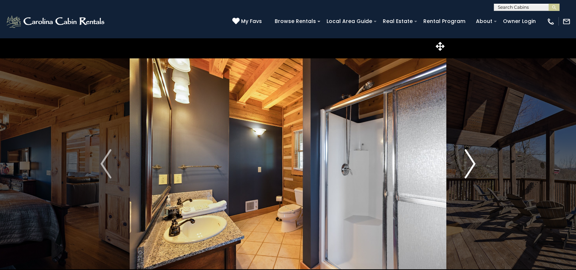
click at [472, 161] on img "Next" at bounding box center [470, 163] width 11 height 29
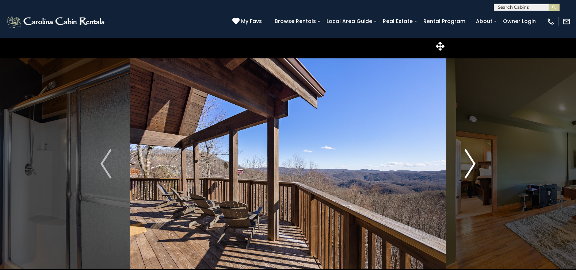
click at [472, 161] on img "Next" at bounding box center [470, 163] width 11 height 29
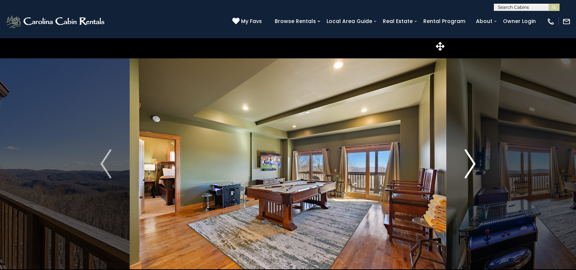
click at [472, 161] on img "Next" at bounding box center [470, 163] width 11 height 29
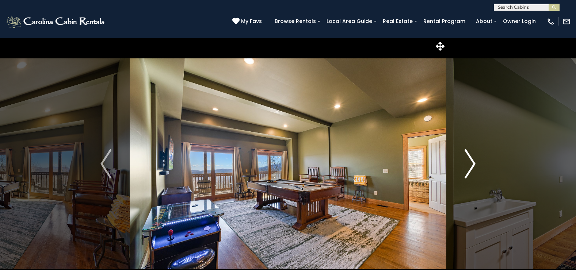
click at [472, 161] on img "Next" at bounding box center [470, 163] width 11 height 29
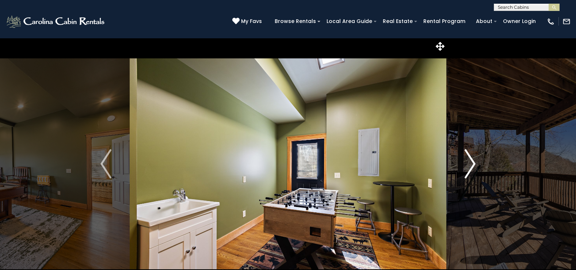
click at [472, 161] on img "Next" at bounding box center [470, 163] width 11 height 29
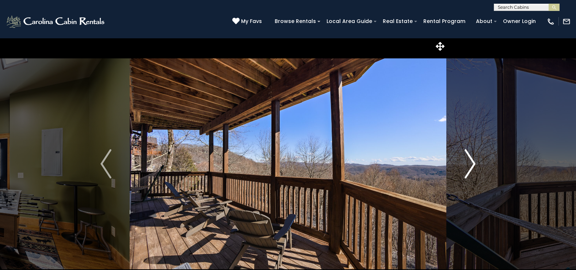
click at [472, 161] on img "Next" at bounding box center [470, 163] width 11 height 29
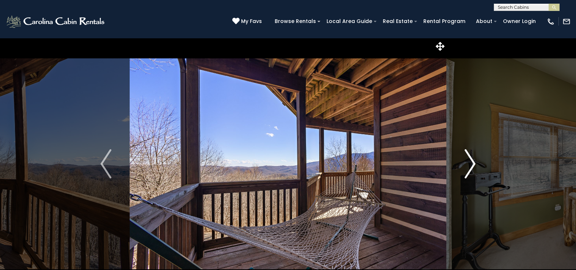
click at [472, 161] on img "Next" at bounding box center [470, 163] width 11 height 29
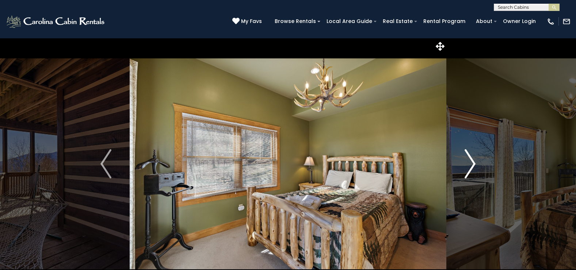
click at [472, 161] on img "Next" at bounding box center [470, 163] width 11 height 29
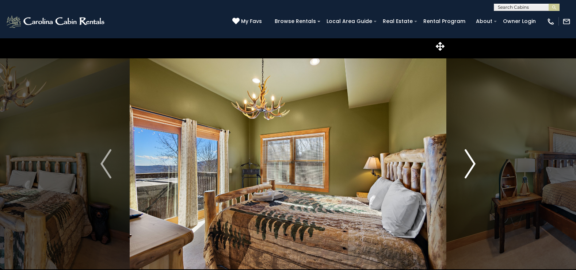
click at [472, 161] on img "Next" at bounding box center [470, 163] width 11 height 29
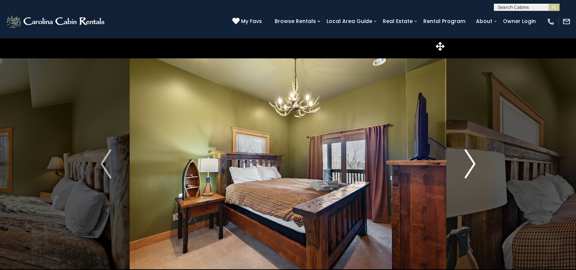
click at [472, 161] on img "Next" at bounding box center [470, 163] width 11 height 29
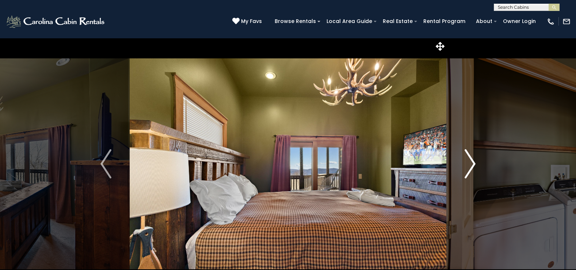
click at [472, 161] on img "Next" at bounding box center [470, 163] width 11 height 29
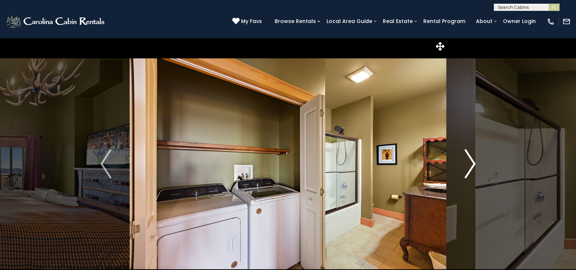
click at [472, 161] on img "Next" at bounding box center [470, 163] width 11 height 29
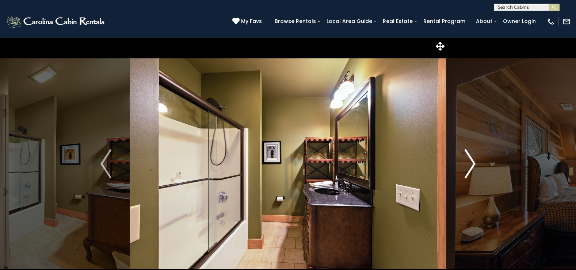
click at [472, 161] on img "Next" at bounding box center [470, 163] width 11 height 29
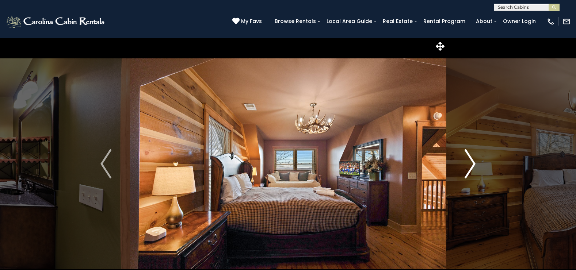
click at [472, 161] on img "Next" at bounding box center [470, 163] width 11 height 29
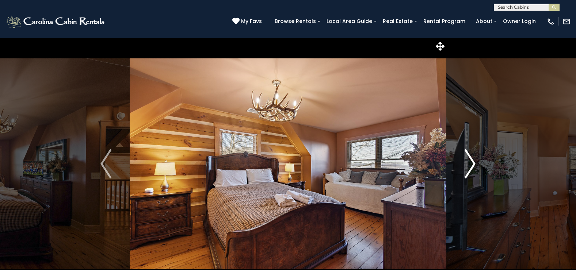
click at [472, 161] on img "Next" at bounding box center [470, 163] width 11 height 29
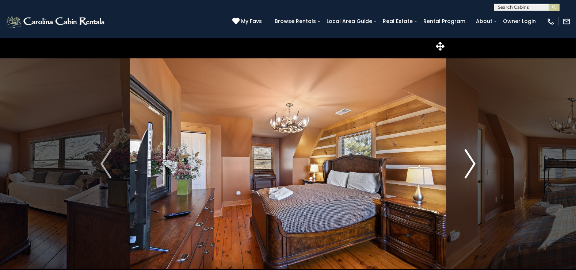
click at [472, 161] on img "Next" at bounding box center [470, 163] width 11 height 29
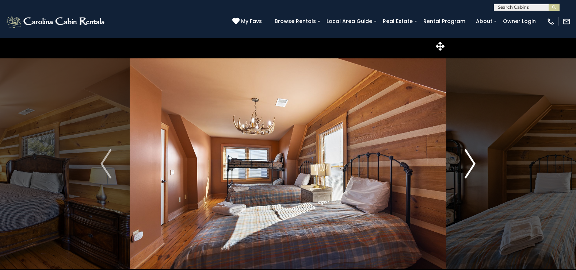
click at [472, 161] on img "Next" at bounding box center [470, 163] width 11 height 29
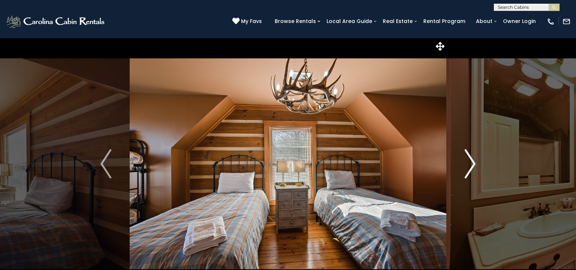
click at [472, 161] on img "Next" at bounding box center [470, 163] width 11 height 29
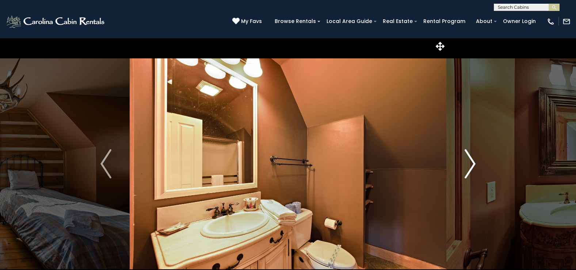
click at [472, 161] on img "Next" at bounding box center [470, 163] width 11 height 29
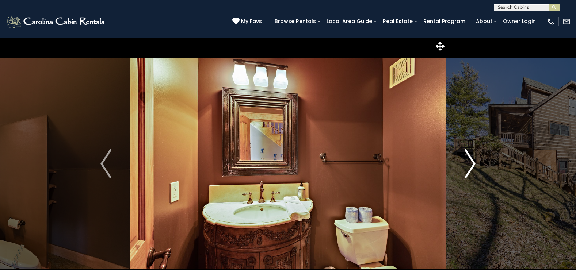
click at [472, 161] on img "Next" at bounding box center [470, 163] width 11 height 29
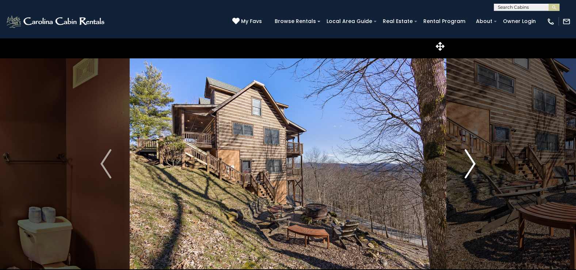
click at [472, 161] on img "Next" at bounding box center [470, 163] width 11 height 29
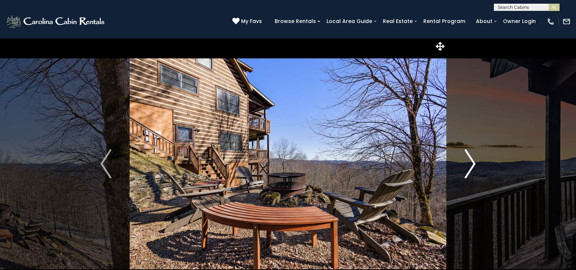
click at [472, 161] on img "Next" at bounding box center [470, 163] width 11 height 29
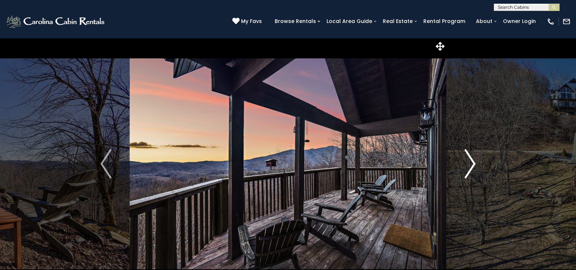
click at [472, 161] on img "Next" at bounding box center [470, 163] width 11 height 29
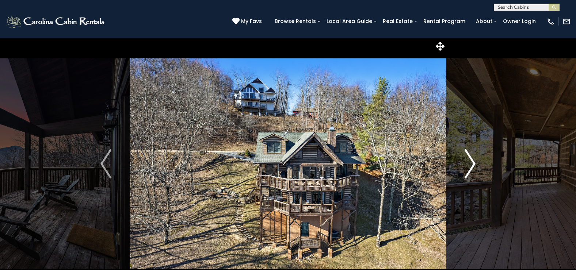
click at [472, 161] on img "Next" at bounding box center [470, 163] width 11 height 29
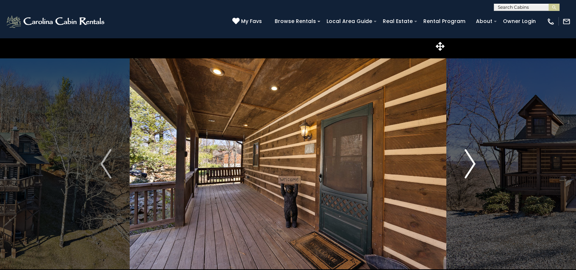
click at [472, 161] on img "Next" at bounding box center [470, 163] width 11 height 29
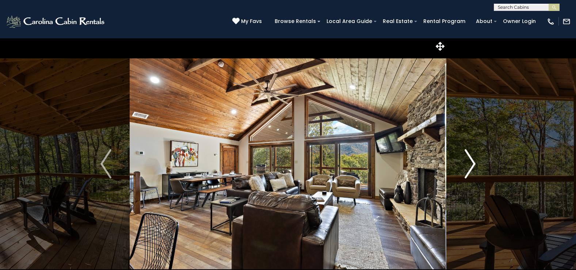
click at [469, 168] on img "Next" at bounding box center [470, 163] width 11 height 29
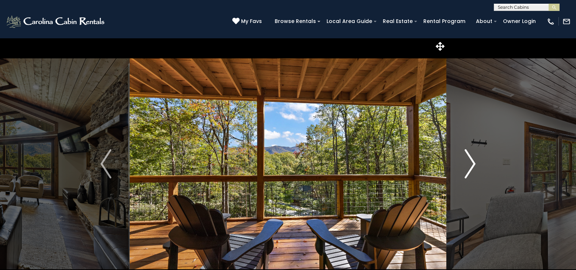
click at [469, 168] on img "Next" at bounding box center [470, 163] width 11 height 29
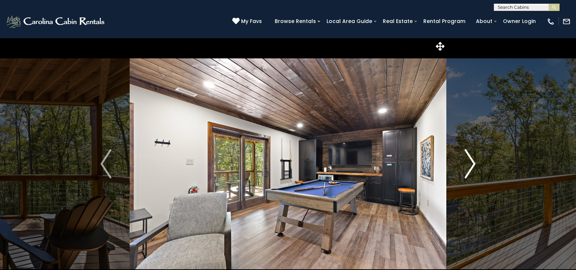
click at [469, 168] on img "Next" at bounding box center [470, 163] width 11 height 29
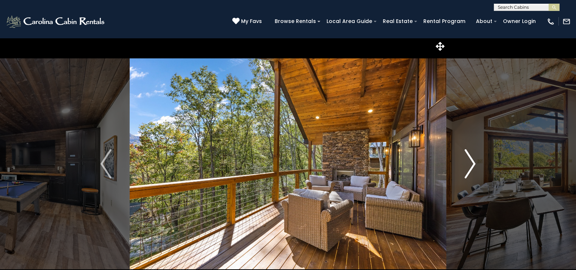
click at [469, 168] on img "Next" at bounding box center [470, 163] width 11 height 29
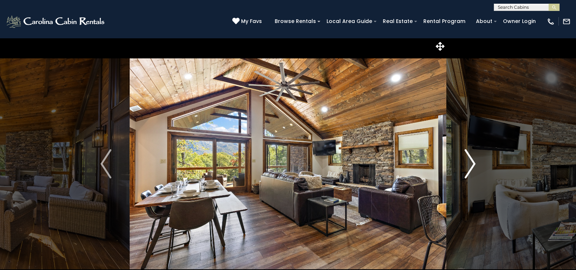
click at [469, 168] on img "Next" at bounding box center [470, 163] width 11 height 29
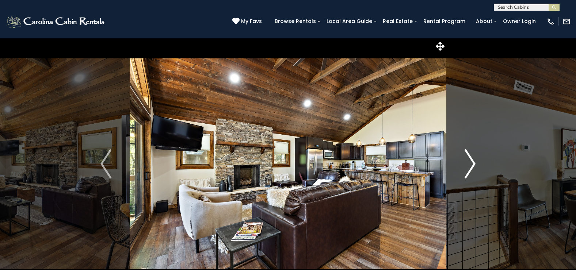
click at [476, 164] on button "Next" at bounding box center [469, 164] width 47 height 252
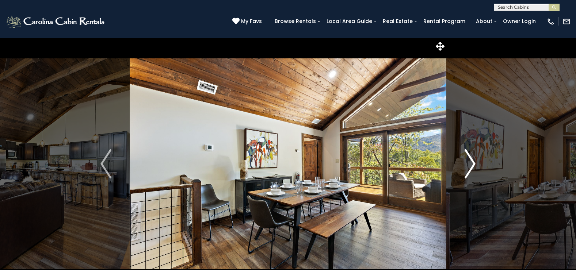
click at [474, 165] on img "Next" at bounding box center [470, 163] width 11 height 29
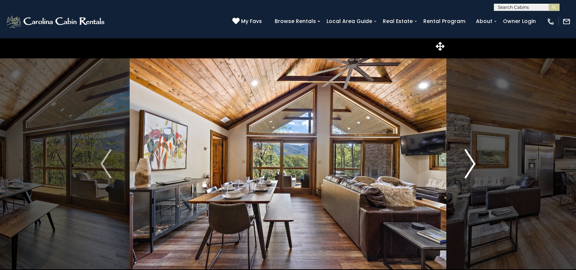
click at [474, 165] on img "Next" at bounding box center [470, 163] width 11 height 29
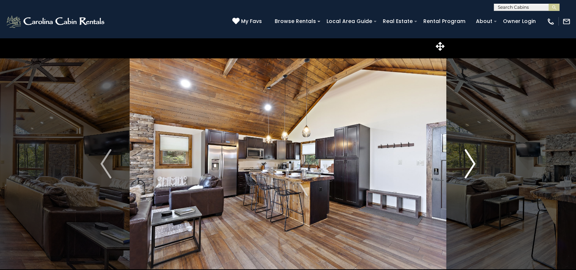
click at [474, 165] on img "Next" at bounding box center [470, 163] width 11 height 29
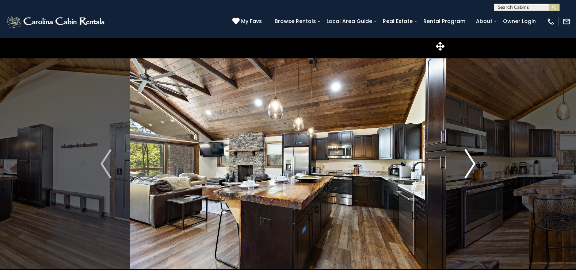
click at [474, 165] on img "Next" at bounding box center [470, 163] width 11 height 29
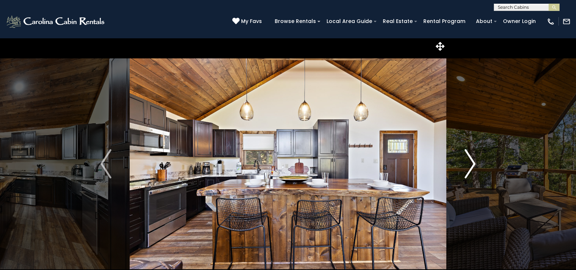
click at [474, 165] on img "Next" at bounding box center [470, 163] width 11 height 29
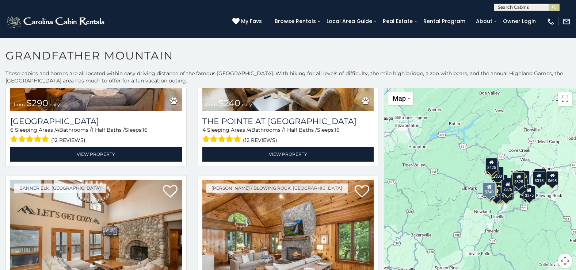
scroll to position [2009, 0]
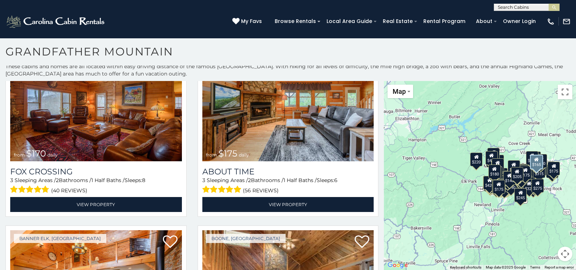
scroll to position [6411, 0]
